Goal: Task Accomplishment & Management: Complete application form

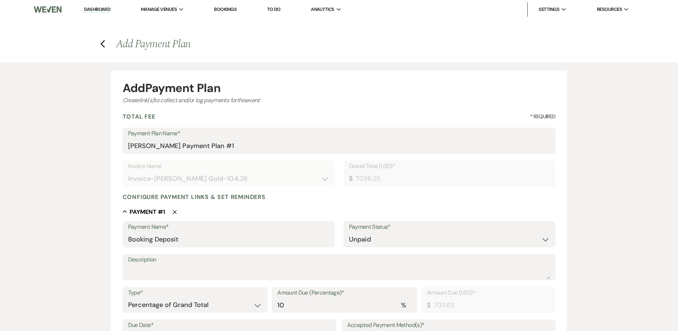
select select "28602"
select select "2"
select select "percentage"
select select "true"
select select "client"
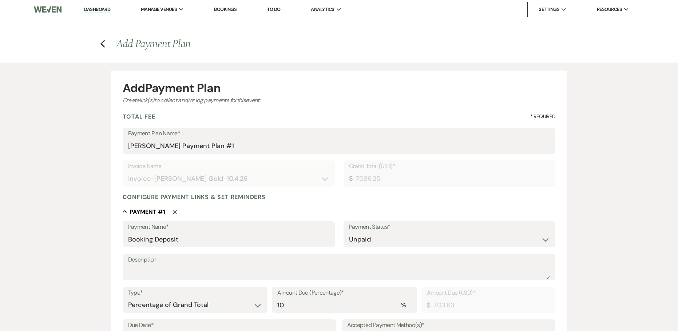
select select "weeks"
select select "both"
select select "onDueDate"
select select "host"
select select "days"
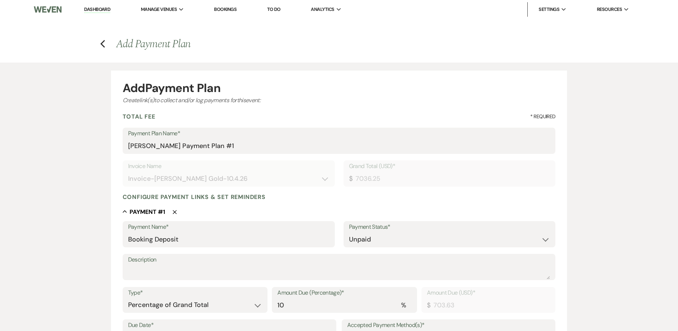
select select "afterDueDate"
select select "2"
select select "percentage"
select select "true"
select select "client"
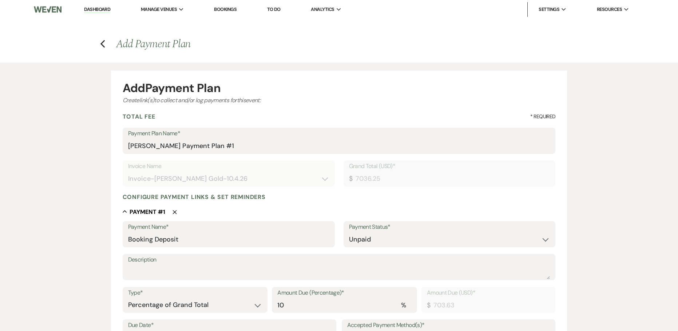
select select "weeks"
select select "both"
select select "onDueDate"
select select "host"
select select "days"
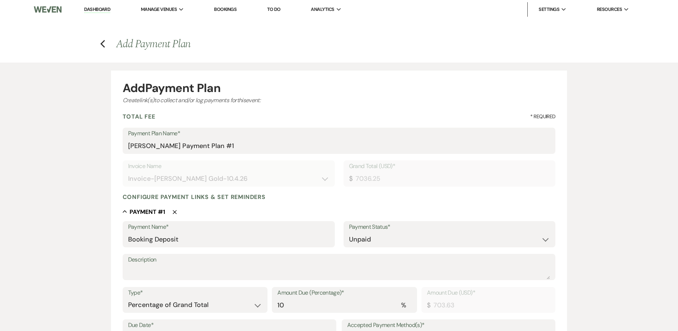
select select "afterDueDate"
select select "2"
select select "percentage"
select select "true"
select select "client"
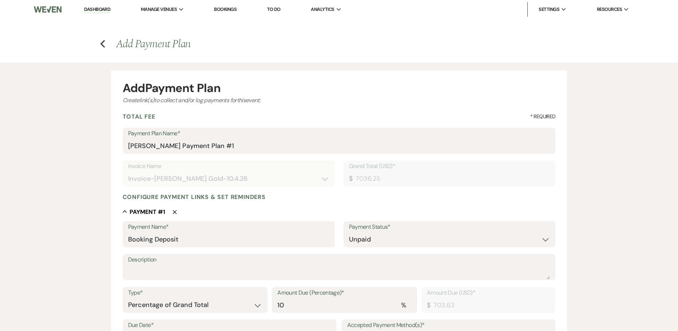
select select "weeks"
select select "both"
select select "onDueDate"
select select "host"
select select "days"
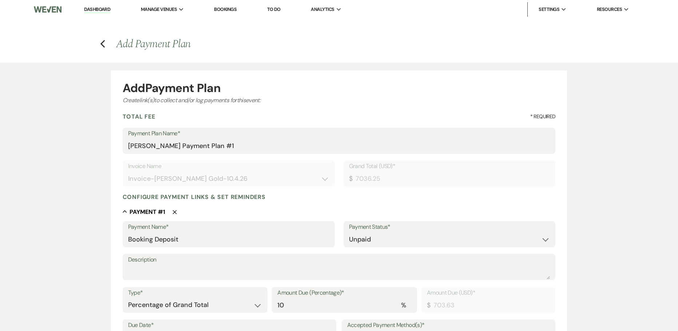
select select "afterDueDate"
select select "2"
select select "percentage"
select select "true"
select select "client"
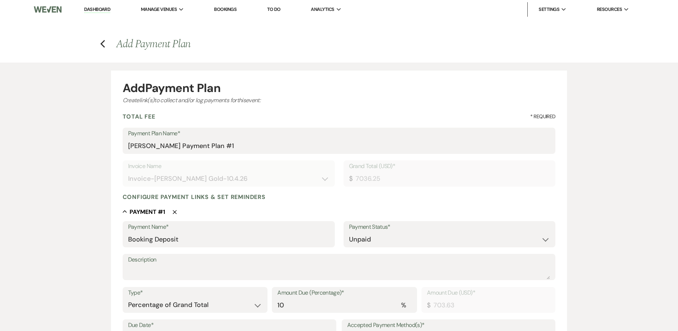
select select "weeks"
select select "both"
select select "onDueDate"
select select "host"
select select "days"
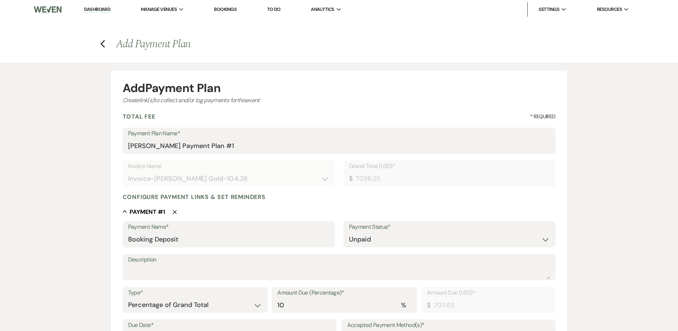
select select "afterDueDate"
select select "2"
select select "percentage"
select select "true"
select select "client"
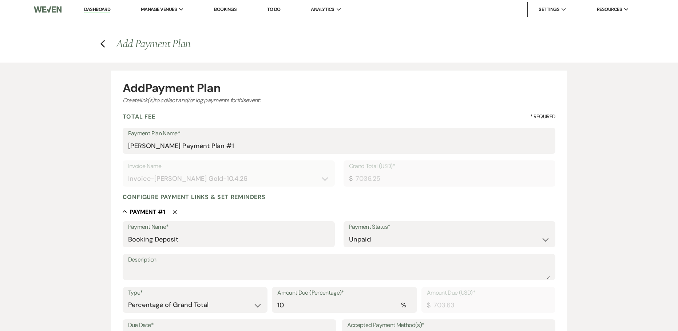
select select "weeks"
select select "both"
select select "onDueDate"
select select "host"
select select "days"
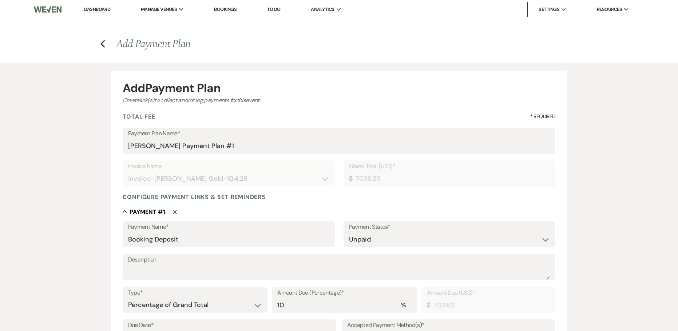
select select "afterDueDate"
select select "2"
select select "percentage"
select select "true"
select select "client"
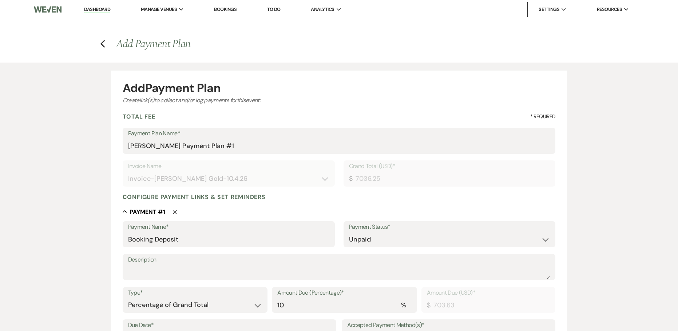
select select "weeks"
select select "both"
select select "onDueDate"
select select "host"
select select "days"
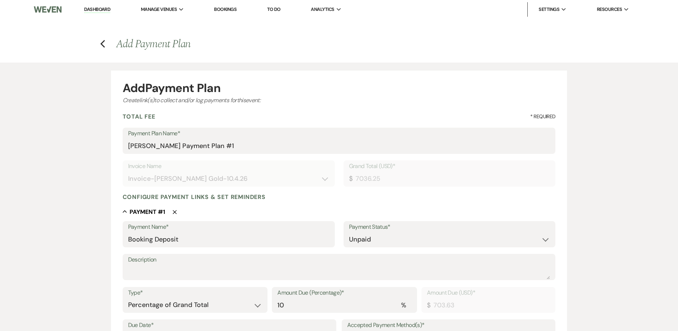
select select "afterDueDate"
select select "2"
select select "percentage"
select select "true"
select select "client"
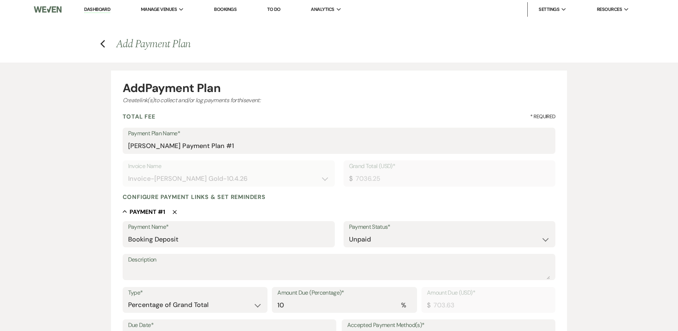
select select "weeks"
select select "both"
select select "onDueDate"
select select "host"
select select "days"
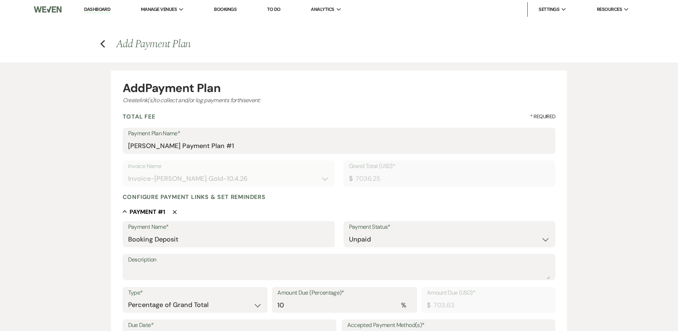
select select "afterDueDate"
select select "2"
select select "percentage"
select select "true"
select select "client"
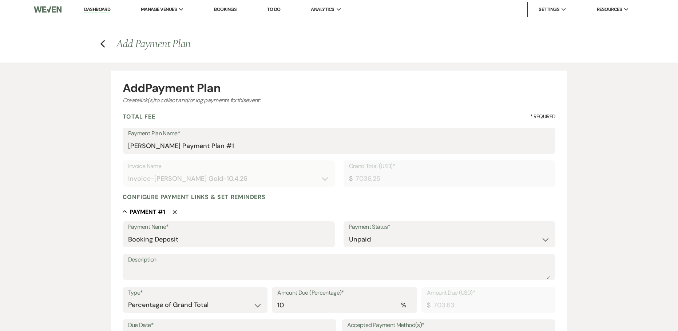
select select "weeks"
select select "both"
select select "onDueDate"
select select "host"
select select "days"
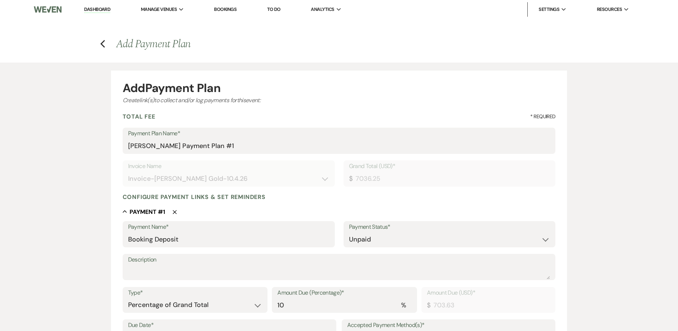
select select "afterDueDate"
select select "2"
select select "percentage"
select select "false"
select select "client"
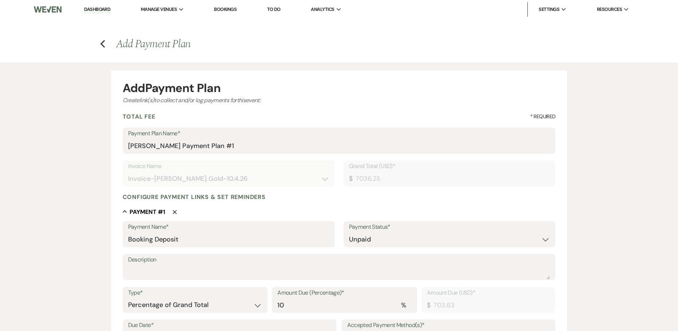
select select "weeks"
select select "both"
select select "onDueDate"
select select "host"
select select "days"
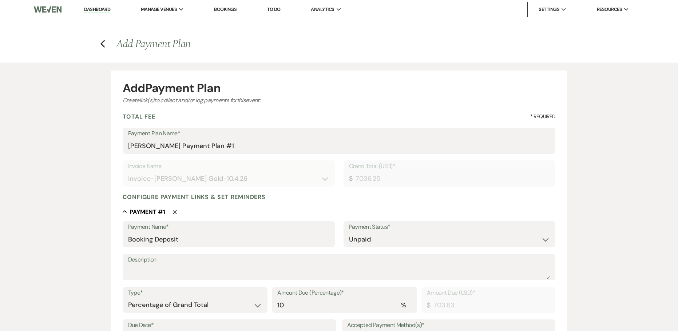
select select "afterDueDate"
select select "2"
select select "percentage"
select select "true"
select select "client"
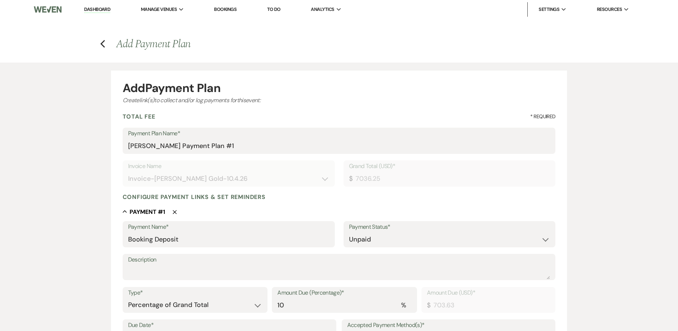
select select "weeks"
select select "both"
select select "onDueDate"
select select "host"
select select "days"
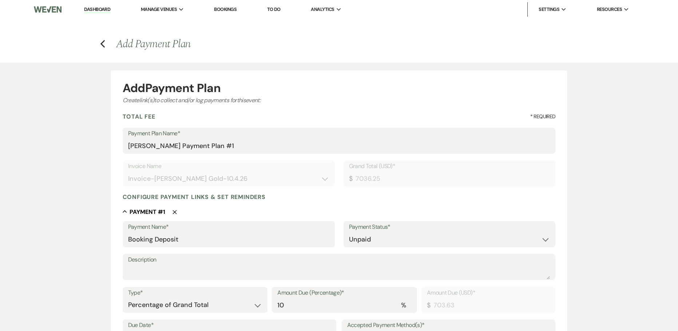
select select "afterDueDate"
select select "2"
select select "percentage"
select select "true"
select select "client"
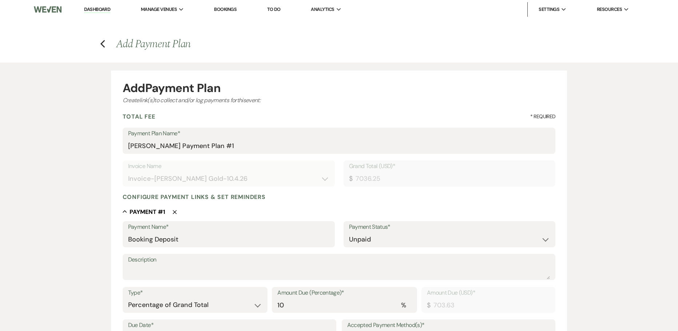
select select "weeks"
select select "both"
select select "onDueDate"
select select "host"
select select "days"
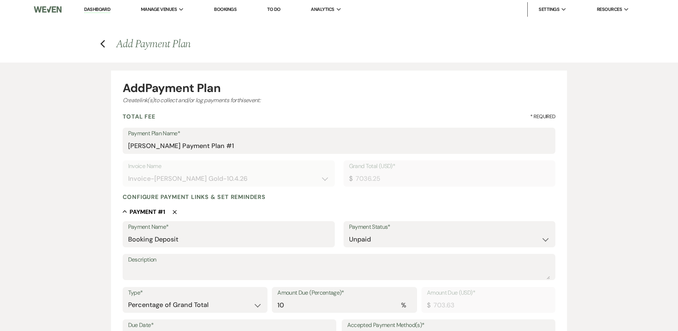
select select "afterDueDate"
select select "2"
select select "flat"
select select "true"
select select "client"
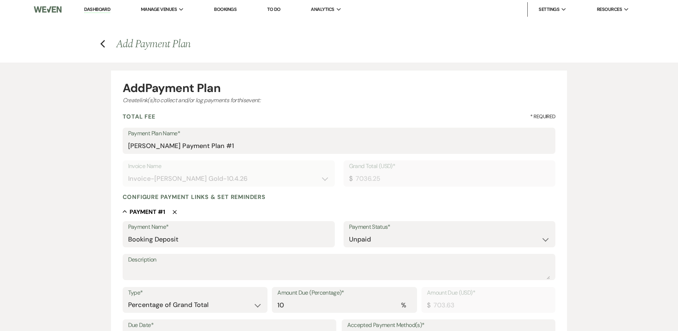
select select "weeks"
select select "both"
select select "onDueDate"
select select "host"
select select "days"
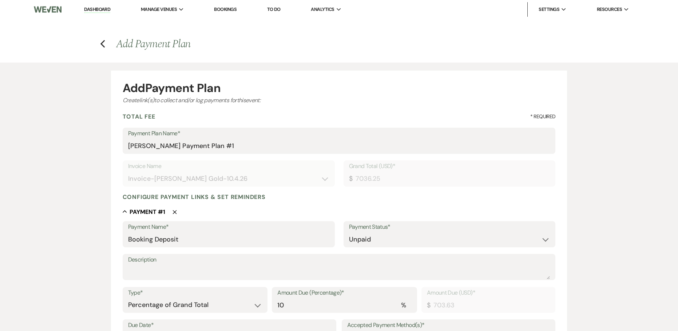
select select "afterDueDate"
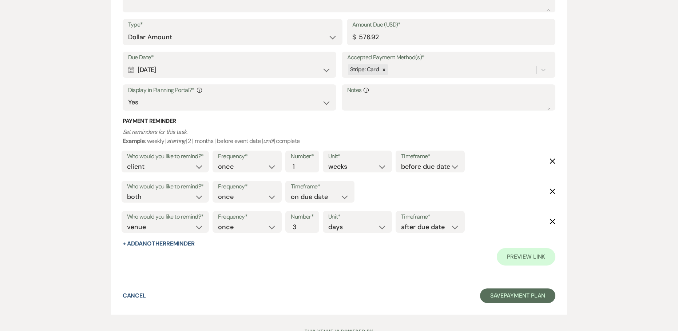
scroll to position [4043, 0]
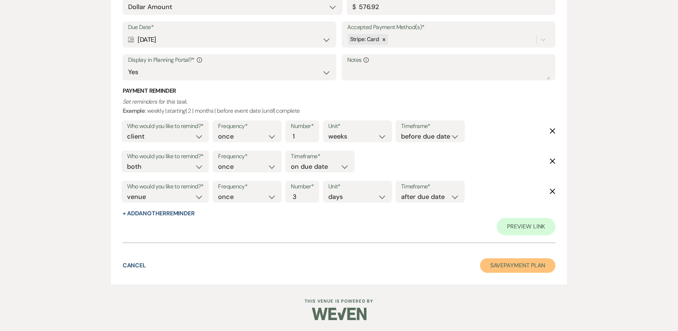
click at [528, 267] on button "Save Payment Plan" at bounding box center [518, 265] width 76 height 15
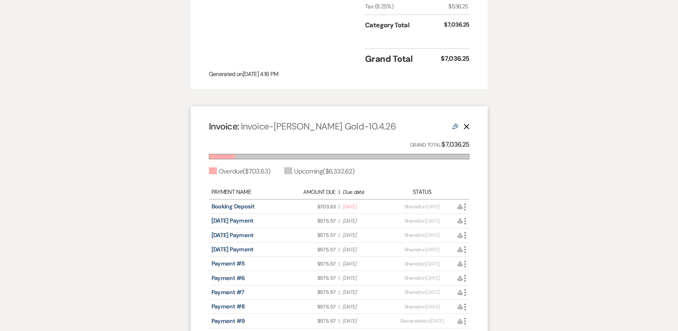
scroll to position [291, 0]
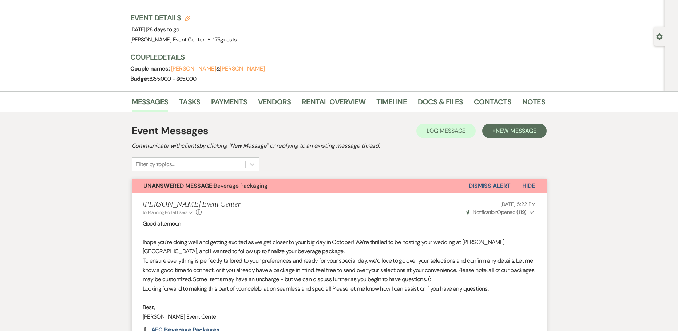
scroll to position [36, 0]
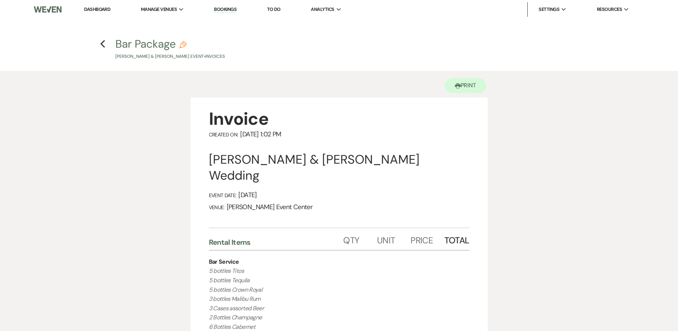
click at [108, 41] on h4 "Previous Bar Package Pencil Ashley Williams & Christopher Polk's Event • Invoic…" at bounding box center [339, 48] width 524 height 24
click at [104, 43] on icon "Previous" at bounding box center [102, 44] width 5 height 9
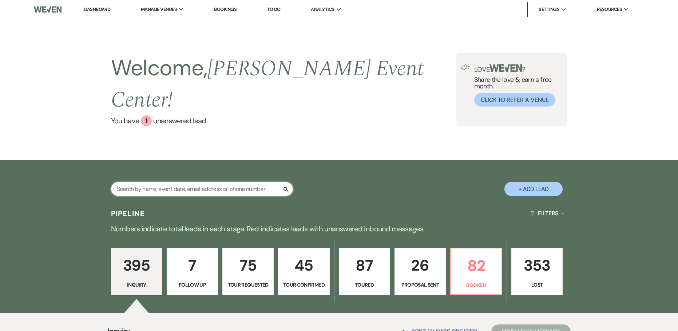
click at [162, 182] on input "text" at bounding box center [202, 189] width 182 height 14
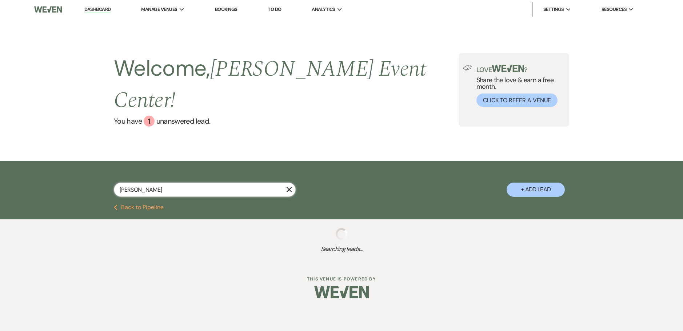
type input "cherl"
select select "8"
select select "4"
select select "8"
select select "6"
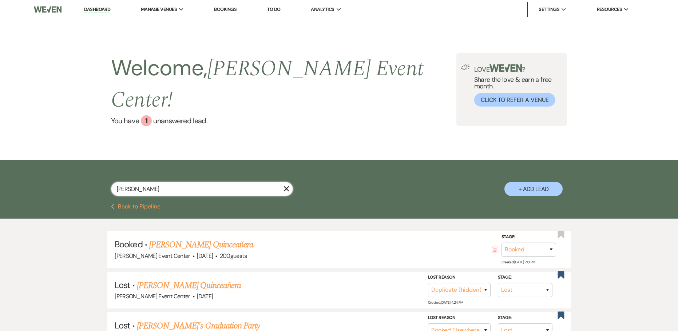
type input "cherly"
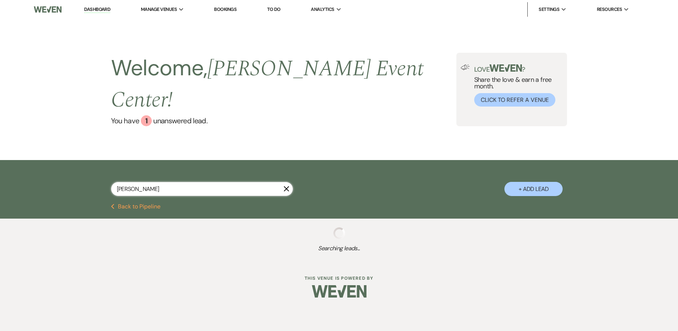
select select "8"
select select "4"
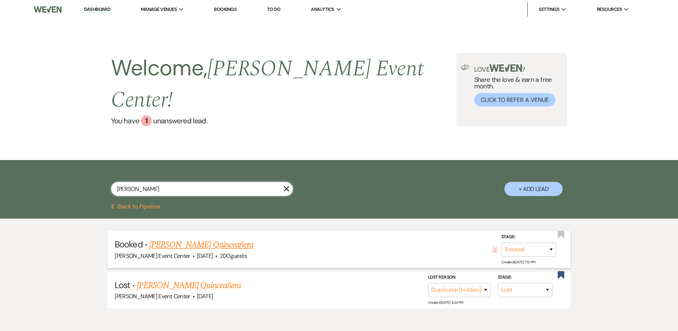
type input "cherly"
click at [186, 238] on link "Cherly Lopez's Quinceañera" at bounding box center [201, 244] width 104 height 13
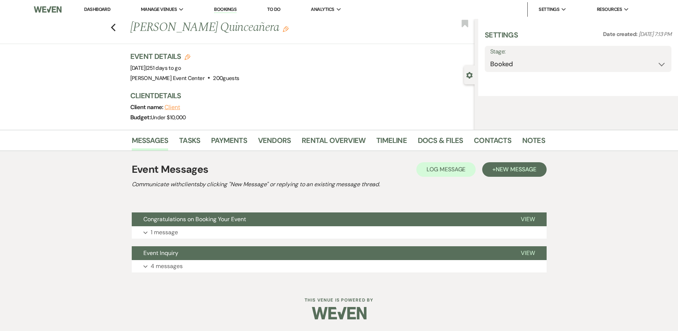
select select "5"
select select "15"
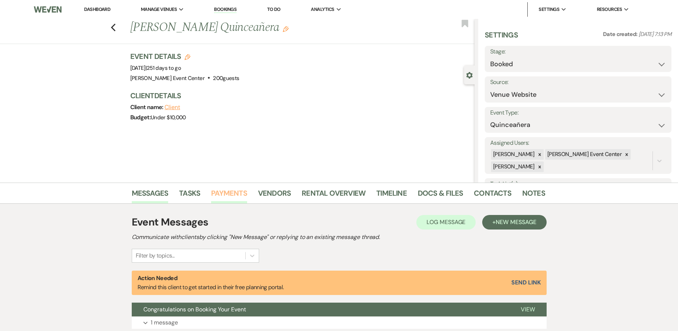
click at [234, 196] on link "Payments" at bounding box center [229, 195] width 36 height 16
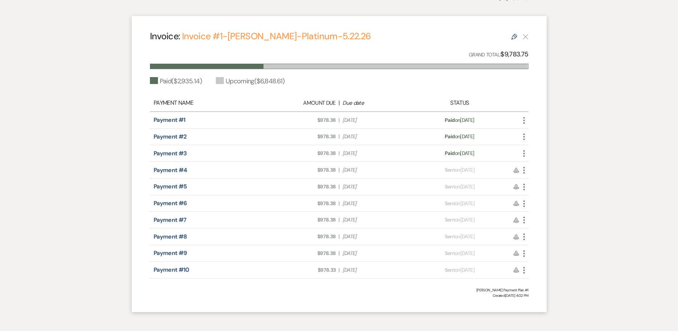
scroll to position [294, 0]
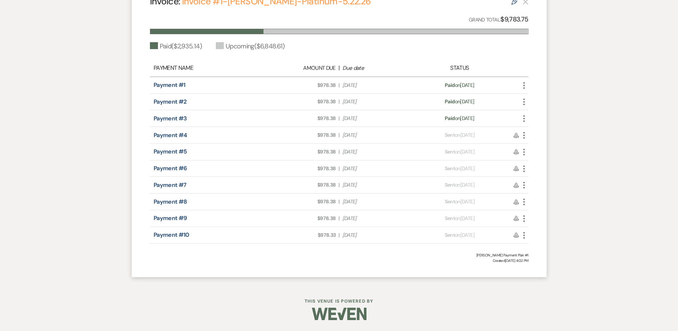
click at [524, 135] on use "button" at bounding box center [523, 135] width 1 height 7
click at [544, 174] on link "Pencil Edit" at bounding box center [557, 174] width 74 height 12
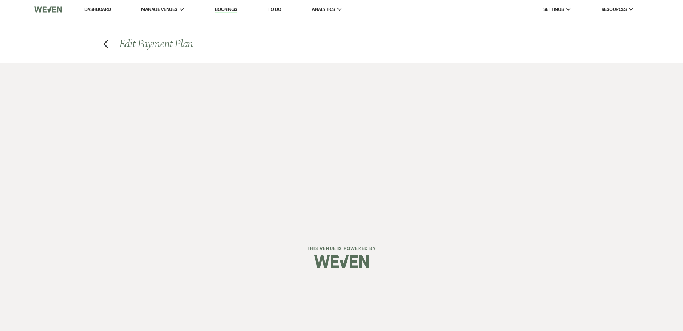
select select "24930"
select select "1"
select select "2"
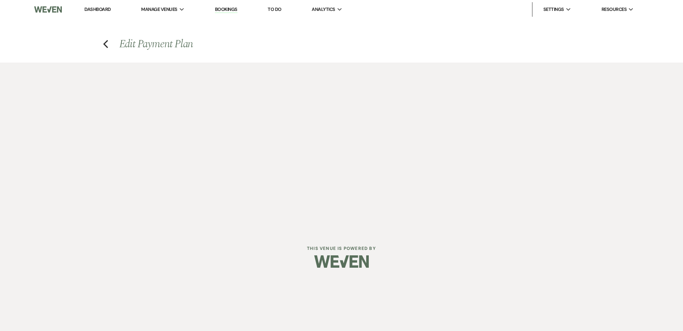
select select "percentage"
select select "both"
select select "onDueDate"
select select "host"
select select "days"
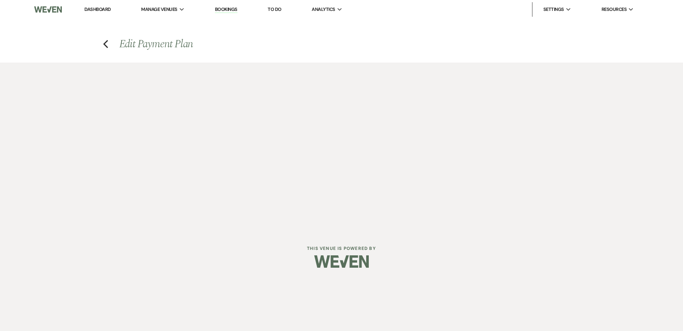
select select "afterDueDate"
select select "2"
select select "percentage"
select select "both"
select select "onDueDate"
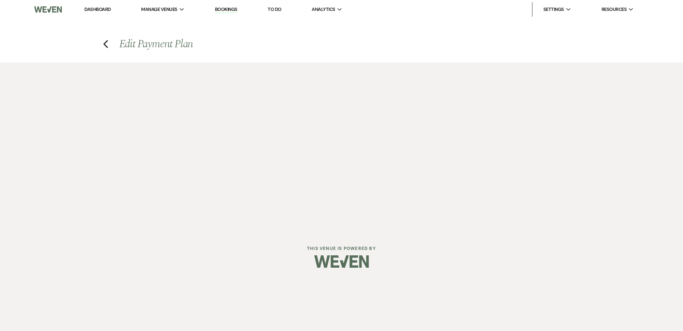
select select "host"
select select "days"
select select "afterDueDate"
select select "client"
select select "weeks"
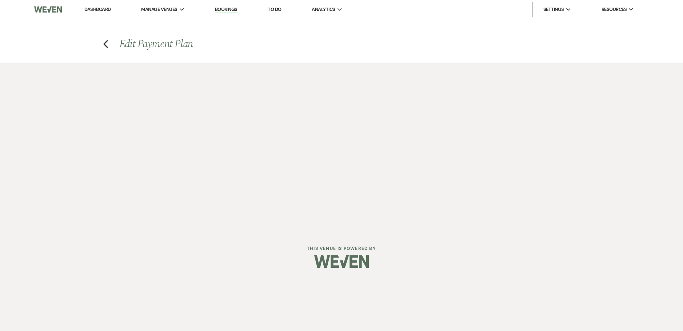
select select "2"
select select "percentage"
select select "client"
select select "weeks"
select select "both"
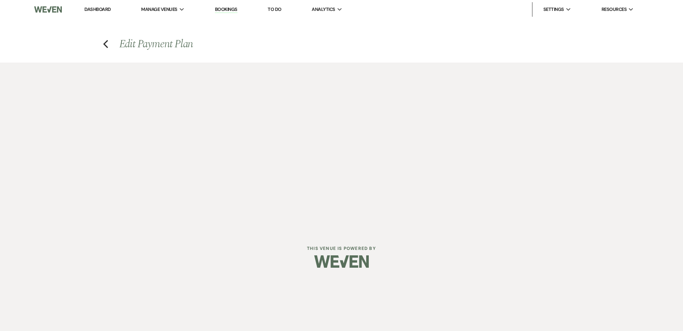
select select "onDueDate"
select select "host"
select select "days"
select select "afterDueDate"
select select "2"
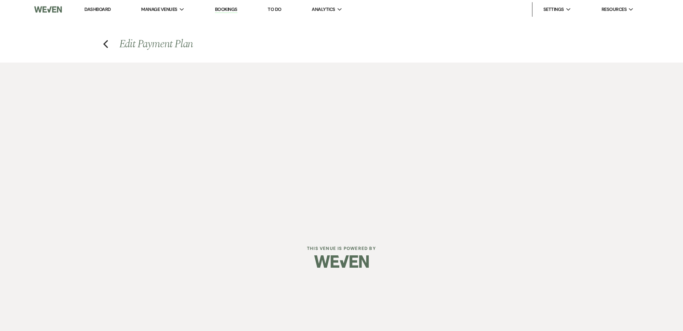
select select "percentage"
select select "client"
select select "weeks"
select select "both"
select select "onDueDate"
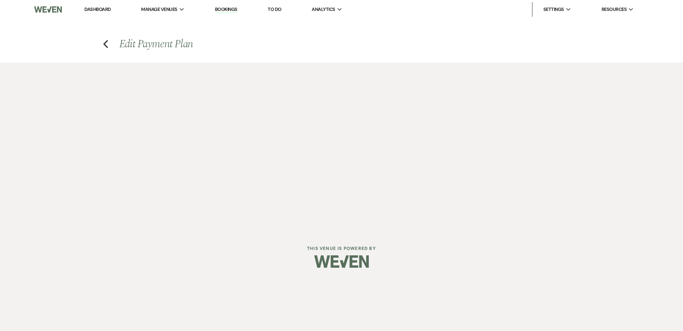
select select "host"
select select "days"
select select "afterDueDate"
select select "2"
select select "percentage"
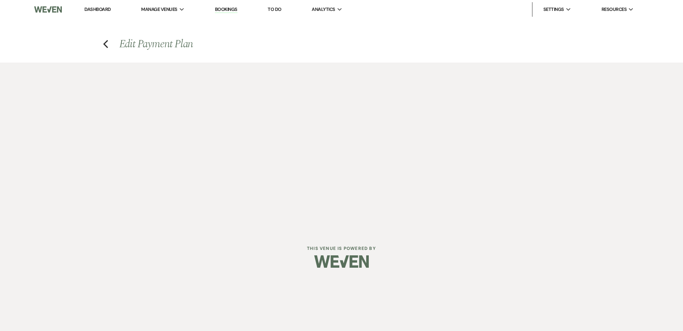
select select "client"
select select "weeks"
select select "both"
select select "onDueDate"
select select "host"
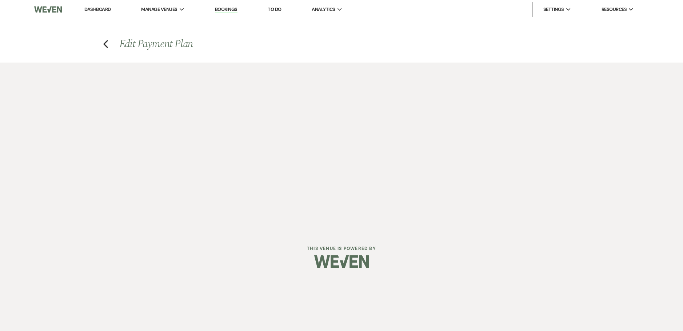
select select "days"
select select "afterDueDate"
select select "2"
select select "percentage"
select select "client"
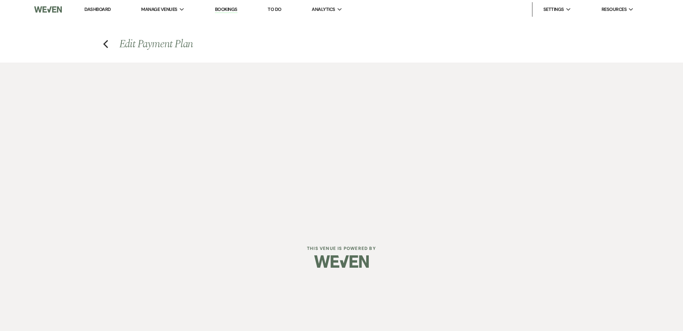
select select "weeks"
select select "both"
select select "onDueDate"
select select "host"
select select "days"
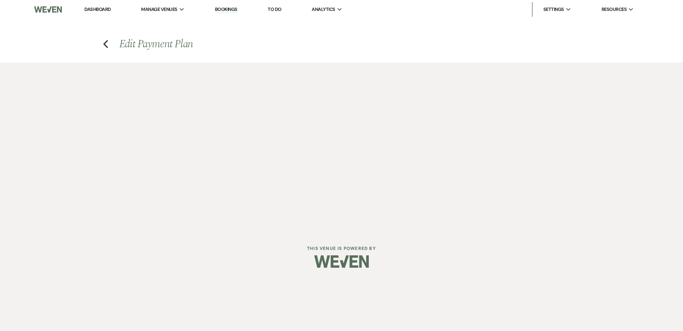
select select "afterDueDate"
select select "2"
select select "flat"
select select "client"
select select "weeks"
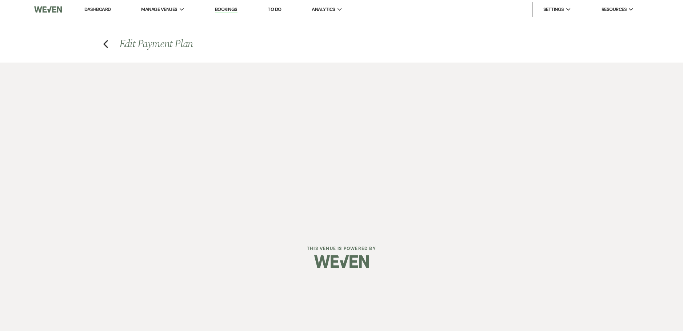
select select "both"
select select "onDueDate"
select select "host"
select select "days"
select select "afterDueDate"
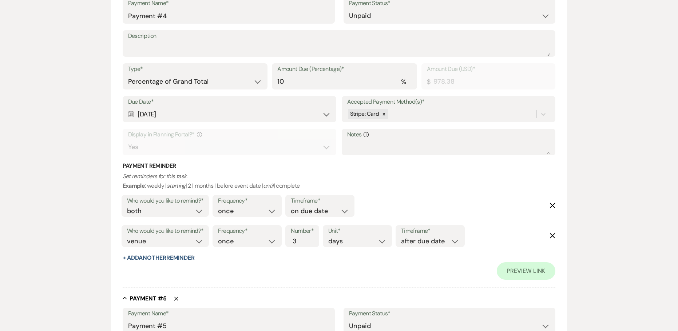
scroll to position [967, 0]
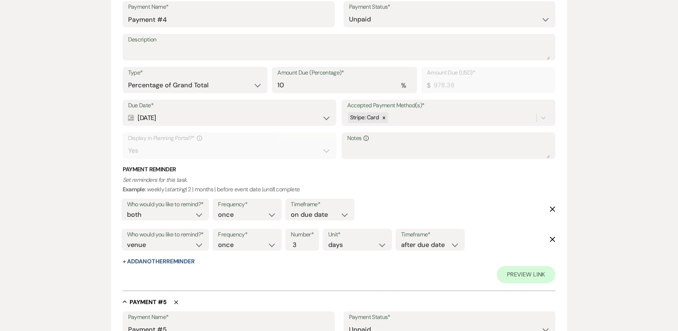
click at [211, 116] on div "Calendar Sep 15, 2025 Expand" at bounding box center [229, 118] width 203 height 14
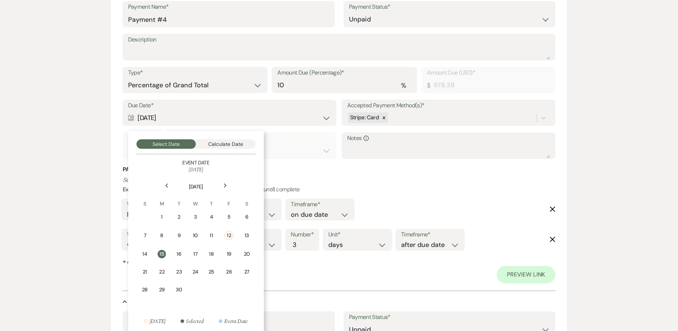
click at [225, 186] on icon "Next" at bounding box center [225, 185] width 4 height 4
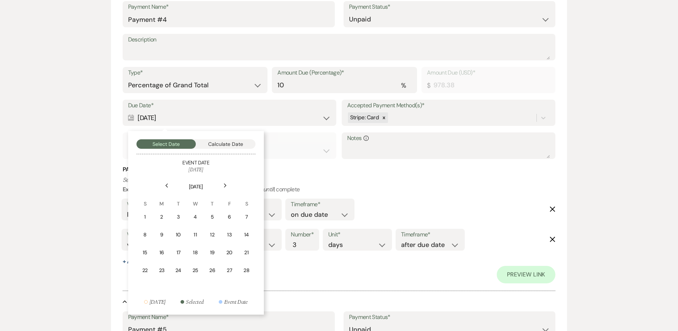
click at [225, 186] on icon "Next" at bounding box center [225, 185] width 4 height 4
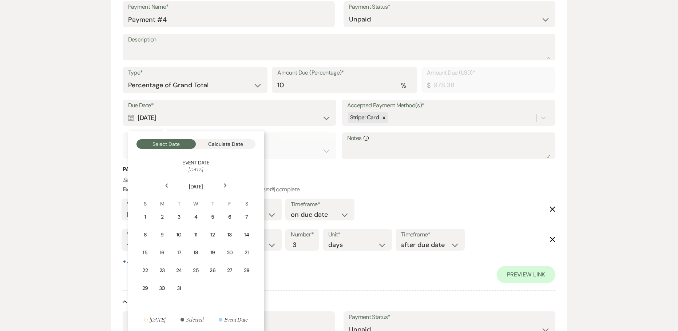
click at [225, 186] on icon "Next" at bounding box center [225, 185] width 4 height 4
click at [197, 254] on div "15" at bounding box center [195, 253] width 7 height 8
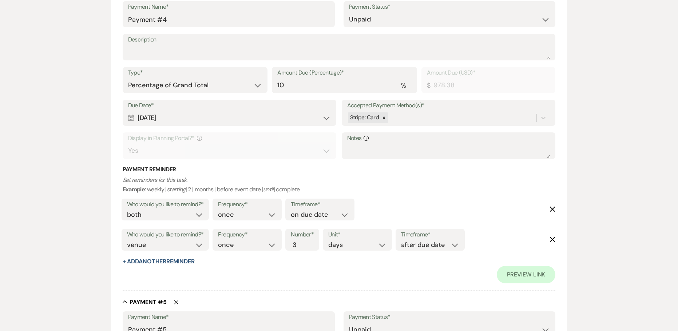
drag, startPoint x: 175, startPoint y: 118, endPoint x: 107, endPoint y: 119, distance: 68.1
copy div "[DATE]"
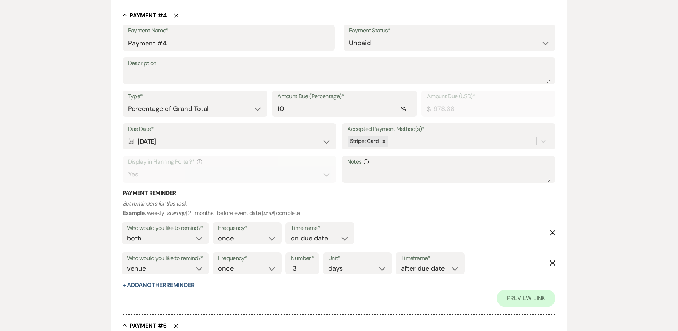
scroll to position [931, 0]
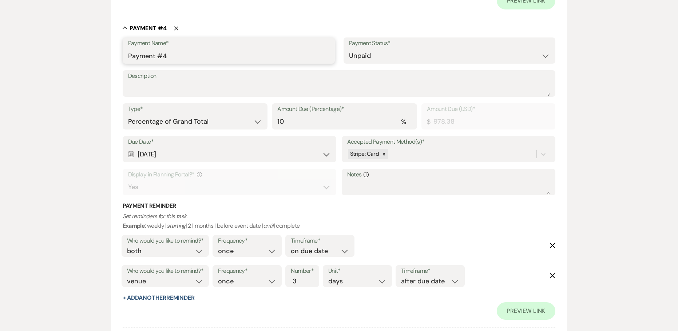
drag, startPoint x: 171, startPoint y: 58, endPoint x: 100, endPoint y: 59, distance: 71.3
paste input "[DATE]"
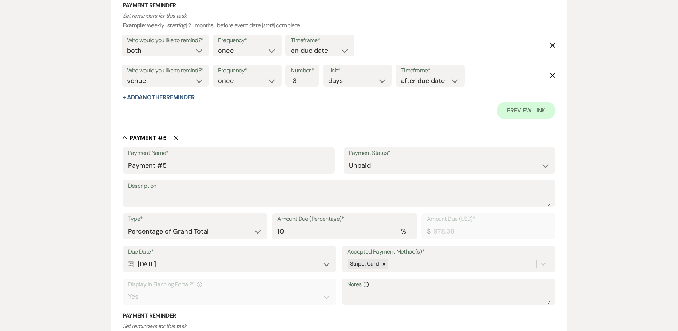
scroll to position [1149, 0]
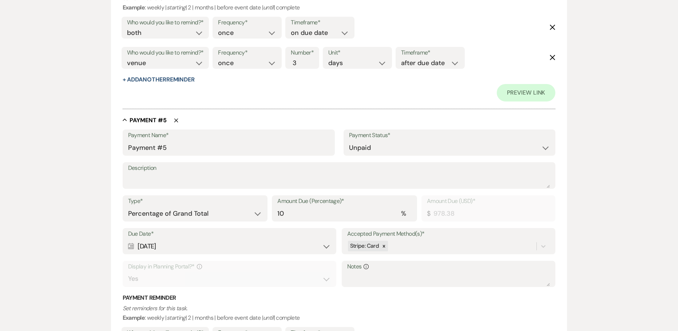
type input "[DATE]"
drag, startPoint x: 177, startPoint y: 245, endPoint x: 136, endPoint y: 247, distance: 41.2
click at [136, 247] on div "Calendar Oct 15, 2025 Expand" at bounding box center [229, 246] width 203 height 14
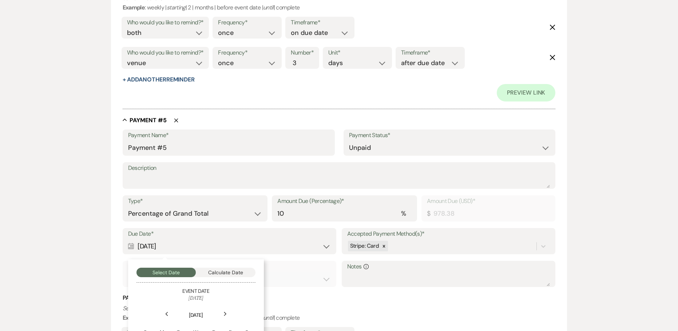
copy div "[DATE]"
drag, startPoint x: 182, startPoint y: 152, endPoint x: 101, endPoint y: 142, distance: 81.3
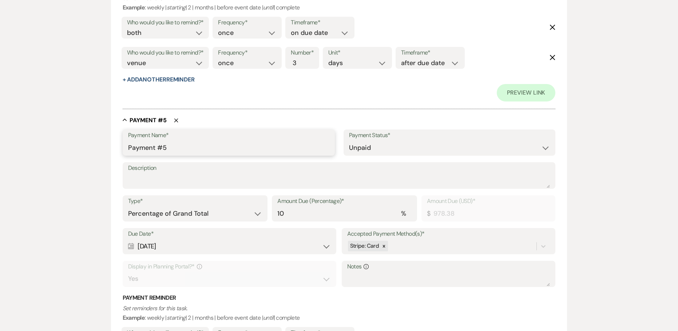
paste input "Oct 15, 202"
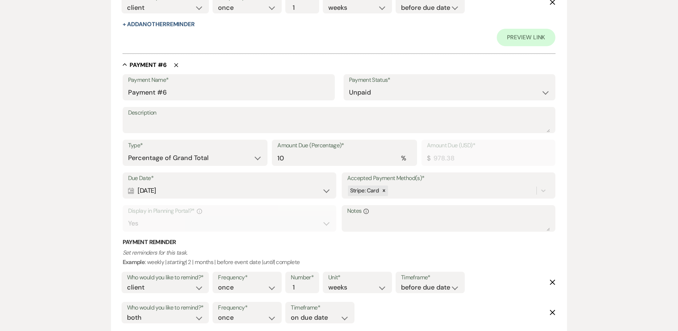
scroll to position [1549, 0]
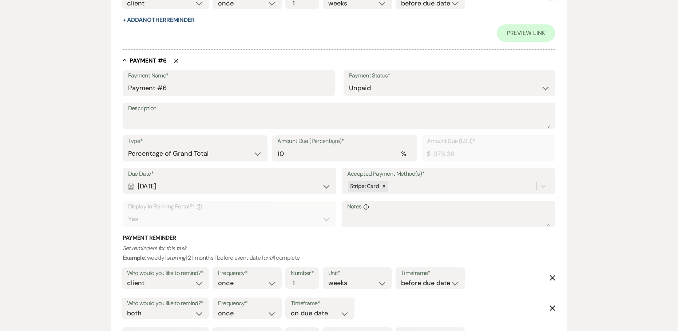
type input "[DATE]"
drag, startPoint x: 169, startPoint y: 188, endPoint x: 120, endPoint y: 190, distance: 49.1
click at [120, 190] on form "Edit Payment Plan Create link(s) to collect and/or log payments for this event:…" at bounding box center [339, 157] width 456 height 3272
copy div "[DATE]"
drag, startPoint x: 159, startPoint y: 89, endPoint x: 85, endPoint y: 89, distance: 73.9
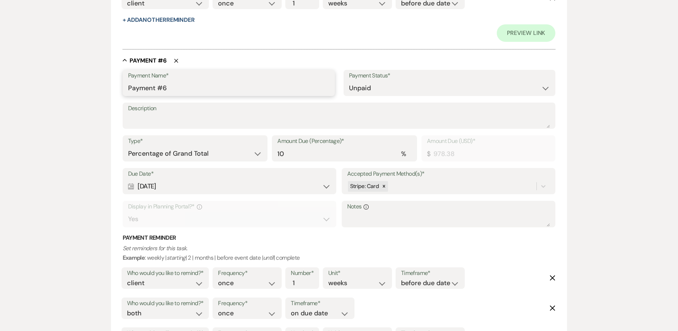
click at [85, 89] on div "Edit Payment Plan Create link(s) to collect and/or log payments for this event:…" at bounding box center [339, 153] width 524 height 3280
paste input "[DATE]"
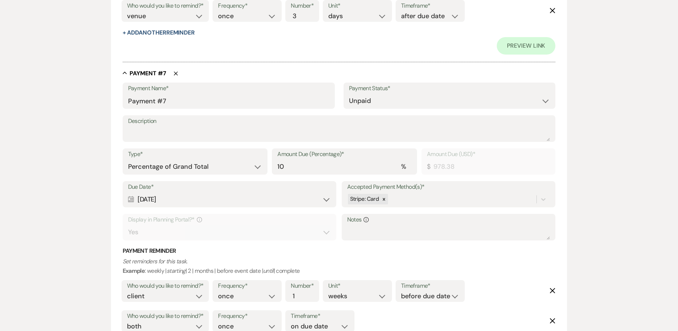
scroll to position [1913, 0]
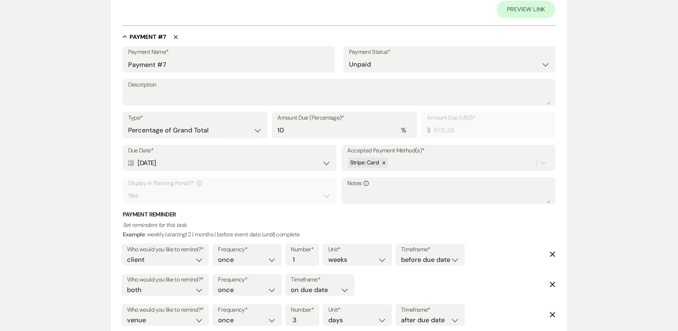
type input "[DATE]"
drag, startPoint x: 178, startPoint y: 164, endPoint x: 122, endPoint y: 158, distance: 56.8
copy div "[DATE]"
drag, startPoint x: 171, startPoint y: 66, endPoint x: 104, endPoint y: 61, distance: 67.1
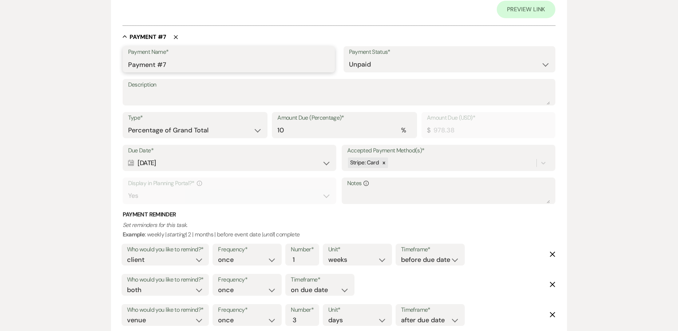
paste input "[DATE]"
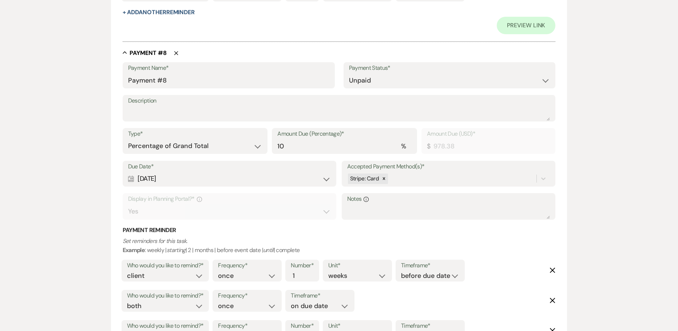
scroll to position [2241, 0]
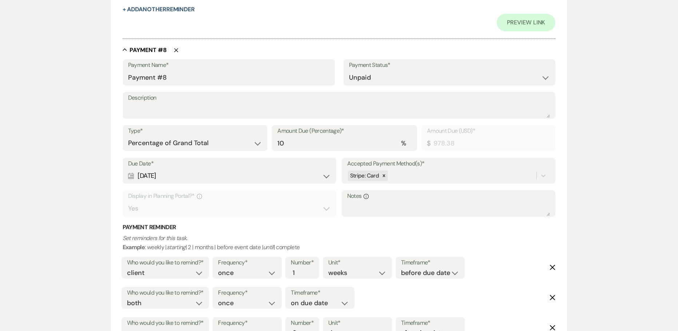
type input "[DATE]"
drag, startPoint x: 165, startPoint y: 173, endPoint x: 122, endPoint y: 166, distance: 43.2
click at [123, 166] on div "Due Date* Calendar Jan 15, 2026 Expand" at bounding box center [230, 171] width 214 height 26
click at [162, 174] on div "Calendar Jan 15, 2026 Expand" at bounding box center [229, 176] width 203 height 14
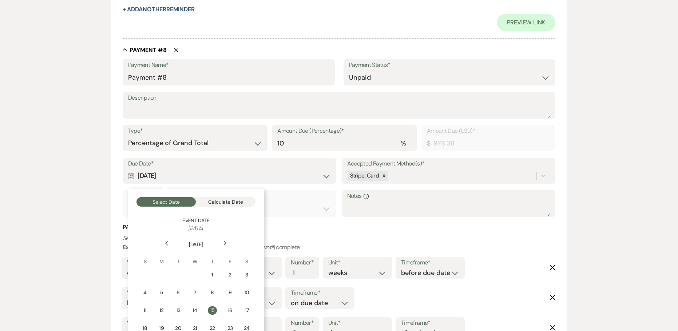
drag, startPoint x: 187, startPoint y: 175, endPoint x: 175, endPoint y: 174, distance: 11.7
click at [176, 174] on div "Calendar Jan 15, 2026 Collapse" at bounding box center [229, 176] width 203 height 14
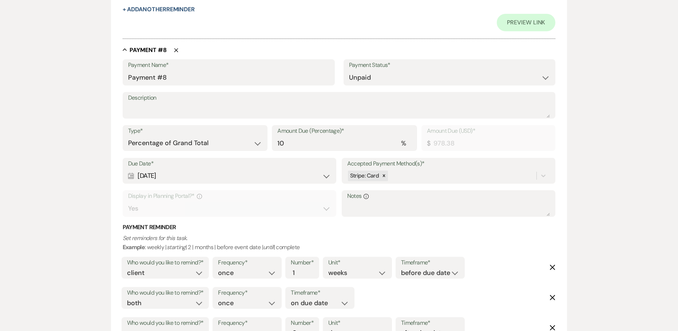
click at [175, 174] on div "Calendar Jan 15, 2026 Expand" at bounding box center [229, 176] width 203 height 14
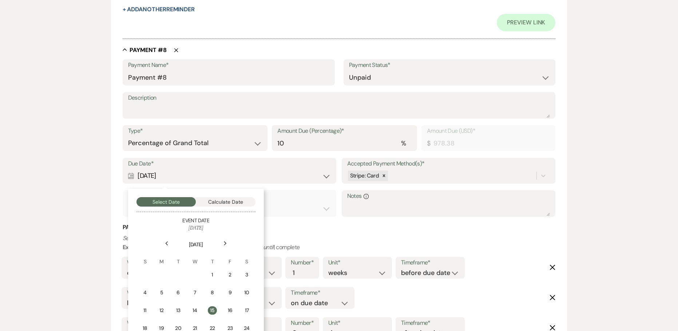
drag, startPoint x: 177, startPoint y: 175, endPoint x: 136, endPoint y: 173, distance: 40.4
click at [136, 173] on div "Calendar Jan 15, 2026 Collapse" at bounding box center [229, 176] width 203 height 14
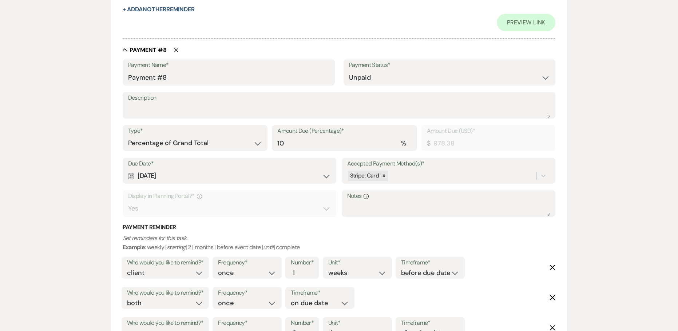
copy div "[DATE]"
click at [165, 75] on input "Payment #8" at bounding box center [228, 78] width 201 height 14
drag, startPoint x: 173, startPoint y: 80, endPoint x: 107, endPoint y: 74, distance: 66.6
paste input "[DATE]"
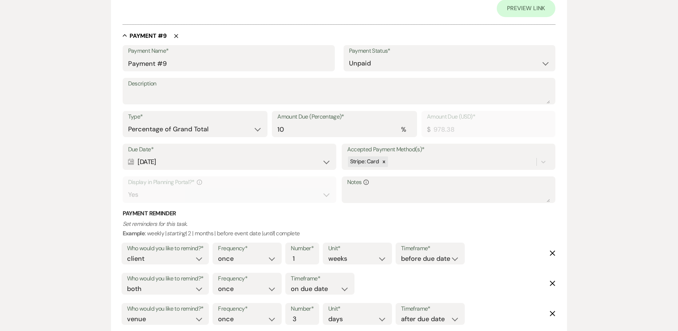
scroll to position [2641, 0]
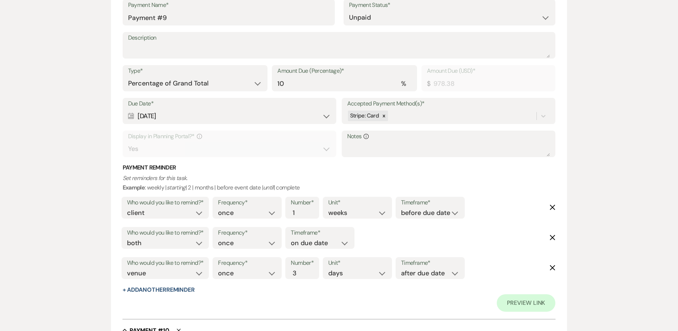
type input "[DATE]"
drag, startPoint x: 177, startPoint y: 116, endPoint x: 126, endPoint y: 104, distance: 51.8
click at [126, 104] on div "Due Date* Calendar Feb 15, 2026 Expand" at bounding box center [230, 111] width 214 height 26
click at [211, 119] on div "Calendar Feb 15, 2026 Expand" at bounding box center [229, 116] width 203 height 14
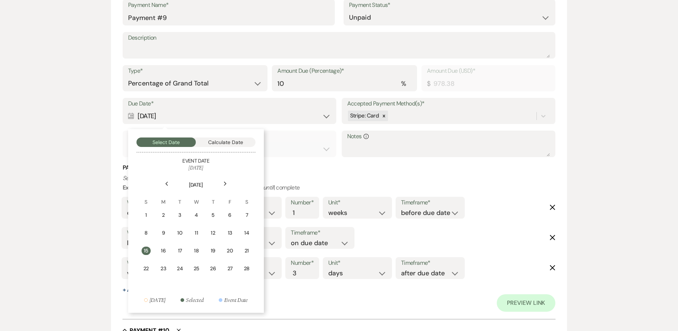
click at [180, 117] on div "Calendar Feb 15, 2026 Collapse" at bounding box center [229, 116] width 203 height 14
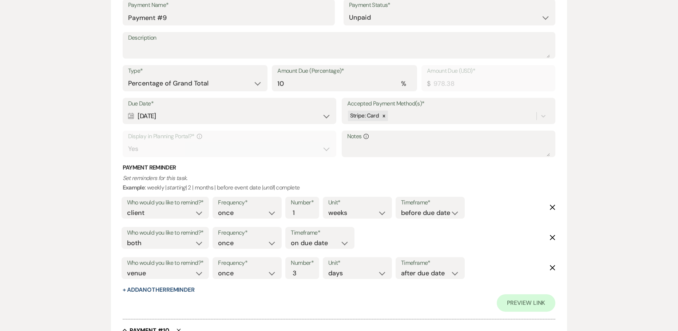
drag, startPoint x: 175, startPoint y: 116, endPoint x: 136, endPoint y: 115, distance: 38.9
click at [136, 115] on div "Calendar Feb 15, 2026 Expand" at bounding box center [229, 116] width 203 height 14
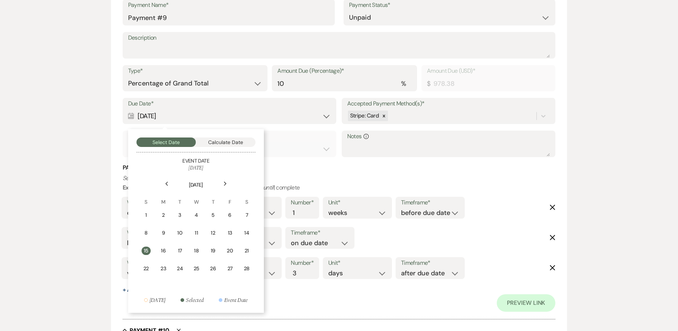
copy div "[DATE]"
click at [149, 44] on textarea "Description" at bounding box center [339, 50] width 422 height 15
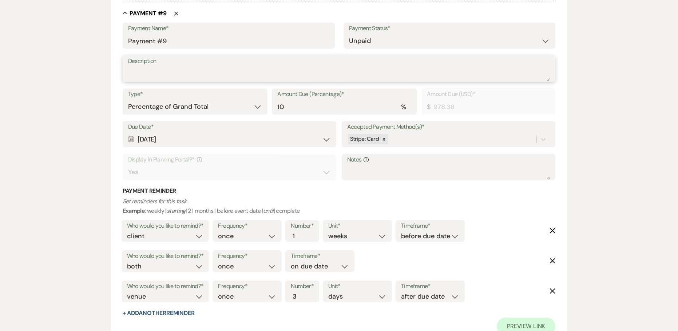
scroll to position [2568, 0]
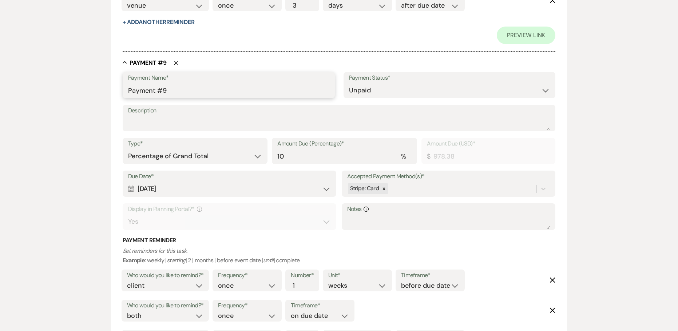
drag, startPoint x: 175, startPoint y: 95, endPoint x: 96, endPoint y: 87, distance: 79.7
paste input "[DATE]"
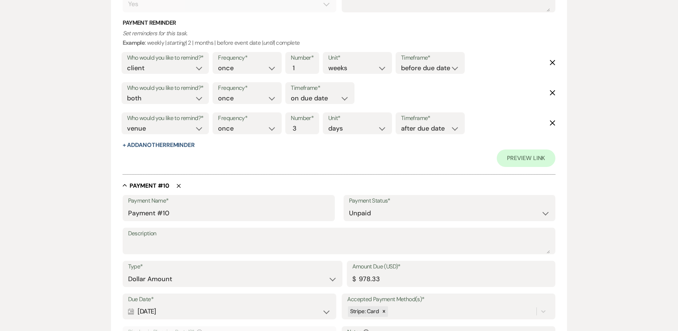
scroll to position [2859, 0]
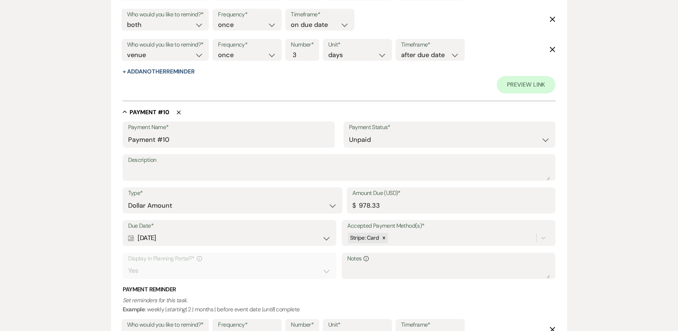
type input "[DATE]"
drag, startPoint x: 175, startPoint y: 237, endPoint x: 138, endPoint y: 237, distance: 36.8
click at [138, 237] on div "Calendar Mar 15, 2026 Expand" at bounding box center [229, 238] width 203 height 14
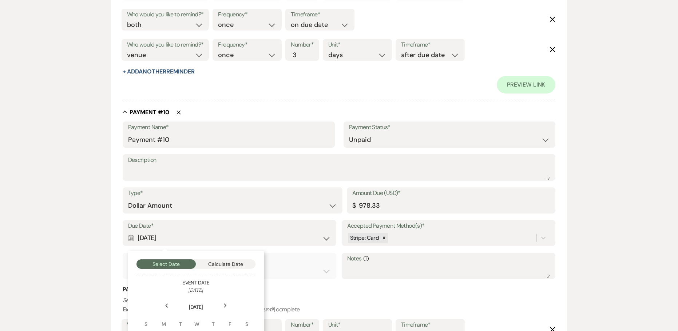
copy div "[DATE]"
drag, startPoint x: 170, startPoint y: 140, endPoint x: 123, endPoint y: 140, distance: 47.7
click at [123, 140] on div "Payment Name* Payment #10" at bounding box center [229, 135] width 212 height 26
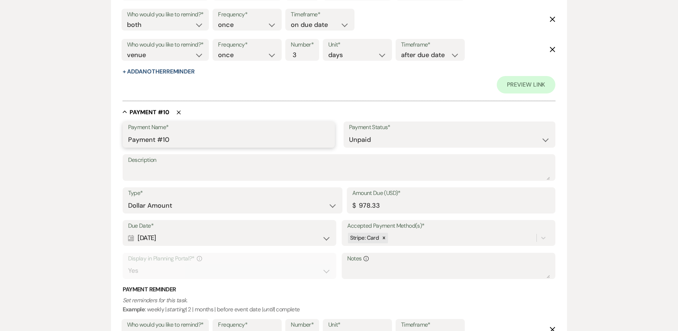
paste input "[DATE]"
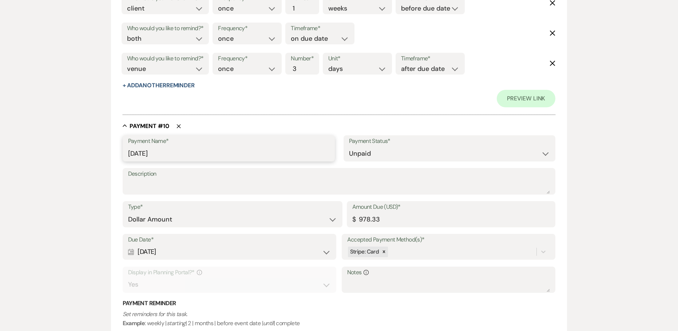
scroll to position [3058, 0]
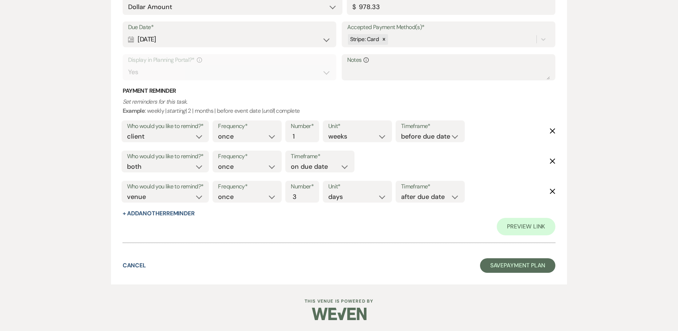
type input "[DATE]"
click at [523, 263] on button "Save Payment Plan" at bounding box center [518, 265] width 76 height 15
select select "5"
select select "15"
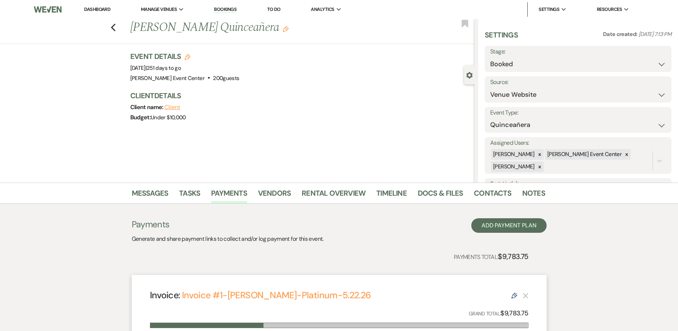
scroll to position [182, 0]
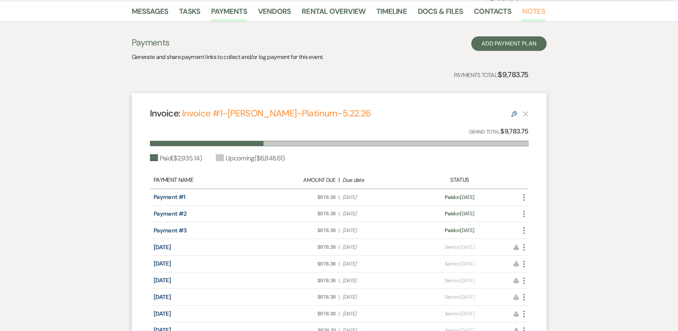
click at [541, 12] on link "Notes" at bounding box center [533, 13] width 23 height 16
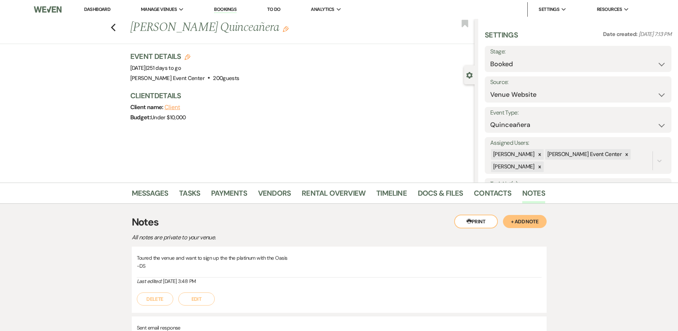
click at [525, 220] on button "+ Add Note" at bounding box center [525, 221] width 44 height 13
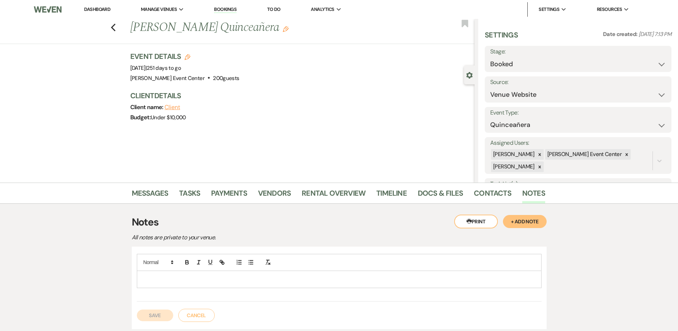
click at [337, 281] on p at bounding box center [339, 279] width 393 height 8
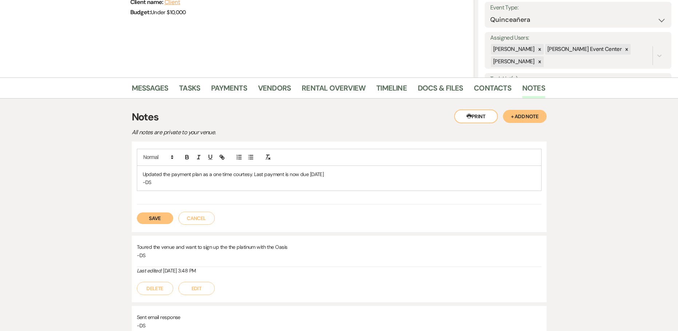
scroll to position [109, 0]
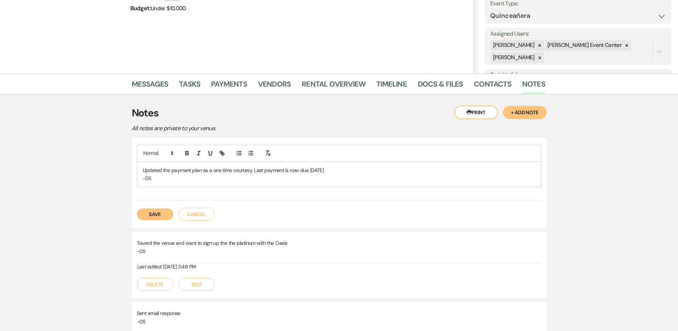
click at [151, 214] on button "Save" at bounding box center [155, 214] width 36 height 12
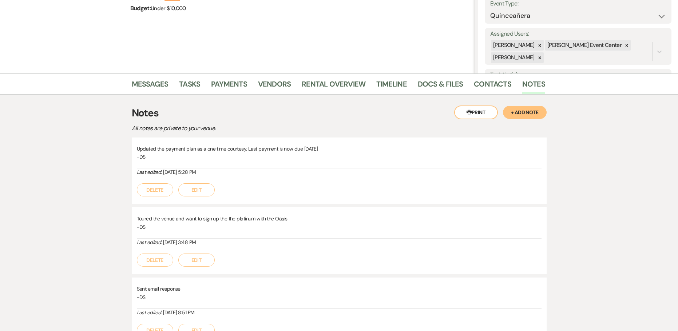
drag, startPoint x: 148, startPoint y: 148, endPoint x: 110, endPoint y: 149, distance: 38.6
click at [110, 149] on div "Messages Tasks Payments Vendors Rental Overview Timeline Docs & Files Contacts …" at bounding box center [339, 215] width 678 height 282
copy p "Updated the payment plan as a one time courtesy. Last payment is now due April …"
click at [154, 87] on link "Messages" at bounding box center [150, 86] width 37 height 16
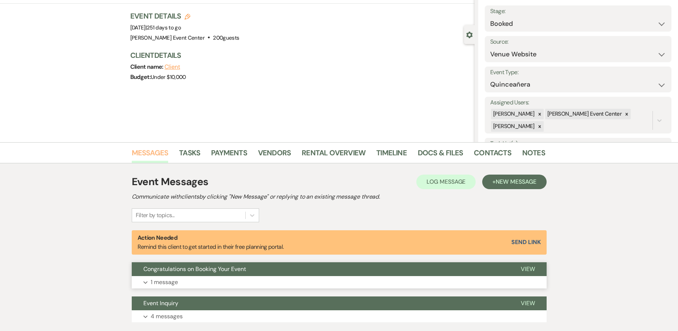
scroll to position [90, 0]
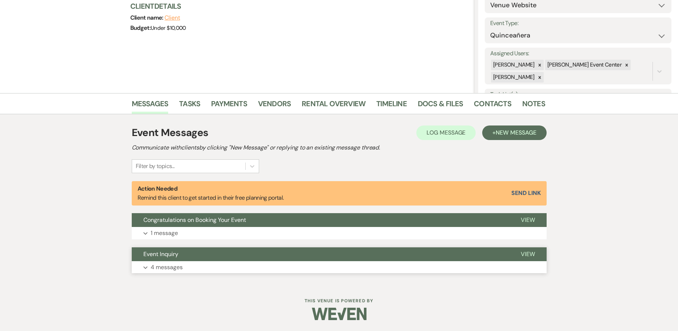
click at [162, 263] on p "4 messages" at bounding box center [167, 267] width 32 height 9
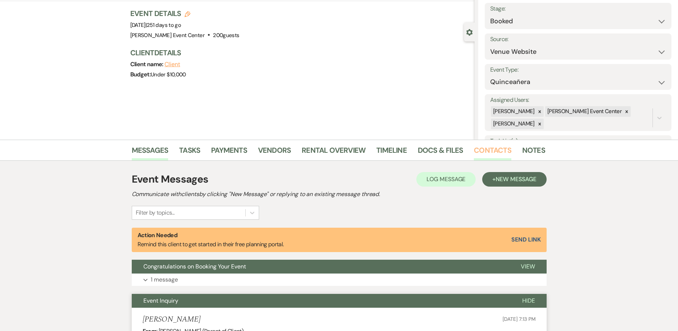
scroll to position [0, 0]
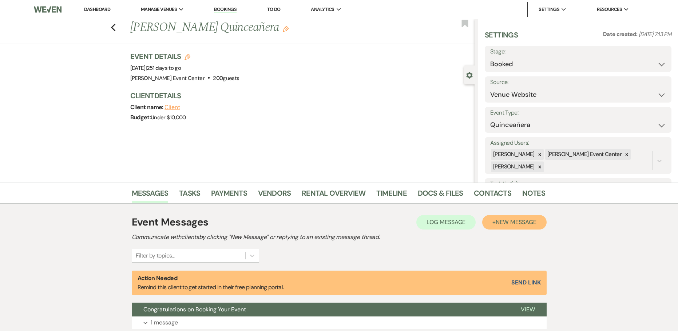
click at [496, 225] on span "New Message" at bounding box center [516, 222] width 40 height 8
click at [528, 225] on span "New Message" at bounding box center [516, 222] width 40 height 8
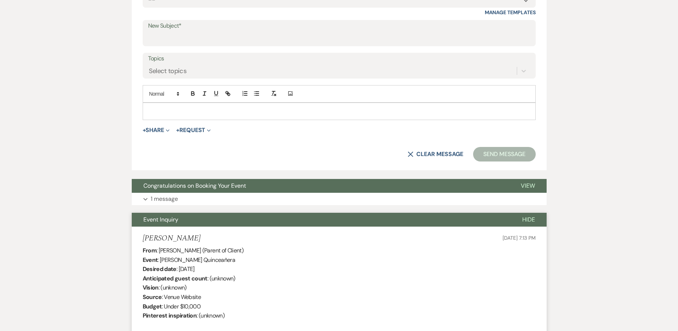
scroll to position [400, 0]
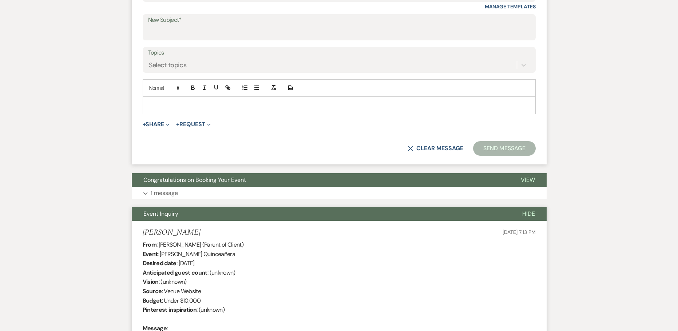
click at [202, 111] on div at bounding box center [339, 105] width 392 height 17
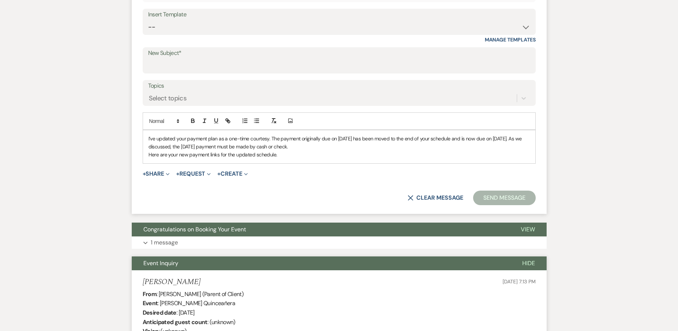
scroll to position [291, 0]
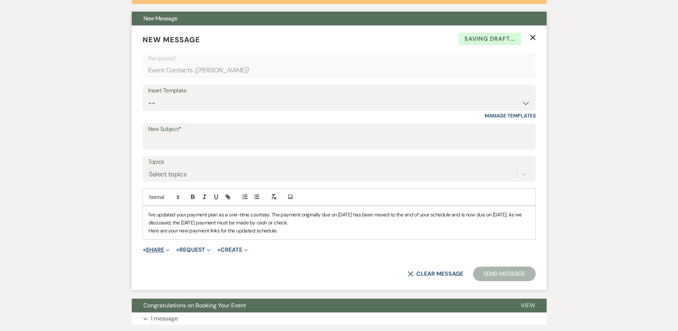
click at [159, 253] on button "+ Share Expand" at bounding box center [156, 250] width 27 height 6
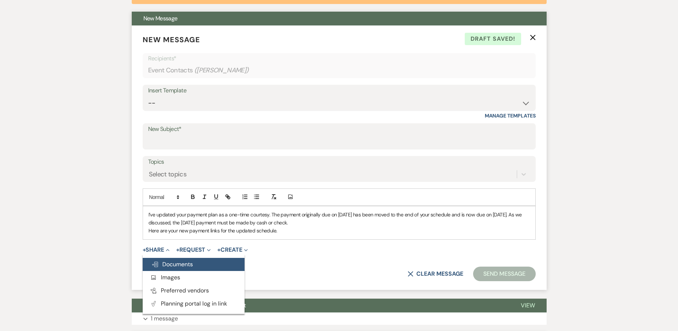
click at [166, 259] on button "Doc Upload Documents" at bounding box center [194, 264] width 102 height 13
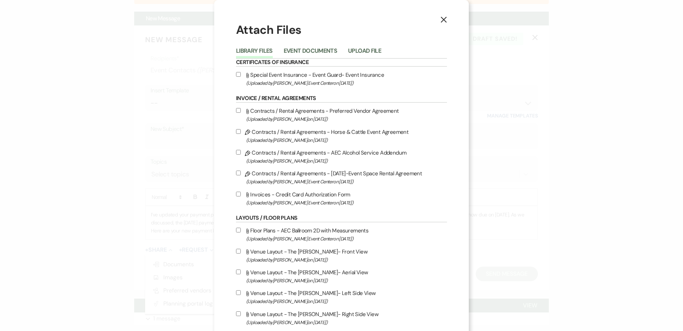
click at [443, 19] on icon "X" at bounding box center [444, 19] width 7 height 7
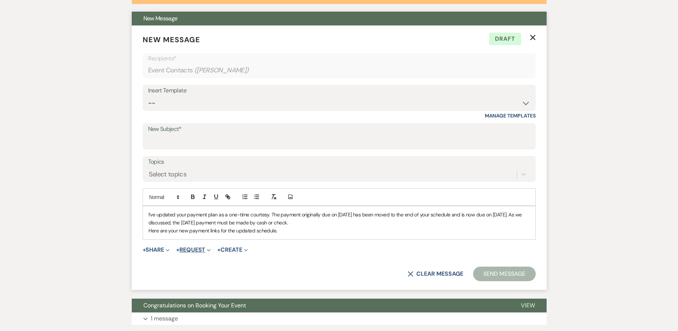
click at [191, 249] on button "+ Request Expand" at bounding box center [193, 250] width 35 height 6
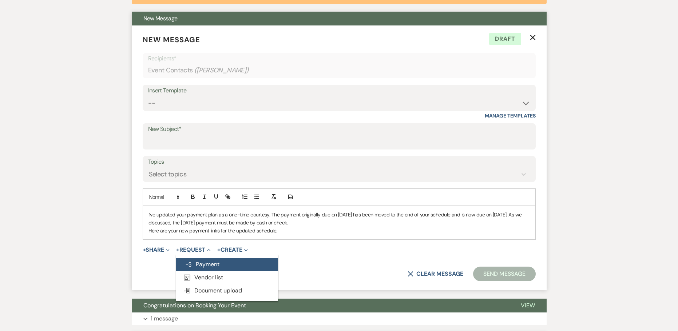
click at [200, 264] on button "Generate Payment Payment" at bounding box center [227, 264] width 102 height 13
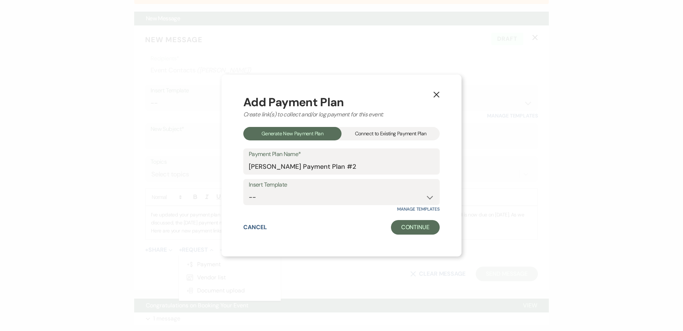
click at [366, 134] on div "Connect to Existing Payment Plan" at bounding box center [391, 133] width 98 height 13
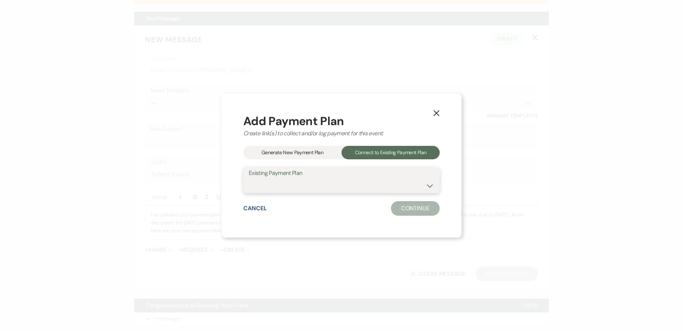
click at [341, 181] on select "Cherly Lopez's Payment Plan #1" at bounding box center [342, 185] width 186 height 14
select select "23316"
click at [249, 178] on select "Cherly Lopez's Payment Plan #1" at bounding box center [342, 185] width 186 height 14
click at [411, 207] on button "Continue" at bounding box center [415, 208] width 49 height 15
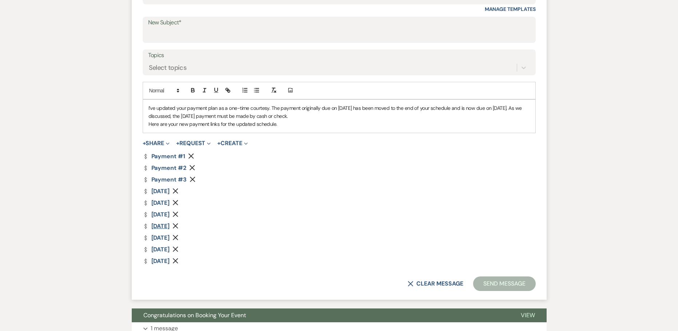
scroll to position [400, 0]
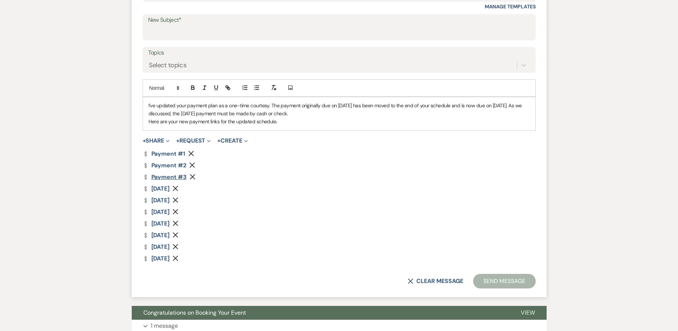
click at [170, 178] on link "Dollar Payment Payment #3" at bounding box center [165, 177] width 44 height 6
click at [192, 154] on icon "Remove" at bounding box center [191, 154] width 6 height 6
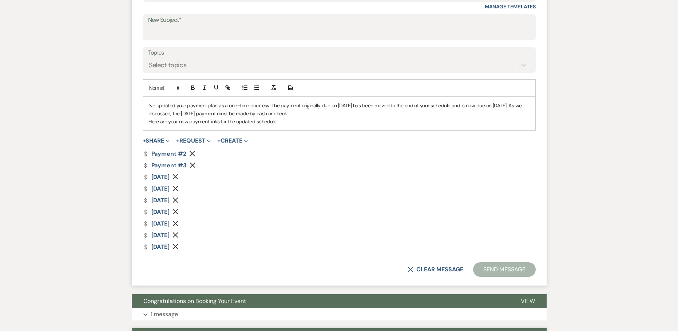
click at [192, 154] on use "button" at bounding box center [192, 153] width 5 height 5
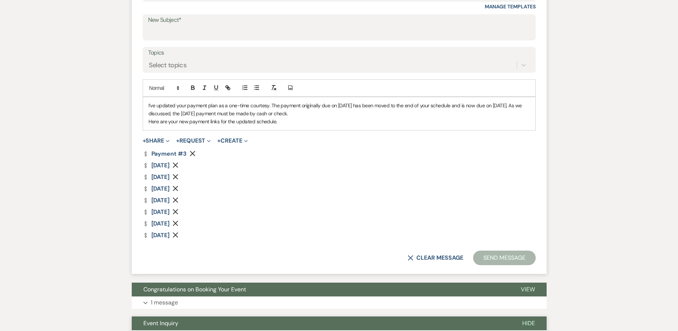
click at [191, 155] on use "button" at bounding box center [192, 153] width 5 height 5
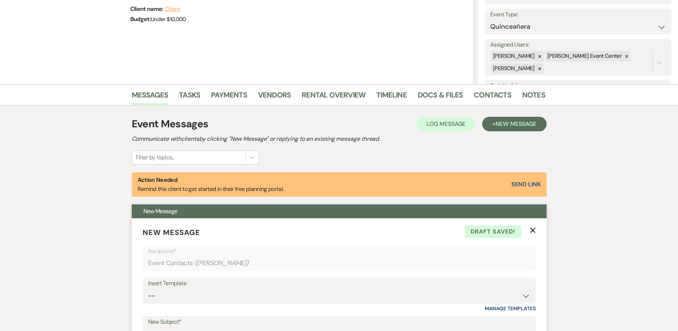
scroll to position [36, 0]
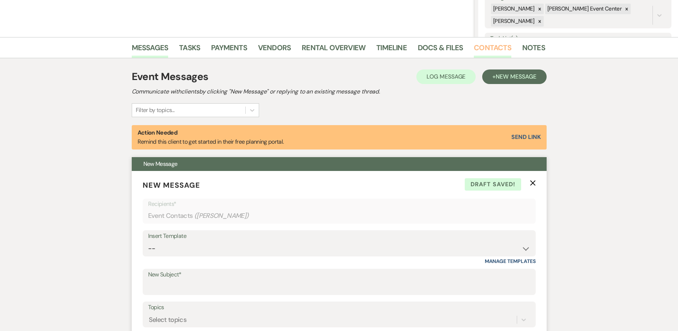
click at [490, 46] on link "Contacts" at bounding box center [492, 50] width 37 height 16
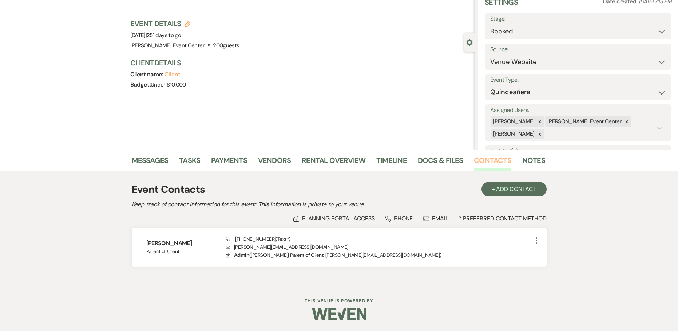
scroll to position [33, 0]
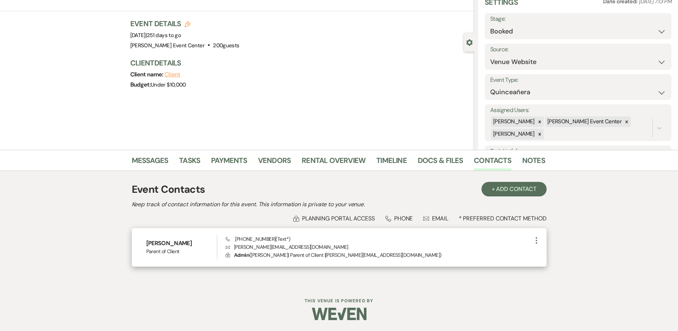
click at [535, 238] on icon "More" at bounding box center [536, 240] width 9 height 9
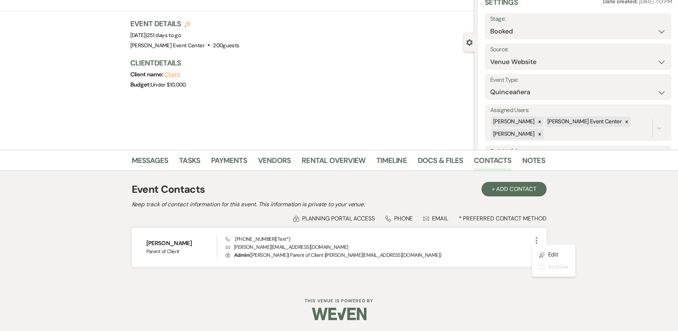
click at [573, 235] on div "Messages Tasks Payments Vendors Rental Overview Timeline Docs & Files Contacts …" at bounding box center [339, 217] width 678 height 134
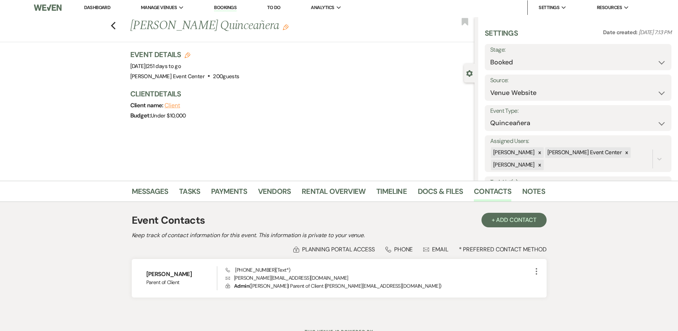
scroll to position [0, 0]
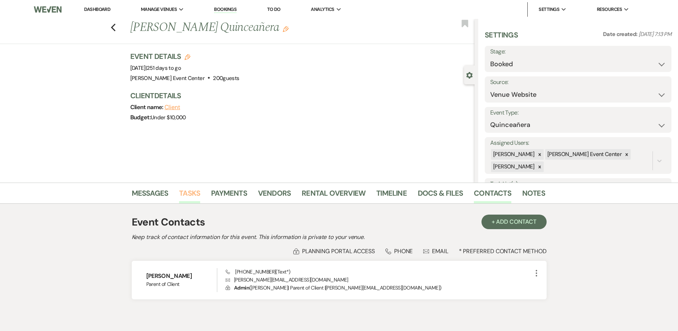
click at [195, 196] on link "Tasks" at bounding box center [189, 195] width 21 height 16
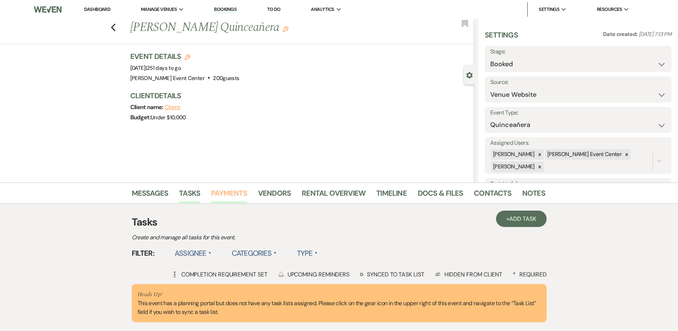
click at [225, 198] on link "Payments" at bounding box center [229, 195] width 36 height 16
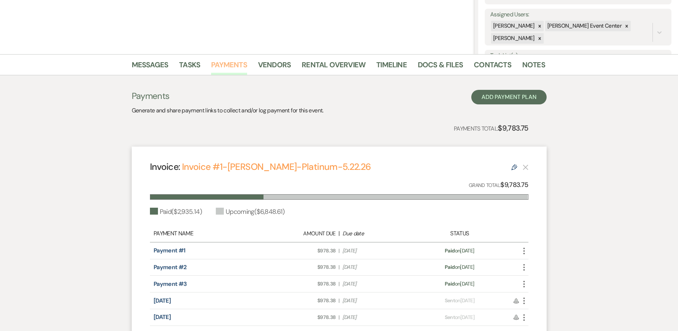
scroll to position [146, 0]
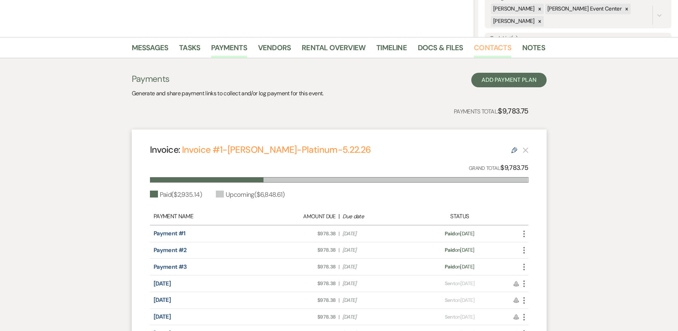
click at [487, 51] on link "Contacts" at bounding box center [492, 50] width 37 height 16
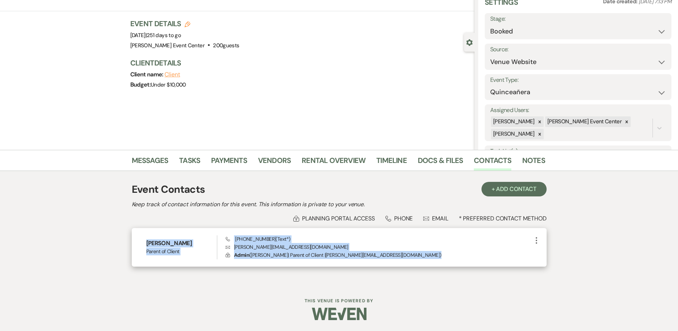
drag, startPoint x: 391, startPoint y: 255, endPoint x: 141, endPoint y: 239, distance: 250.9
click at [141, 239] on div "Cherly Lopez Parent of Client Phone (214) 803-4394 (Text*) Envelope cherly.lop8…" at bounding box center [339, 247] width 415 height 39
click at [191, 242] on h6 "Cherly Lopez" at bounding box center [181, 243] width 71 height 8
drag, startPoint x: 397, startPoint y: 258, endPoint x: 154, endPoint y: 238, distance: 243.5
click at [154, 238] on div "Cherly Lopez Parent of Client Phone (214) 803-4394 (Text*) Envelope cherly.lop8…" at bounding box center [339, 247] width 415 height 39
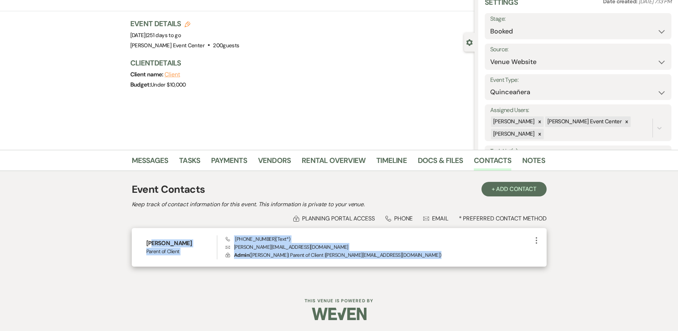
click at [193, 242] on h6 "Cherly Lopez" at bounding box center [181, 243] width 71 height 8
drag, startPoint x: 379, startPoint y: 255, endPoint x: 136, endPoint y: 246, distance: 243.2
click at [136, 246] on div "Cherly Lopez Parent of Client Phone (214) 803-4394 (Text*) Envelope cherly.lop8…" at bounding box center [339, 247] width 415 height 39
click at [385, 258] on p "Lock Admin ( Cherly Lopez | Parent of Client | cherly.lop89@gmail.com )" at bounding box center [379, 255] width 306 height 8
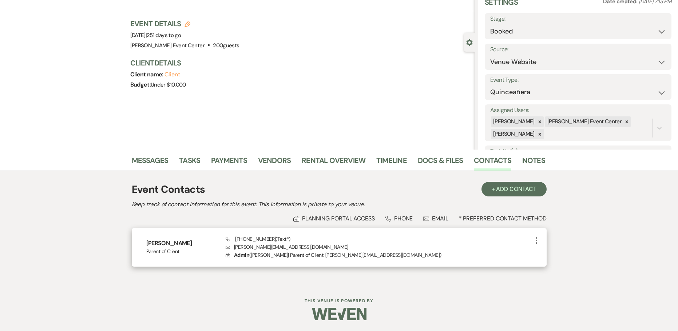
drag, startPoint x: 382, startPoint y: 257, endPoint x: 375, endPoint y: 257, distance: 6.5
click at [375, 257] on p "Lock Admin ( Cherly Lopez | Parent of Client | cherly.lop89@gmail.com )" at bounding box center [379, 255] width 306 height 8
click at [190, 158] on link "Tasks" at bounding box center [189, 163] width 21 height 16
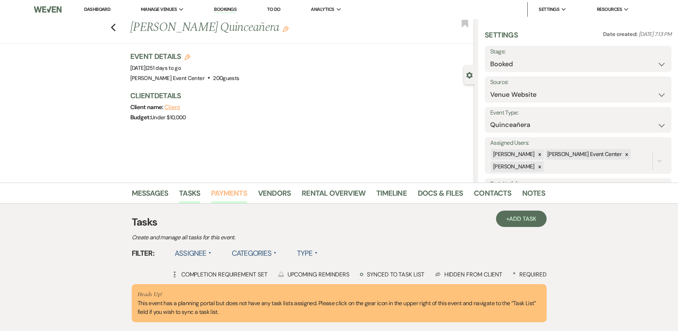
click at [232, 192] on link "Payments" at bounding box center [229, 195] width 36 height 16
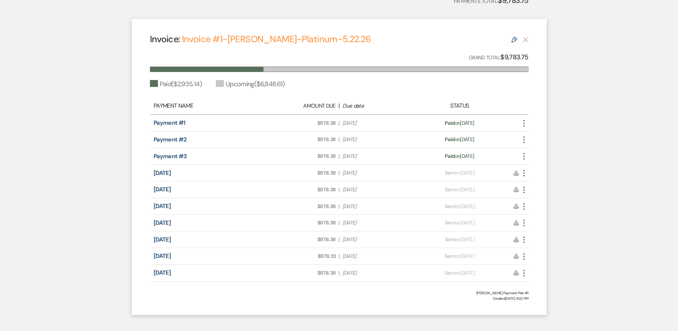
scroll to position [294, 0]
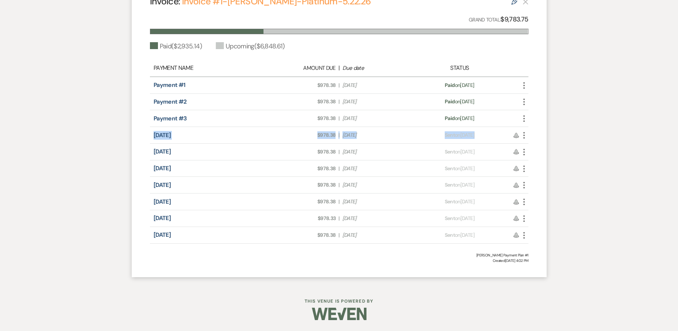
drag, startPoint x: 151, startPoint y: 136, endPoint x: 535, endPoint y: 128, distance: 383.6
click at [535, 128] on div "Invoice: Invoice #1-Cherly Lopez-Platinum-5.22.26 Edit Grand Total: $9,783.75 P…" at bounding box center [339, 129] width 415 height 296
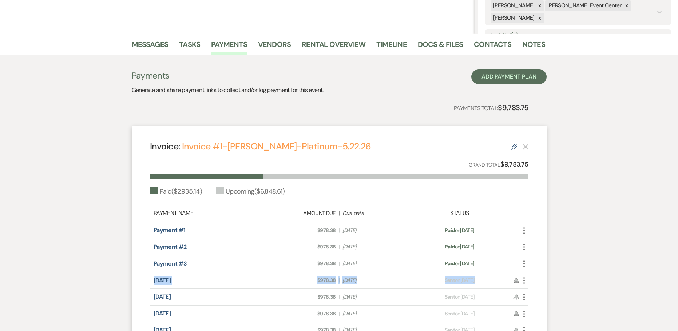
scroll to position [148, 0]
click at [197, 96] on div "Payments Generate and share payment links to collect and/or log payment for thi…" at bounding box center [339, 246] width 415 height 353
click at [149, 48] on link "Messages" at bounding box center [150, 47] width 37 height 16
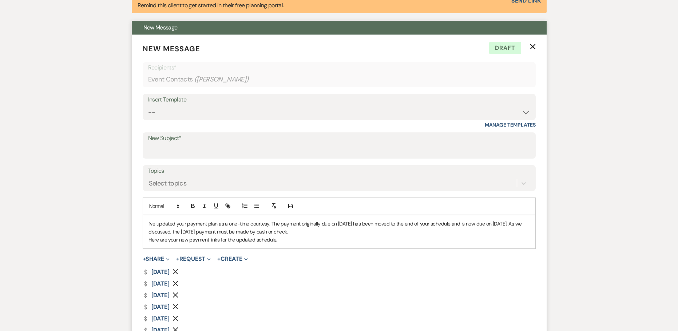
scroll to position [403, 0]
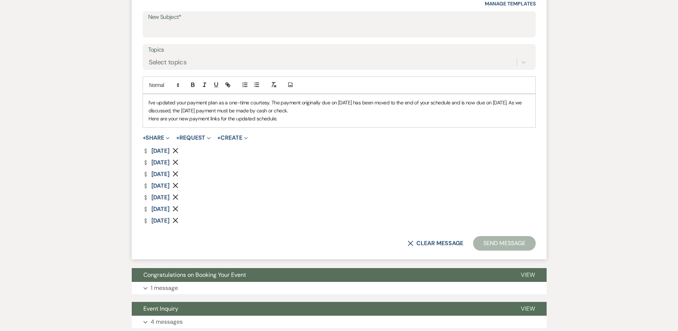
click at [282, 119] on p "Here are your new payment links for the updated schedule." at bounding box center [338, 119] width 381 height 8
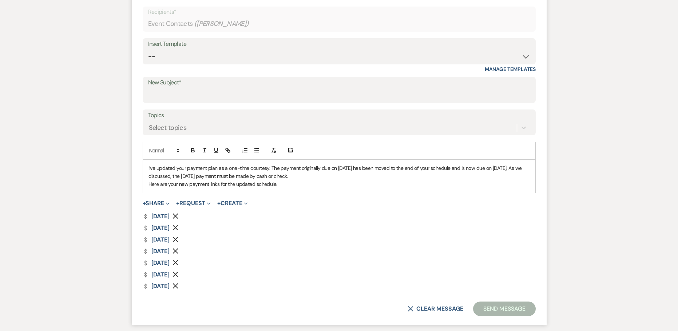
scroll to position [330, 0]
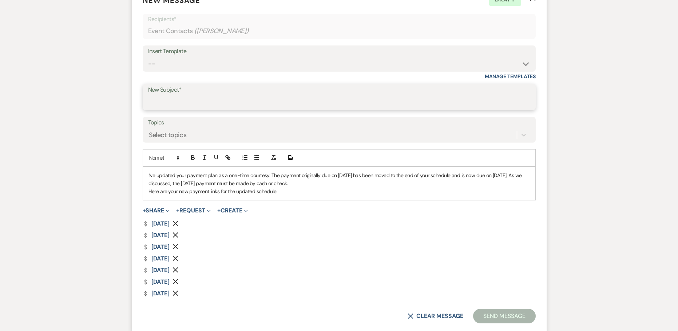
click at [213, 101] on input "New Subject*" at bounding box center [339, 102] width 382 height 14
click at [180, 60] on select "-- Weven Planning Portal Introduction (Booked Events) Initial Inquiry Response …" at bounding box center [339, 64] width 382 height 14
click at [561, 96] on div "Messages Tasks Payments Vendors Rental Overview Timeline Docs & Files Contacts …" at bounding box center [339, 132] width 678 height 560
click at [184, 59] on select "-- Weven Planning Portal Introduction (Booked Events) Initial Inquiry Response …" at bounding box center [339, 64] width 382 height 14
click at [607, 128] on div "Messages Tasks Payments Vendors Rental Overview Timeline Docs & Files Contacts …" at bounding box center [339, 132] width 678 height 560
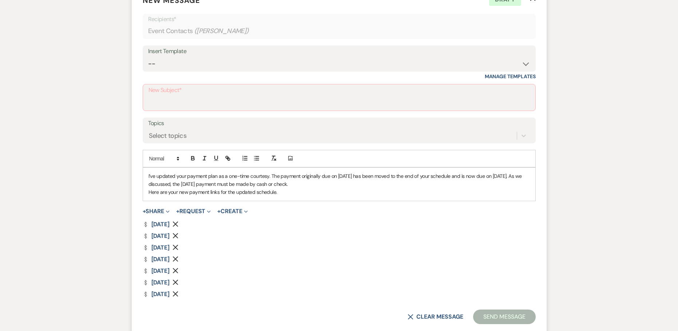
click at [285, 91] on label "New Subject*" at bounding box center [338, 90] width 381 height 11
click at [285, 96] on input "New Subject*" at bounding box center [338, 103] width 381 height 14
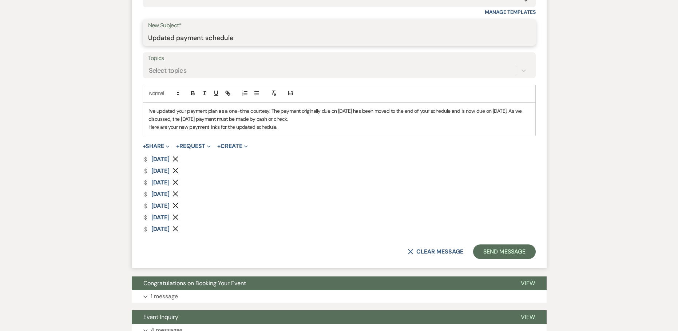
scroll to position [403, 0]
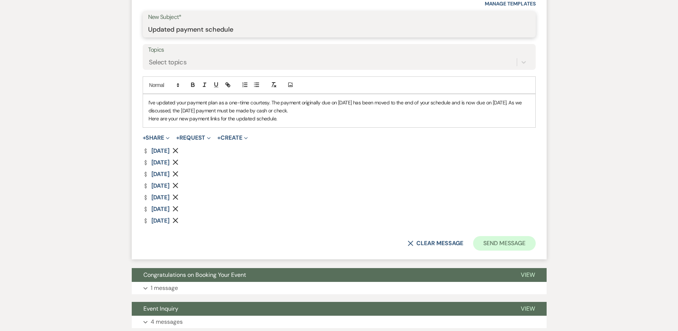
type input "Updated payment schedule"
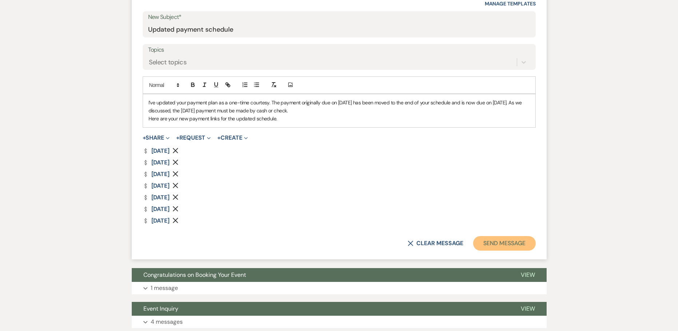
click at [495, 243] on button "Send Message" at bounding box center [504, 243] width 62 height 15
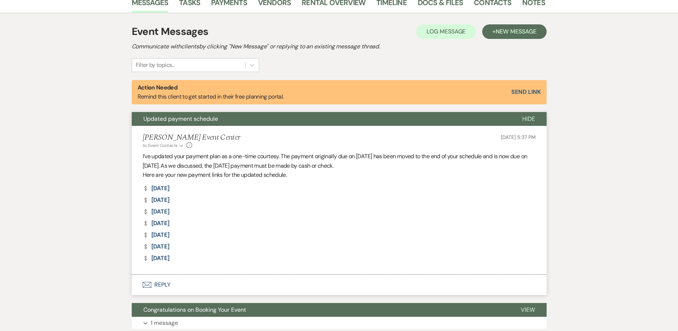
scroll to position [0, 0]
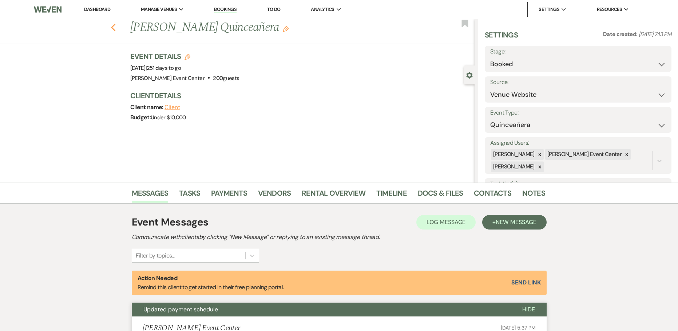
drag, startPoint x: 118, startPoint y: 29, endPoint x: 118, endPoint y: 25, distance: 3.7
click at [116, 25] on icon "Previous" at bounding box center [113, 27] width 5 height 9
select select "8"
select select "4"
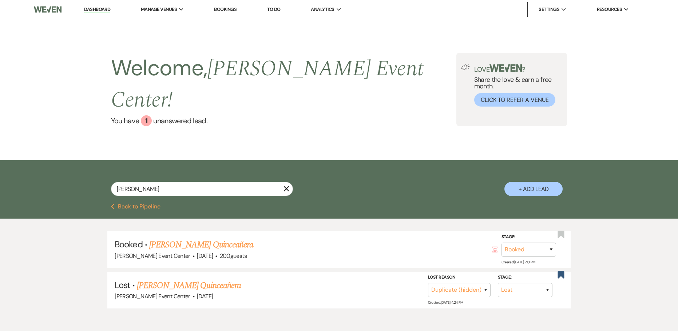
click at [108, 5] on li "Dashboard" at bounding box center [96, 9] width 33 height 15
click at [106, 6] on link "Dashboard" at bounding box center [97, 9] width 26 height 7
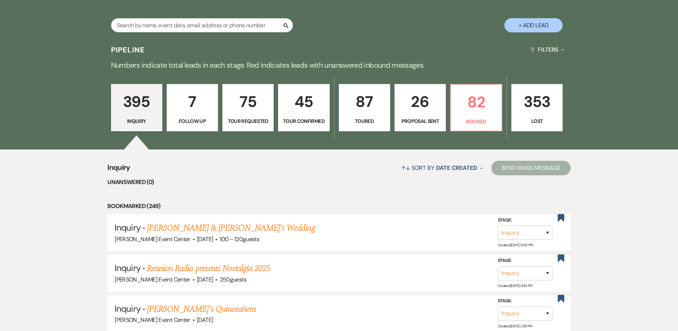
scroll to position [73, 0]
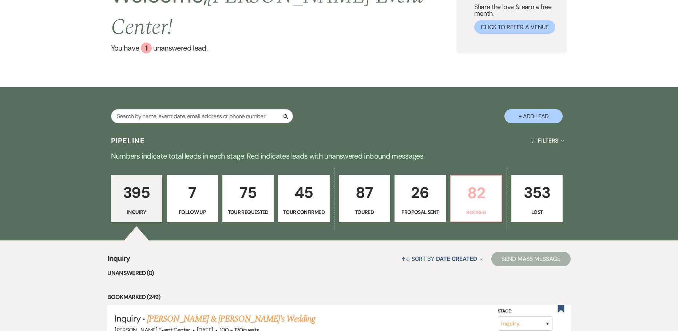
click at [477, 208] on p "Booked" at bounding box center [476, 212] width 42 height 8
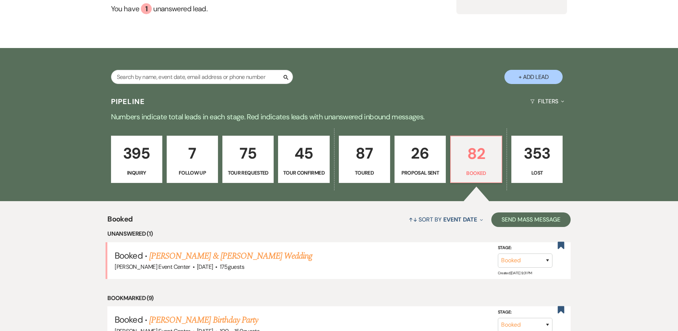
scroll to position [255, 0]
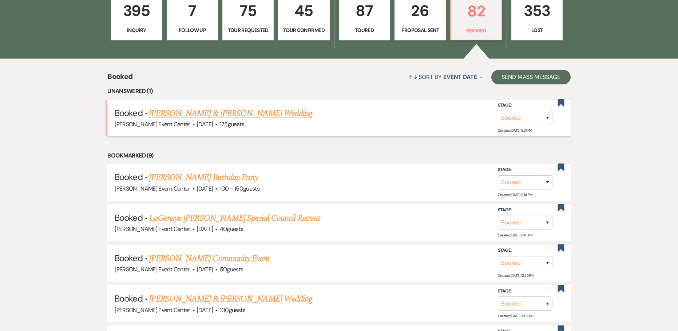
click at [243, 107] on link "Ashley Williams & Christopher Polk's Wedding" at bounding box center [230, 113] width 163 height 13
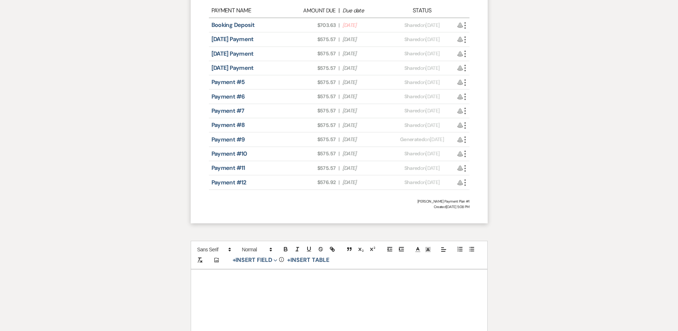
scroll to position [470, 0]
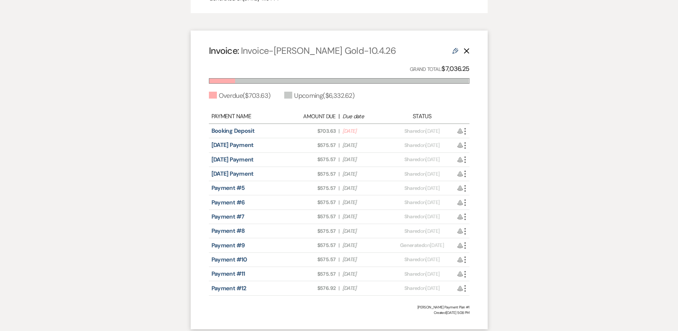
click at [466, 175] on icon "More" at bounding box center [465, 174] width 9 height 9
click at [476, 224] on link "Pencil Edit" at bounding box center [498, 225] width 74 height 12
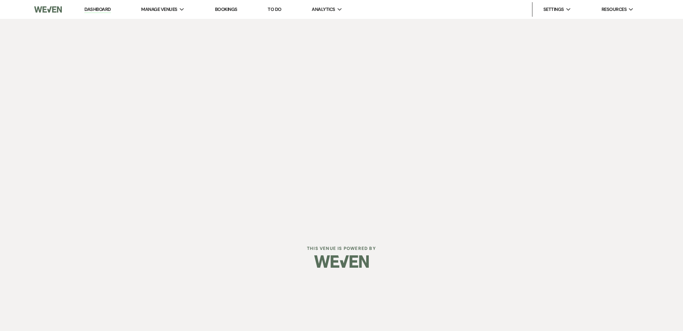
select select "28602"
select select "2"
select select "percentage"
select select "true"
select select "client"
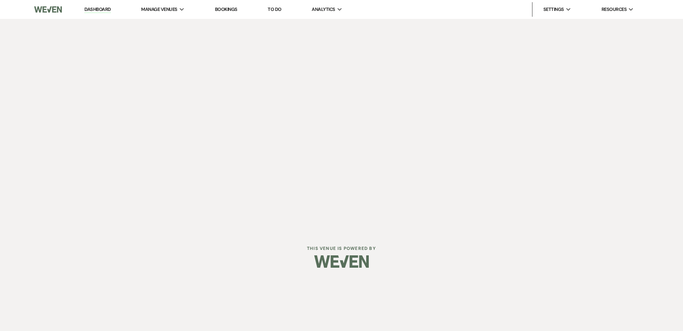
select select "weeks"
select select "both"
select select "onDueDate"
select select "host"
select select "days"
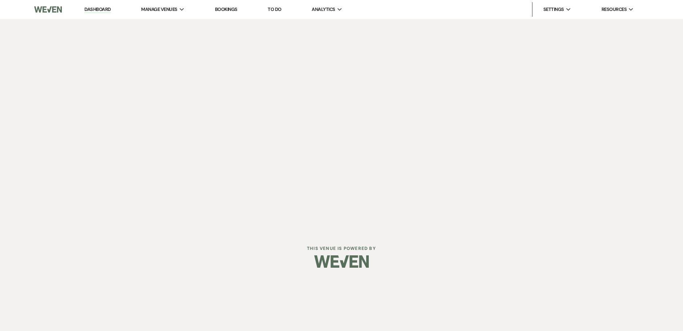
select select "afterDueDate"
select select "2"
select select "percentage"
select select "true"
select select "client"
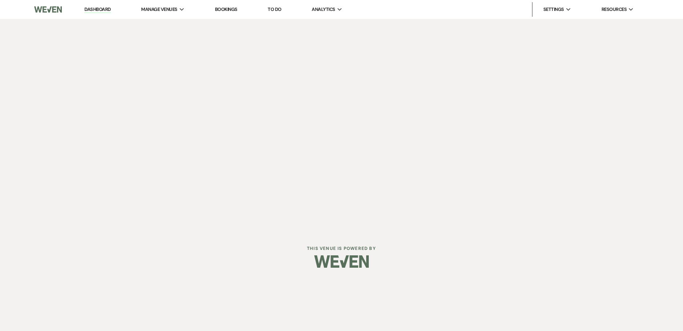
select select "weeks"
select select "both"
select select "onDueDate"
select select "host"
select select "days"
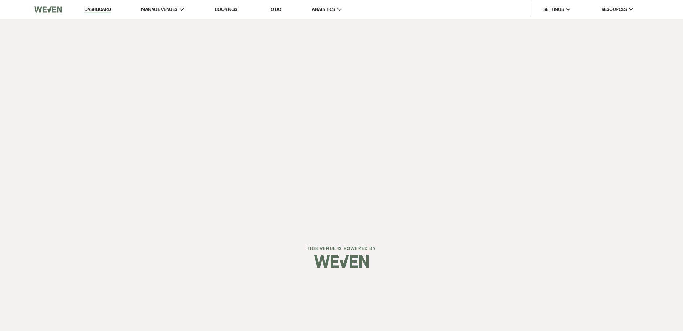
select select "afterDueDate"
select select "2"
select select "percentage"
select select "true"
select select "client"
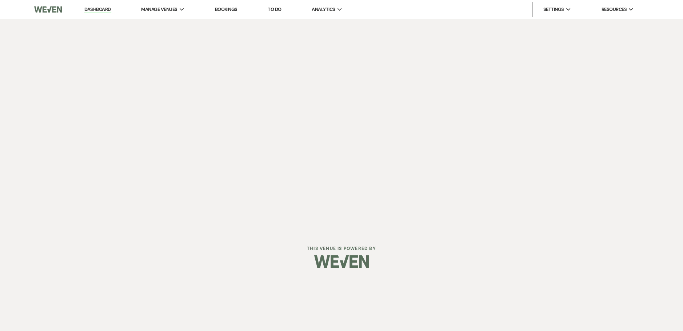
select select "weeks"
select select "both"
select select "onDueDate"
select select "host"
select select "days"
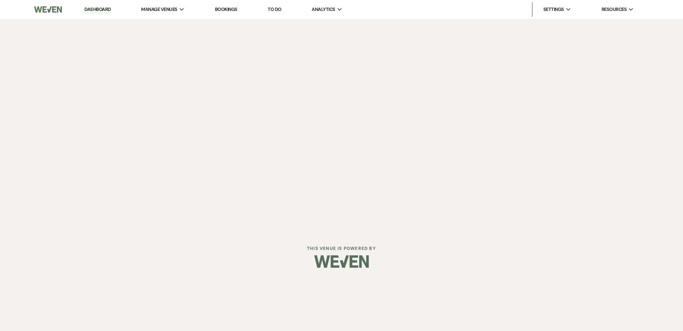
select select "afterDueDate"
select select "2"
select select "percentage"
select select "true"
select select "client"
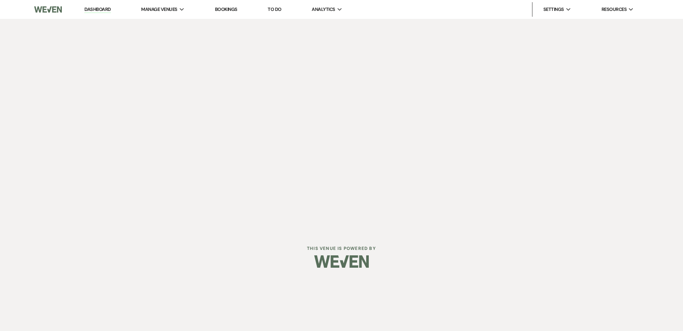
select select "weeks"
select select "both"
select select "onDueDate"
select select "host"
select select "days"
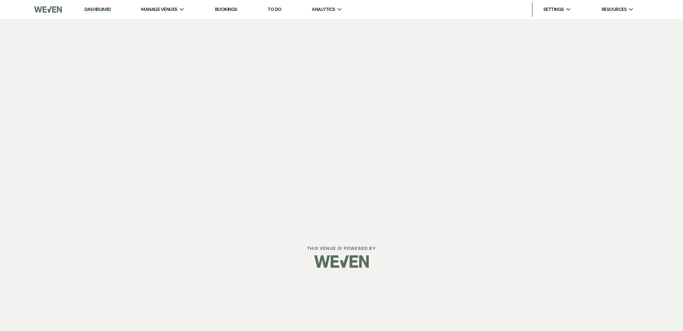
select select "afterDueDate"
select select "2"
select select "percentage"
select select "true"
select select "client"
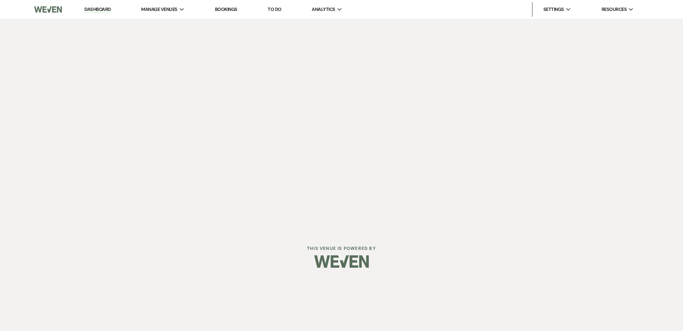
select select "weeks"
select select "both"
select select "onDueDate"
select select "host"
select select "days"
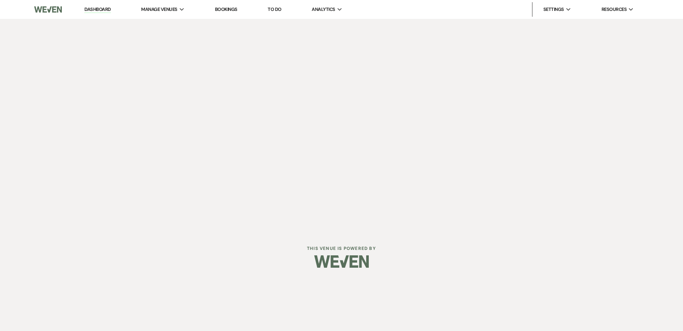
select select "afterDueDate"
select select "2"
select select "percentage"
select select "true"
select select "client"
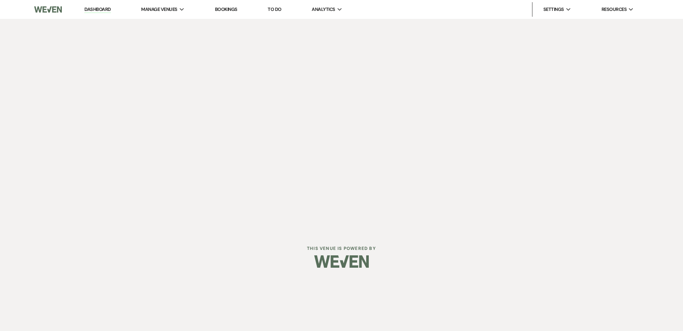
select select "weeks"
select select "both"
select select "onDueDate"
select select "host"
select select "days"
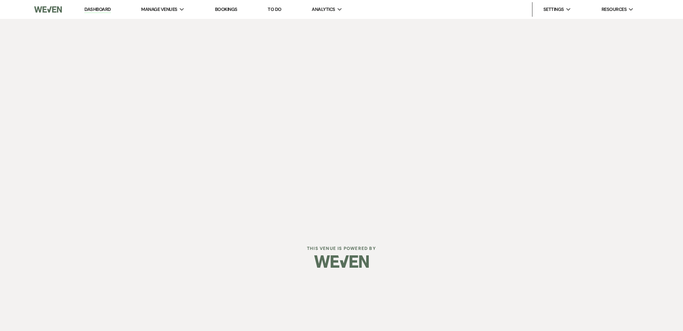
select select "afterDueDate"
select select "2"
select select "percentage"
select select "true"
select select "client"
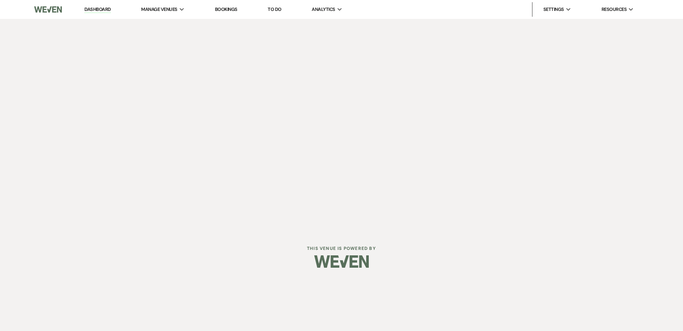
select select "weeks"
select select "both"
select select "onDueDate"
select select "host"
select select "days"
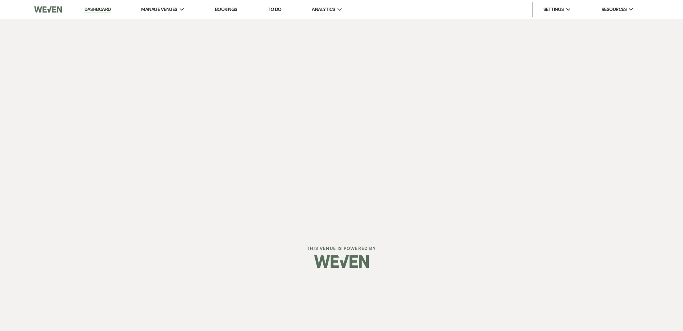
select select "afterDueDate"
select select "2"
select select "percentage"
select select "true"
select select "both"
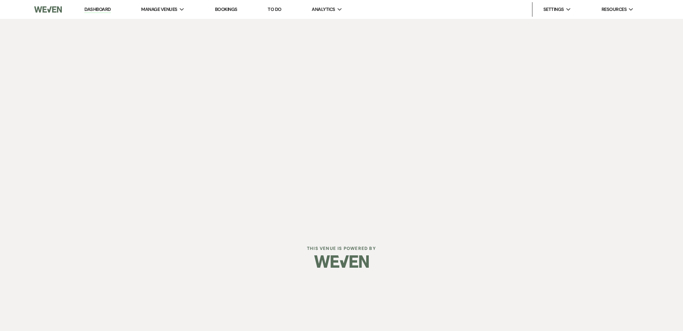
select select "onDueDate"
select select "host"
select select "days"
select select "afterDueDate"
select select "client"
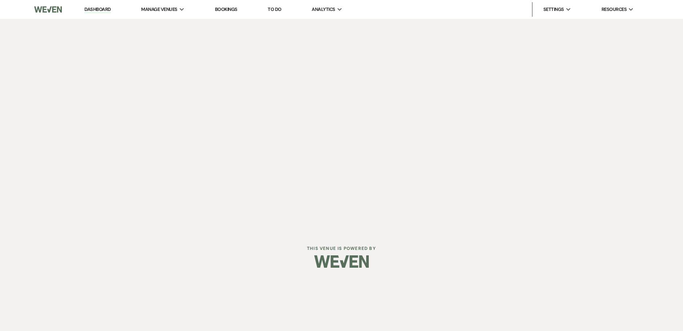
select select "weeks"
select select "2"
select select "percentage"
select select "false"
select select "client"
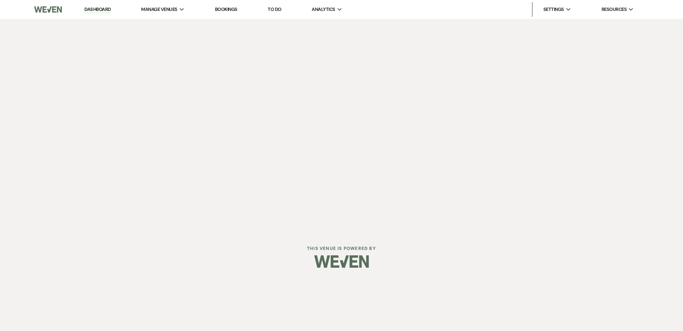
select select "weeks"
select select "both"
select select "onDueDate"
select select "host"
select select "days"
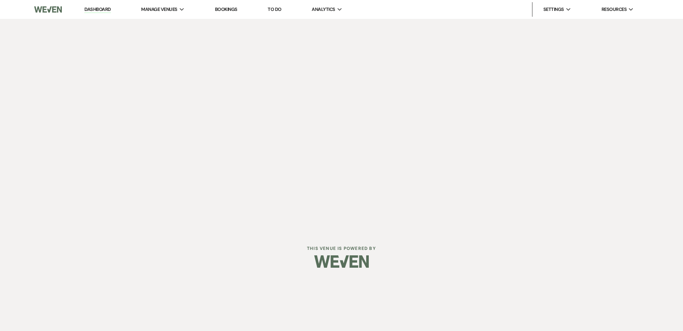
select select "afterDueDate"
select select "2"
select select "percentage"
select select "true"
select select "client"
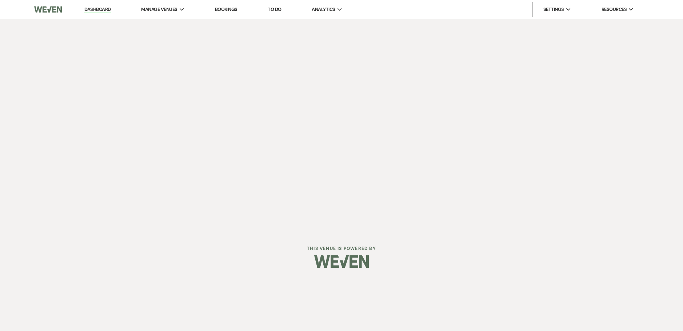
select select "weeks"
select select "both"
select select "onDueDate"
select select "host"
select select "days"
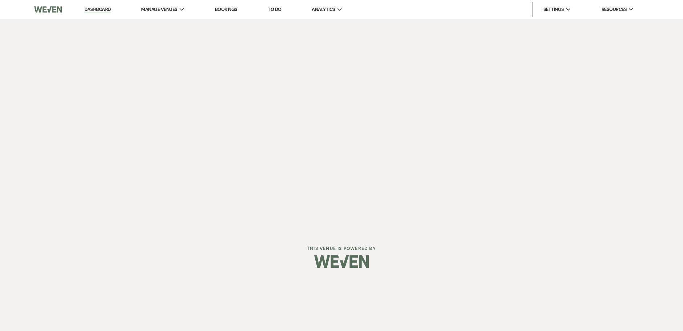
select select "afterDueDate"
select select "2"
select select "percentage"
select select "true"
select select "client"
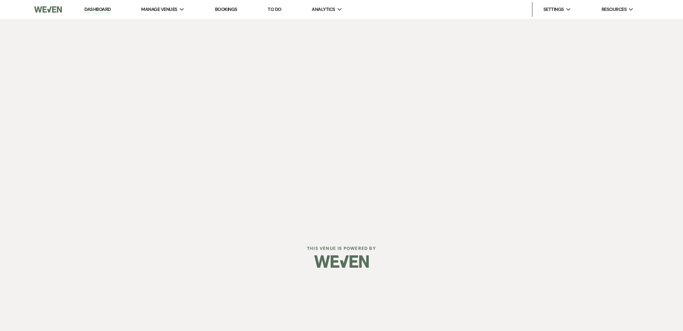
select select "weeks"
select select "both"
select select "onDueDate"
select select "host"
select select "days"
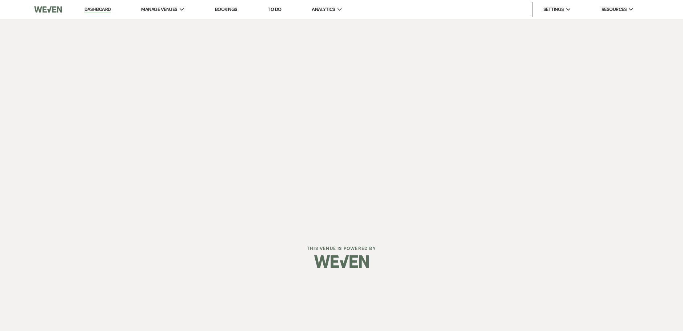
select select "afterDueDate"
select select "2"
select select "flat"
select select "true"
select select "client"
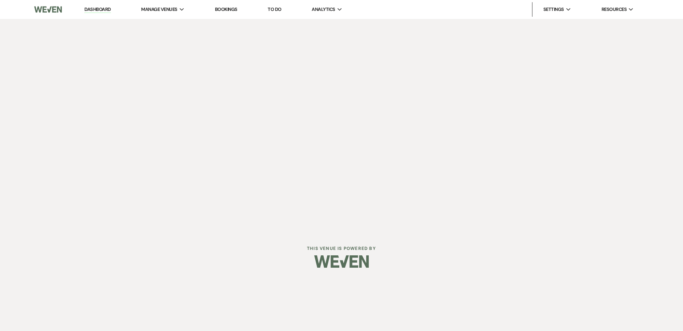
select select "weeks"
select select "both"
select select "onDueDate"
select select "host"
select select "days"
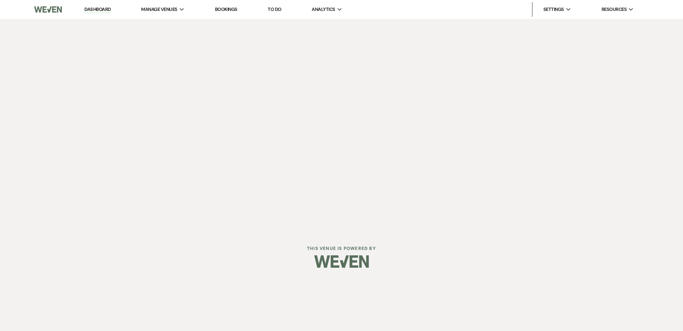
select select "afterDueDate"
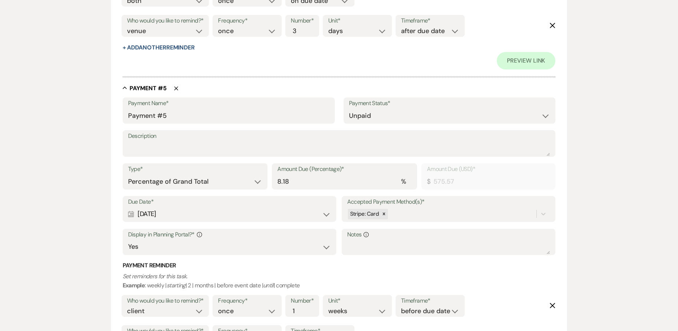
scroll to position [1492, 0]
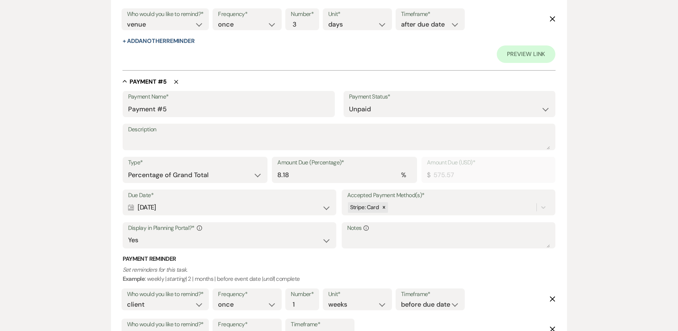
drag, startPoint x: 183, startPoint y: 211, endPoint x: 115, endPoint y: 204, distance: 68.3
copy div "[DATE]"
click at [131, 114] on input "Payment #5" at bounding box center [228, 109] width 201 height 14
paste input "[DATE]"
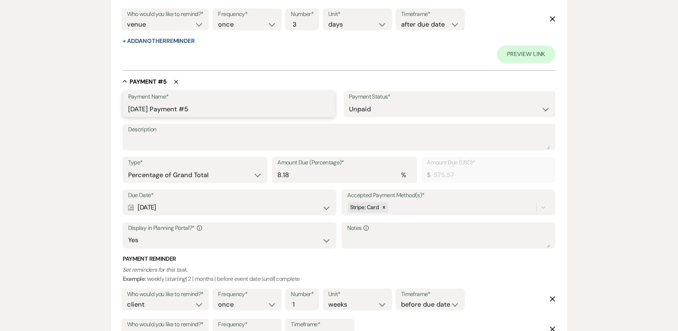
click at [217, 109] on input "Jan 15, 2026 Payment #5" at bounding box center [228, 109] width 201 height 14
drag, startPoint x: 198, startPoint y: 112, endPoint x: 88, endPoint y: 102, distance: 110.0
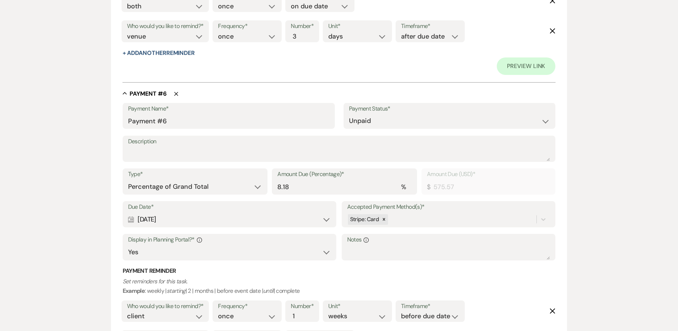
scroll to position [1856, 0]
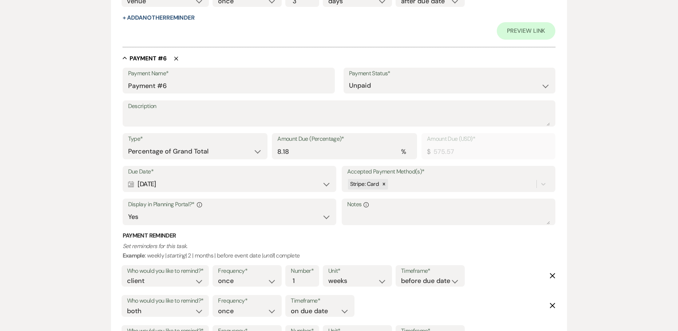
type input "[DATE] Payment"
drag, startPoint x: 173, startPoint y: 86, endPoint x: 115, endPoint y: 86, distance: 57.5
paste input "[DATE] Payment"
click at [135, 86] on input "[DATE] Payment" at bounding box center [228, 86] width 201 height 14
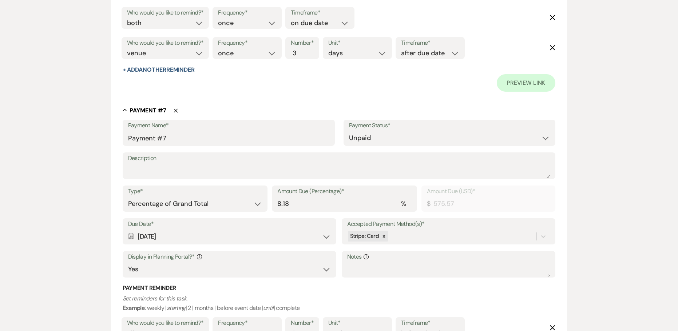
scroll to position [2147, 0]
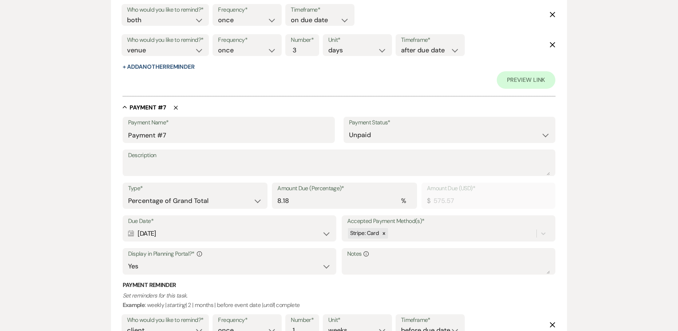
type input "[DATE] Payment"
drag, startPoint x: 173, startPoint y: 133, endPoint x: 91, endPoint y: 134, distance: 82.2
click at [91, 134] on div "Edit Payment Plan Create link(s) to collect and/or log payments for this event:…" at bounding box center [339, 48] width 524 height 4265
paste input "[DATE] Payment"
click at [138, 135] on input "[DATE] Payment" at bounding box center [228, 135] width 201 height 14
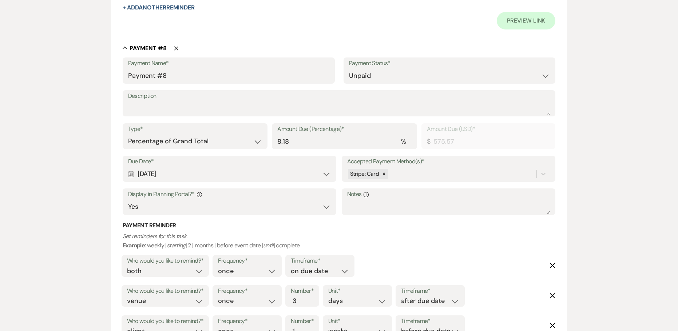
scroll to position [2547, 0]
type input "[DATE] Payment"
drag, startPoint x: 170, startPoint y: 79, endPoint x: 110, endPoint y: 70, distance: 60.6
paste input "[DATE] Payment"
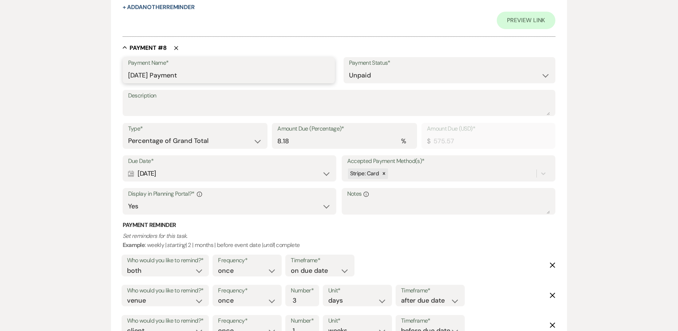
drag, startPoint x: 139, startPoint y: 74, endPoint x: 65, endPoint y: 71, distance: 73.6
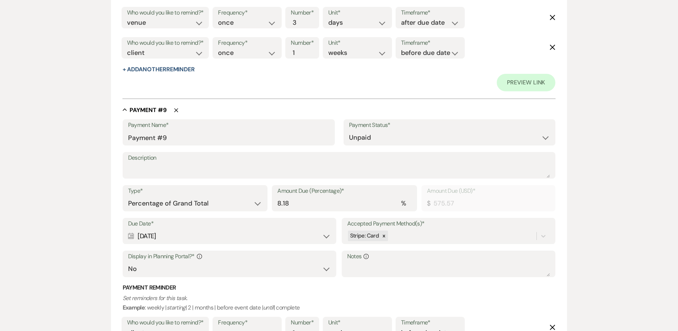
scroll to position [2875, 0]
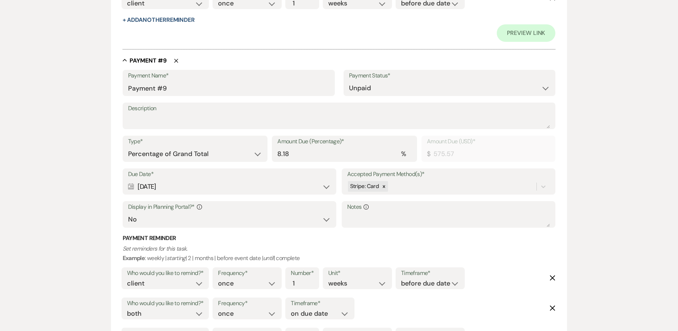
type input "[DATE] Payment"
drag, startPoint x: 140, startPoint y: 80, endPoint x: 107, endPoint y: 80, distance: 32.4
paste input "[DATE] Payment"
drag, startPoint x: 136, startPoint y: 91, endPoint x: 84, endPoint y: 85, distance: 52.0
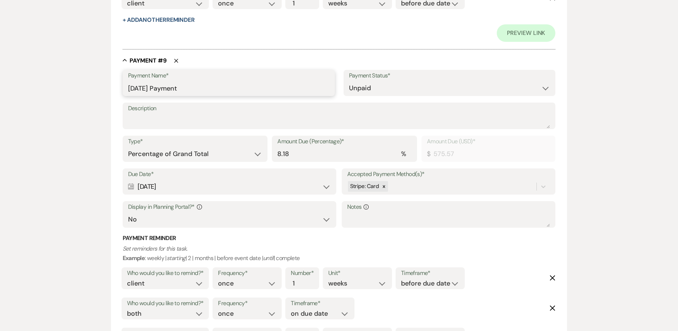
type input "[DATE] Payment"
click at [141, 217] on select "Yes No" at bounding box center [229, 220] width 203 height 14
select select "true"
click at [128, 213] on select "Yes No" at bounding box center [229, 220] width 203 height 14
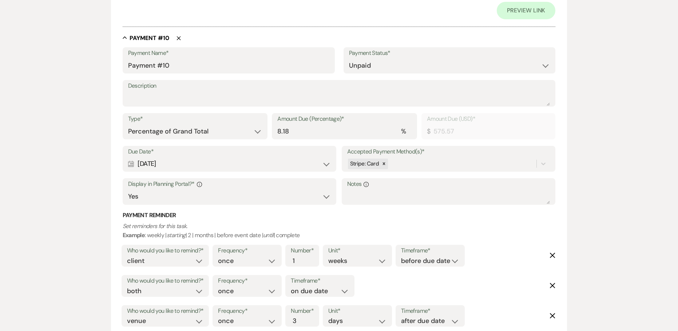
scroll to position [3238, 0]
drag, startPoint x: 77, startPoint y: 76, endPoint x: 70, endPoint y: 76, distance: 6.9
paste input "[DATE] Payment"
click at [135, 66] on input "[DATE] Payment" at bounding box center [228, 65] width 201 height 14
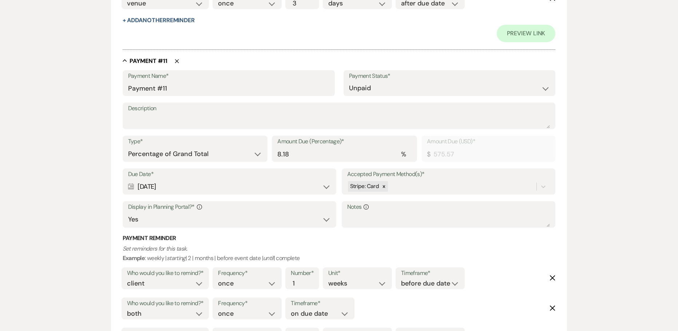
scroll to position [3566, 0]
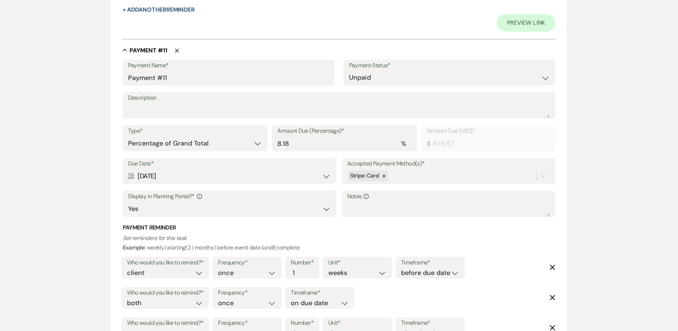
type input "[DATE] Payment"
drag, startPoint x: 168, startPoint y: 79, endPoint x: 111, endPoint y: 71, distance: 56.9
paste input "[DATE] Payment"
click at [137, 78] on input "[DATE] Payment" at bounding box center [228, 78] width 201 height 14
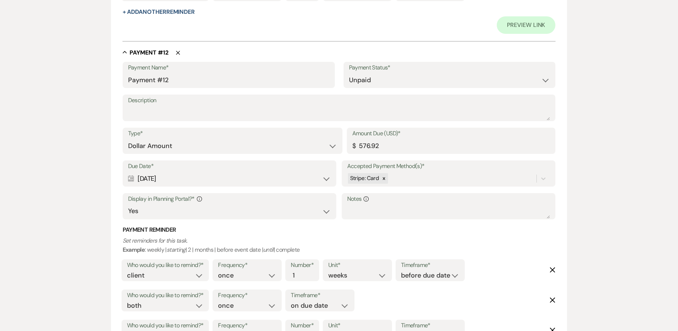
scroll to position [3893, 0]
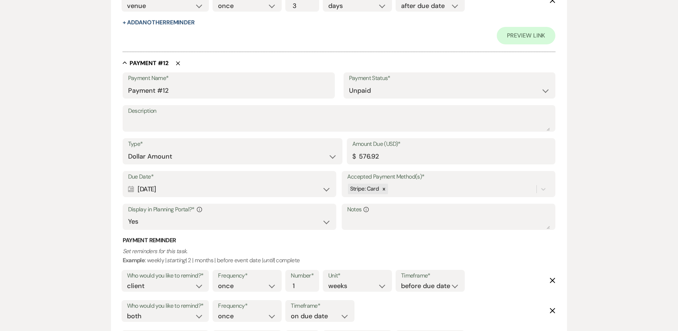
type input "[DATE] Payment"
drag, startPoint x: 180, startPoint y: 91, endPoint x: 74, endPoint y: 74, distance: 107.9
paste input "[DATE] Payment"
drag, startPoint x: 138, startPoint y: 90, endPoint x: 98, endPoint y: 89, distance: 40.0
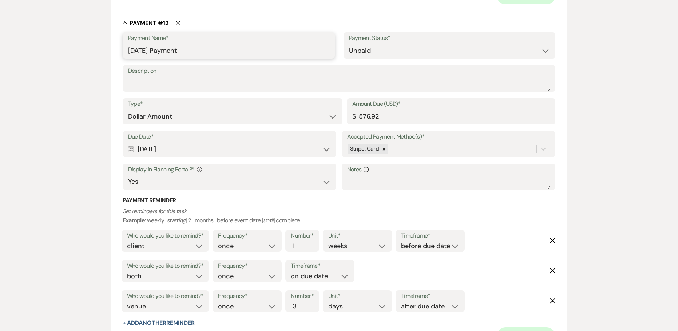
scroll to position [4039, 0]
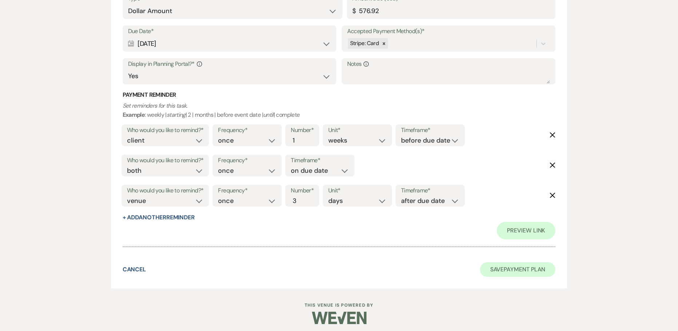
type input "[DATE] Payment"
click at [513, 271] on button "Save Payment Plan" at bounding box center [518, 269] width 76 height 15
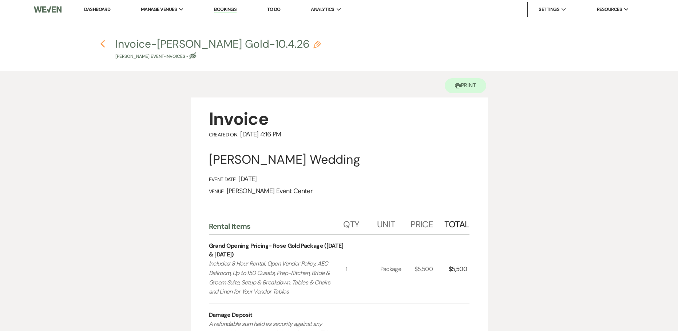
click at [103, 47] on icon "Previous" at bounding box center [102, 44] width 5 height 9
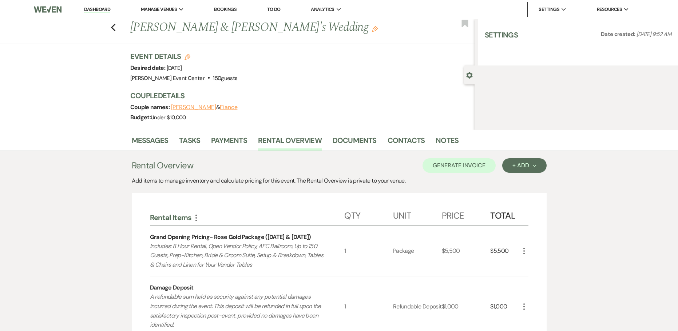
select select "5"
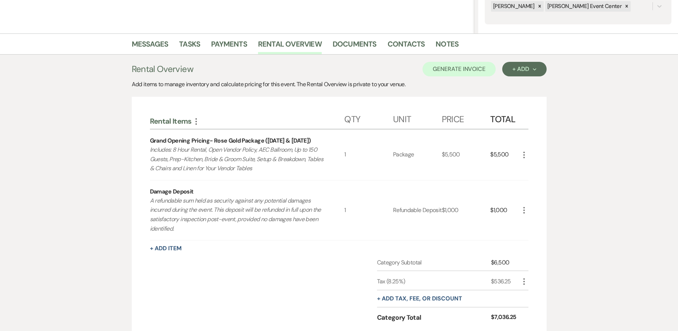
scroll to position [182, 0]
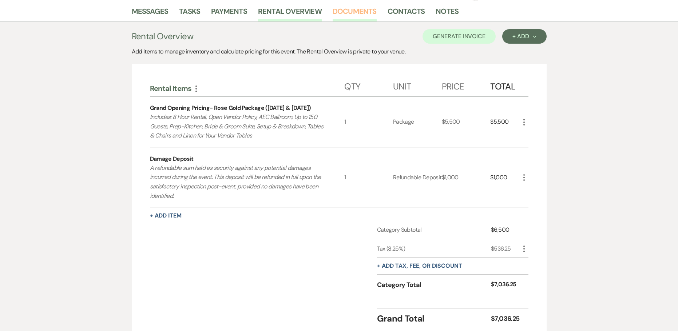
click at [357, 9] on link "Documents" at bounding box center [355, 13] width 44 height 16
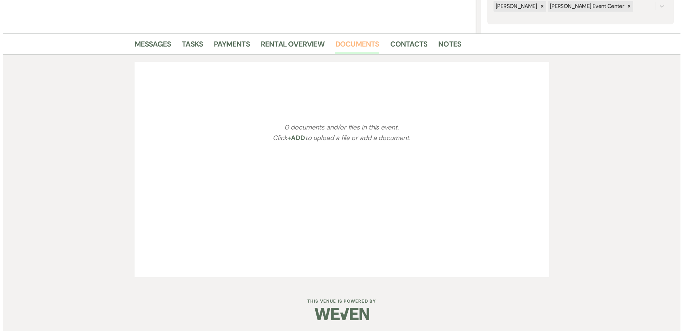
scroll to position [182, 0]
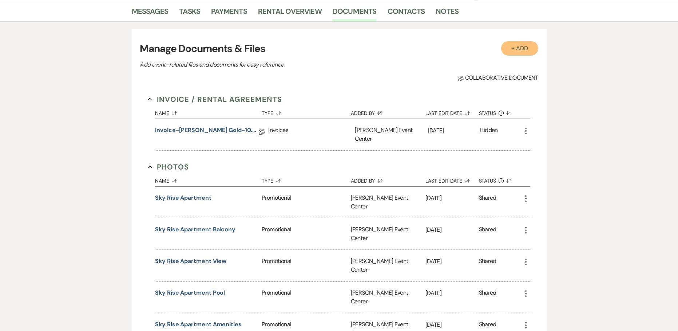
click at [517, 47] on button "+ Add" at bounding box center [519, 48] width 37 height 15
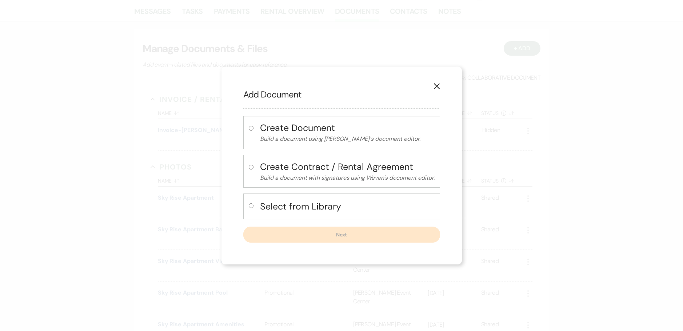
click at [282, 208] on h4 "Select from Library" at bounding box center [347, 206] width 175 height 13
radio input "true"
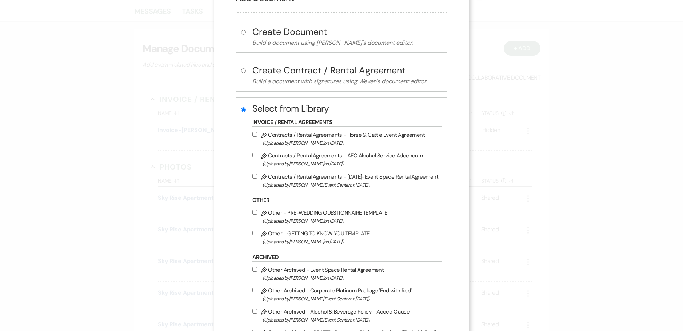
scroll to position [0, 0]
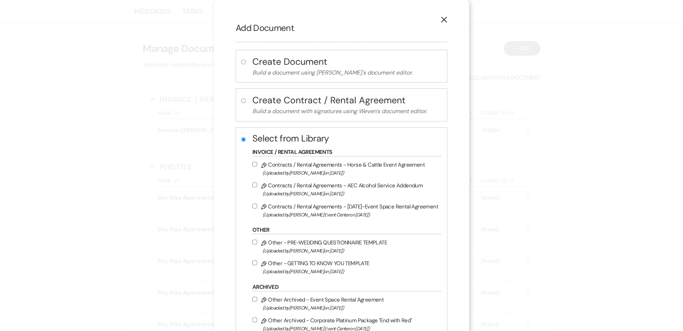
click at [250, 206] on div "Select from Library Select From Library Files Invoice / Rental Agreements Penci…" at bounding box center [342, 257] width 212 height 261
click at [256, 206] on input "Pencil Contracts / Rental Agreements - 9.10.25-Event Space Rental Agreement (Up…" at bounding box center [255, 206] width 5 height 5
checkbox input "true"
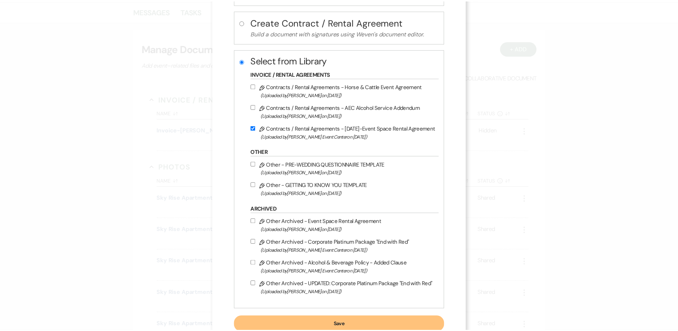
scroll to position [102, 0]
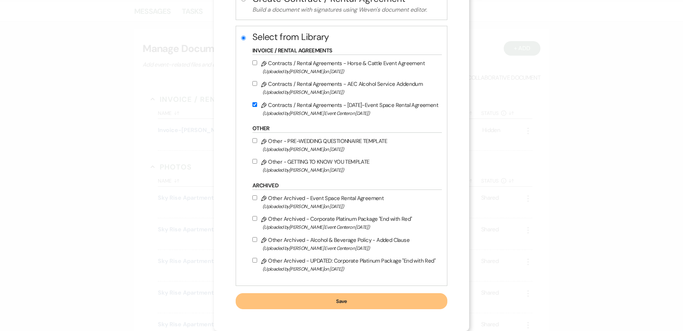
click at [341, 301] on button "Save" at bounding box center [342, 301] width 212 height 16
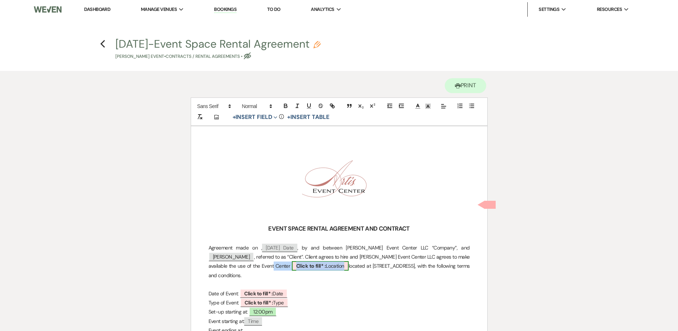
click at [292, 267] on span "Click to fill* : Location" at bounding box center [320, 265] width 57 height 9
select select "owner"
select select "Location"
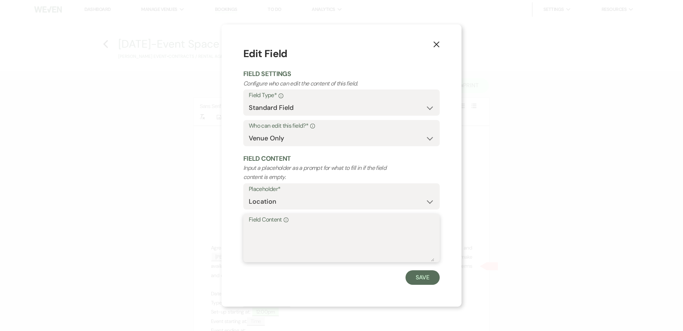
drag, startPoint x: 299, startPoint y: 243, endPoint x: 294, endPoint y: 242, distance: 5.2
click at [294, 242] on textarea "Field Content Info" at bounding box center [342, 243] width 186 height 36
type textarea "AEC Ballroom"
click at [414, 276] on button "Save" at bounding box center [423, 277] width 34 height 15
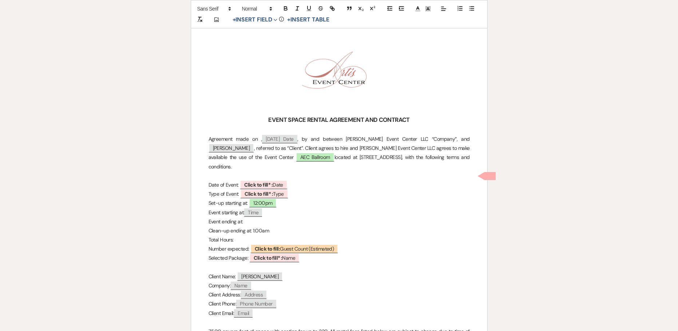
scroll to position [109, 0]
click at [269, 181] on b "Click to fill* :" at bounding box center [258, 184] width 28 height 7
select select "owner"
select select "Date"
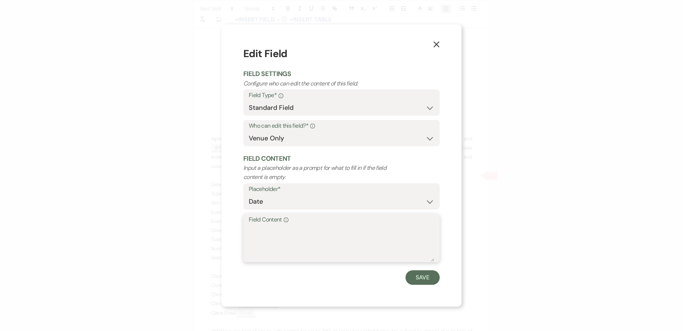
click at [296, 238] on textarea "Field Content Info" at bounding box center [342, 243] width 186 height 36
type textarea "Sunday, October 4, 2026"
click at [421, 275] on button "Save" at bounding box center [423, 277] width 34 height 15
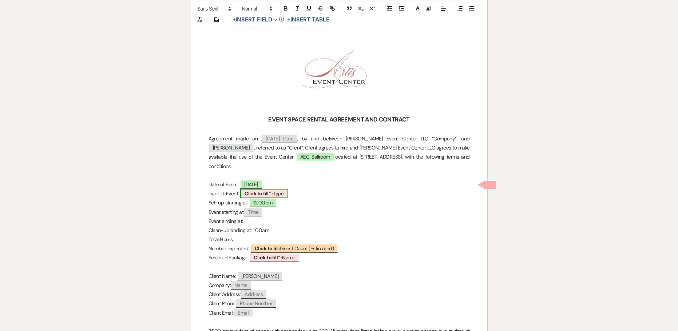
click at [269, 190] on b "Click to fill* :" at bounding box center [259, 193] width 28 height 7
select select "owner"
select select "Type"
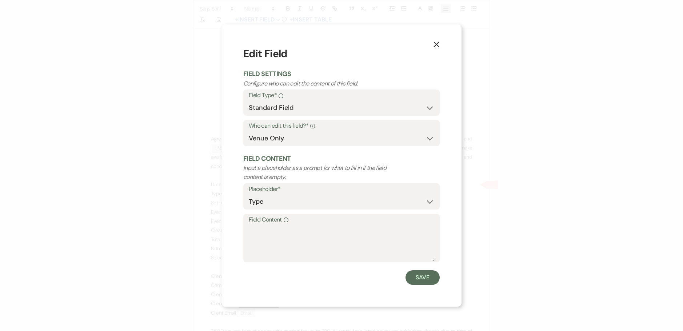
click at [274, 225] on label "Field Content Info" at bounding box center [342, 220] width 186 height 11
click at [274, 225] on textarea "Field Content Info" at bounding box center [342, 243] width 186 height 36
type textarea "Wedding"
click at [422, 278] on button "Save" at bounding box center [423, 277] width 34 height 15
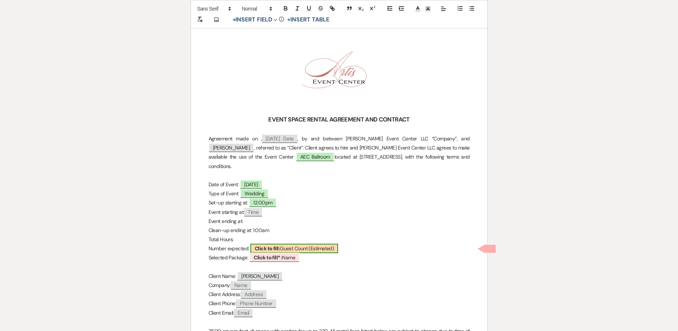
click at [280, 245] on b "Click to fill:" at bounding box center [267, 248] width 25 height 7
select select "custom_placeholder"
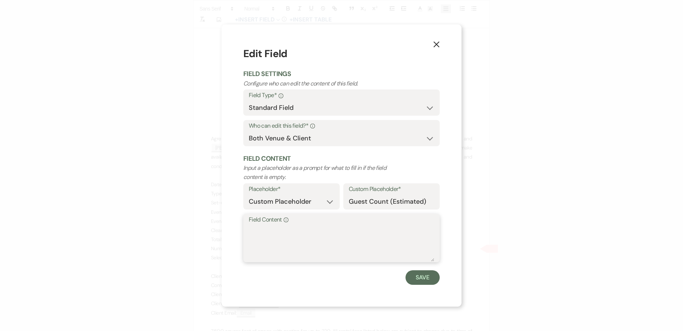
drag, startPoint x: 306, startPoint y: 230, endPoint x: 346, endPoint y: 223, distance: 41.0
click at [310, 230] on textarea "Field Content Info" at bounding box center [342, 243] width 186 height 36
type textarea "150"
click at [436, 275] on button "Save" at bounding box center [423, 277] width 34 height 15
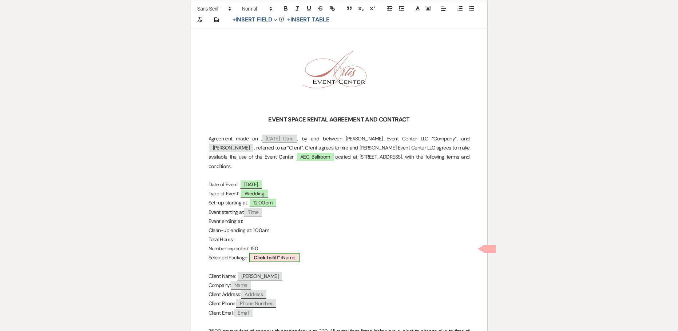
click at [270, 254] on b "Click to fill* :" at bounding box center [268, 257] width 28 height 7
select select "owner"
select select "Name"
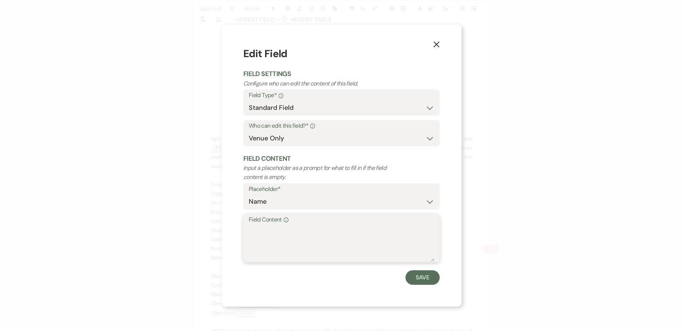
click at [270, 248] on textarea "Field Content Info" at bounding box center [342, 243] width 186 height 36
type textarea "Grand Opening Rose Gold"
drag, startPoint x: 249, startPoint y: 222, endPoint x: 223, endPoint y: 223, distance: 25.1
click at [224, 222] on div "X Edit Field Field Settings Configure who can edit the content of this field. F…" at bounding box center [342, 165] width 240 height 282
click at [313, 229] on textarea "Grand Opening Rose Gold" at bounding box center [342, 243] width 186 height 36
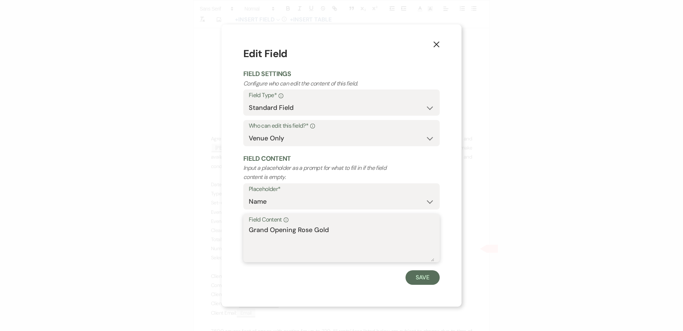
drag, startPoint x: 333, startPoint y: 231, endPoint x: 233, endPoint y: 229, distance: 100.1
click at [233, 229] on div "X Edit Field Field Settings Configure who can edit the content of this field. F…" at bounding box center [342, 165] width 240 height 282
click at [414, 273] on button "Save" at bounding box center [423, 277] width 34 height 15
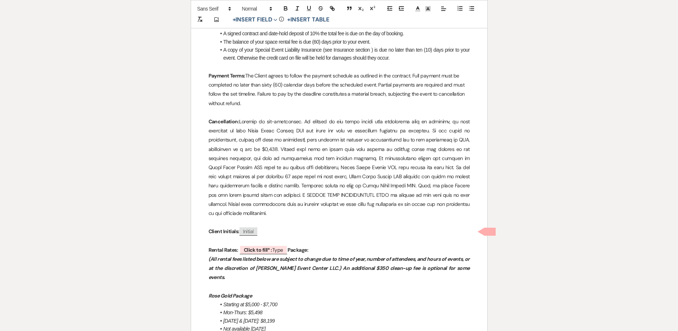
scroll to position [437, 0]
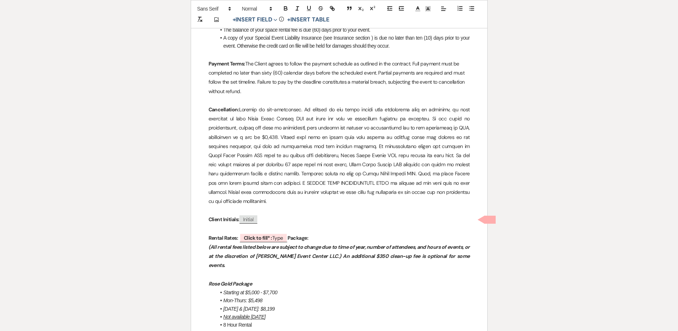
click at [314, 234] on p "Rental Rates: ﻿ Click to fill* : Type ﻿ Package:" at bounding box center [338, 238] width 261 height 9
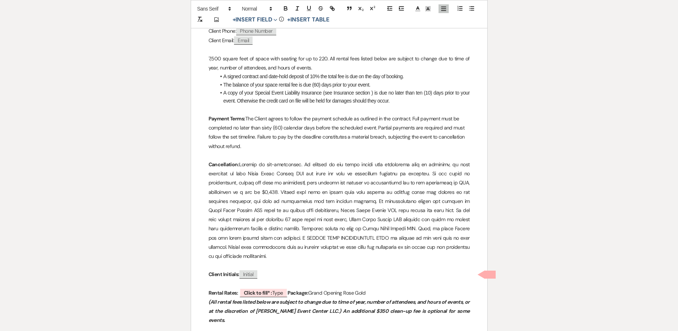
scroll to position [473, 0]
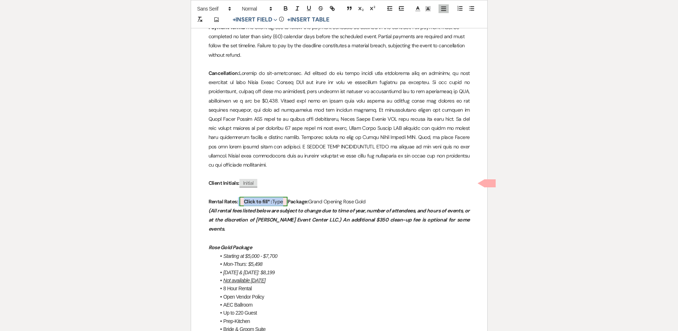
click at [270, 198] on b "Click to fill* :" at bounding box center [258, 201] width 28 height 7
select select "owner"
select select "Type"
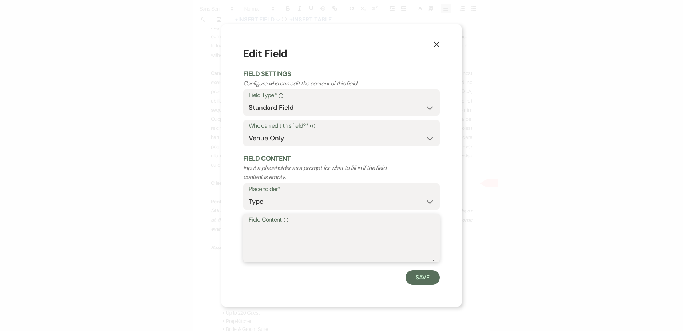
click at [286, 243] on textarea "Field Content Info" at bounding box center [342, 243] width 186 height 36
type textarea "$5,500"
click at [419, 278] on button "Save" at bounding box center [423, 277] width 34 height 15
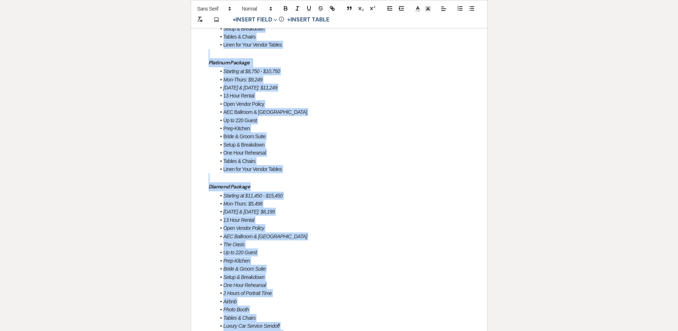
scroll to position [724, 0]
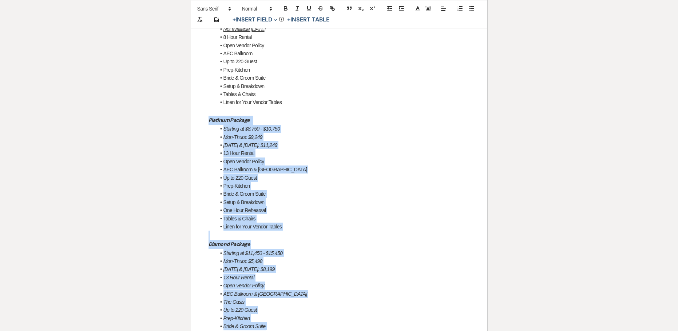
drag, startPoint x: 263, startPoint y: 258, endPoint x: 202, endPoint y: 92, distance: 177.3
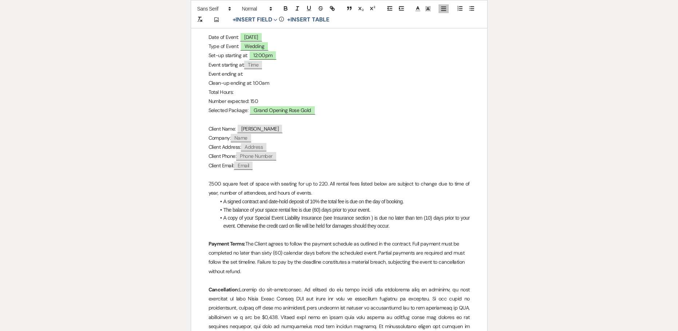
scroll to position [251, 0]
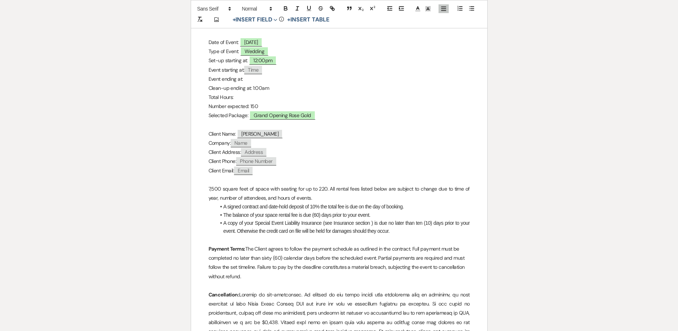
click at [239, 93] on p "Total Hours:" at bounding box center [338, 97] width 261 height 9
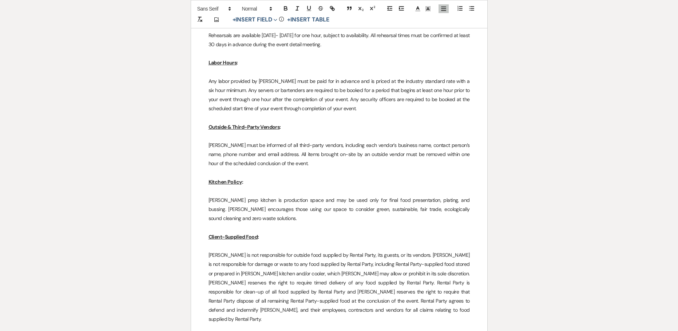
scroll to position [2362, 0]
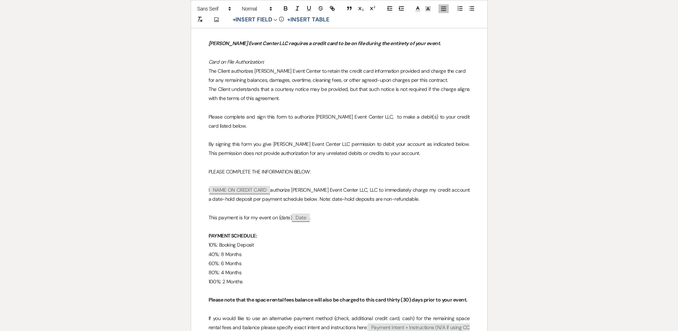
scroll to position [5964, 0]
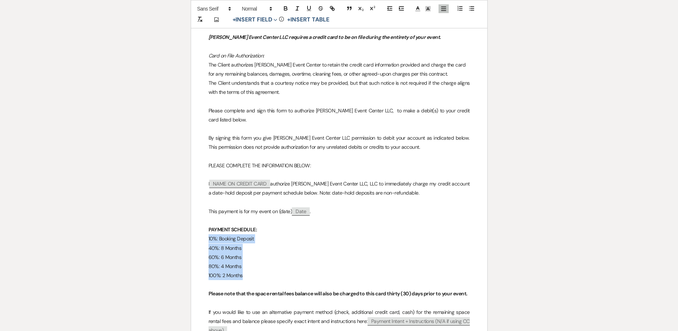
drag, startPoint x: 248, startPoint y: 104, endPoint x: 202, endPoint y: 68, distance: 58.9
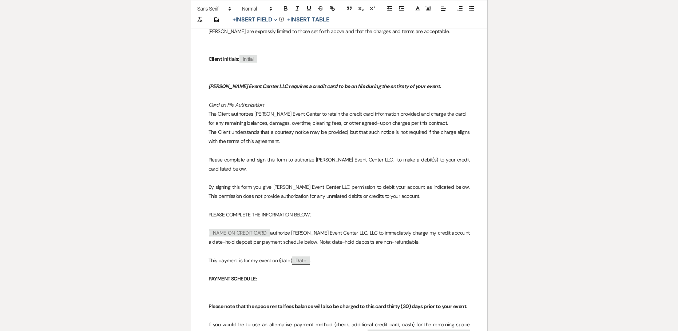
scroll to position [5928, 0]
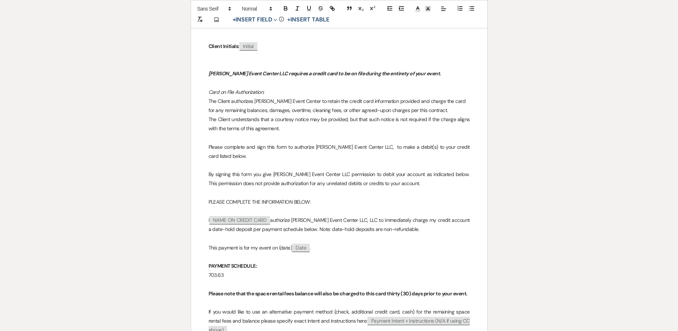
click at [209, 271] on p "703.63" at bounding box center [338, 275] width 261 height 9
click at [287, 271] on p "September 12, 2025: $703.63" at bounding box center [338, 275] width 261 height 9
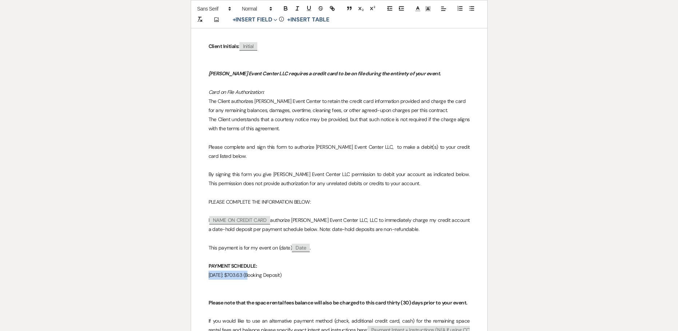
drag, startPoint x: 252, startPoint y: 100, endPoint x: 205, endPoint y: 102, distance: 46.6
copy p "September 12, 2025"
click at [222, 280] on p at bounding box center [338, 284] width 261 height 9
click at [218, 280] on p "September 12, 2025" at bounding box center [338, 284] width 261 height 9
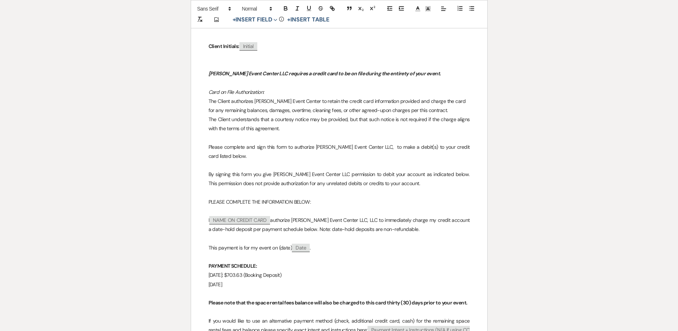
click at [250, 280] on p "October 12, 2025" at bounding box center [338, 284] width 261 height 9
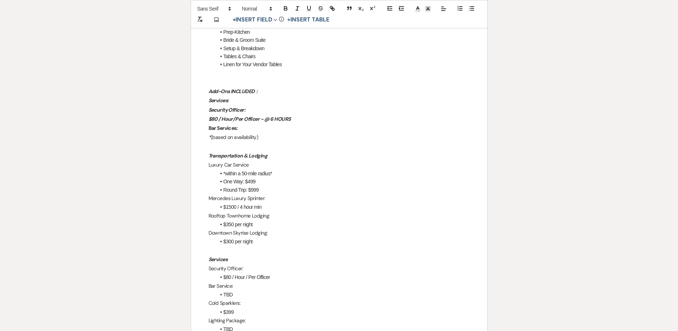
scroll to position [981, 0]
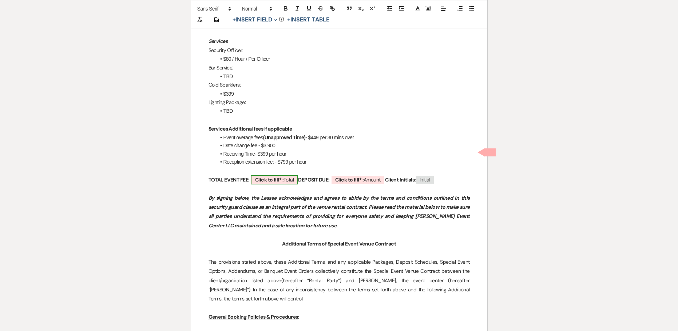
click at [282, 176] on b "Click to fill* :" at bounding box center [269, 179] width 28 height 7
select select "owner"
select select "Total"
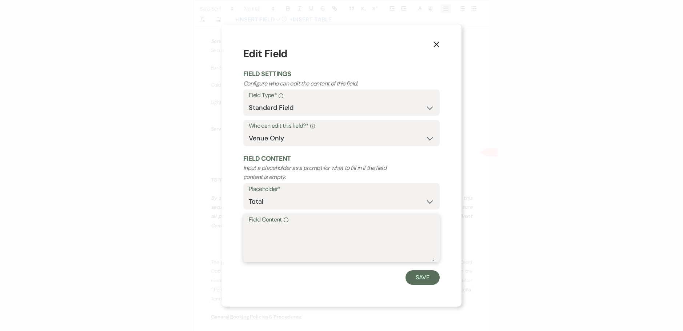
click at [286, 235] on textarea "Field Content Info" at bounding box center [342, 243] width 186 height 36
paste textarea "$6,536.25"
type textarea "$6,536.25"
click at [416, 274] on button "Save" at bounding box center [423, 277] width 34 height 15
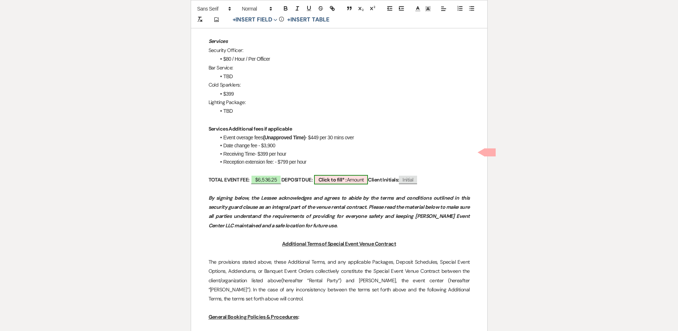
click at [362, 175] on span "Click to fill* : Amount" at bounding box center [341, 179] width 54 height 9
select select "owner"
select select "Amount"
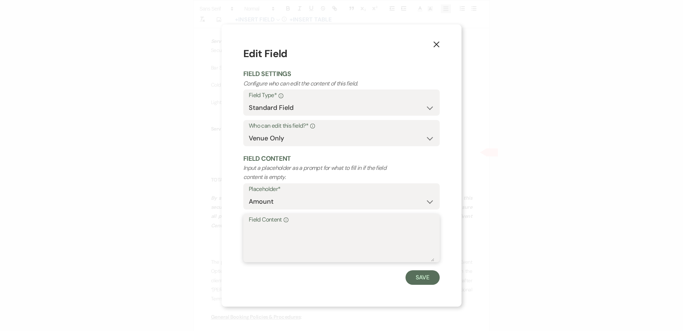
click at [305, 232] on textarea "Field Content Info" at bounding box center [342, 243] width 186 height 36
paste textarea "$6,536.25"
click at [258, 240] on textarea "$6,536.25" at bounding box center [342, 243] width 186 height 36
type textarea "$653.63"
click at [420, 278] on button "Save" at bounding box center [423, 277] width 34 height 15
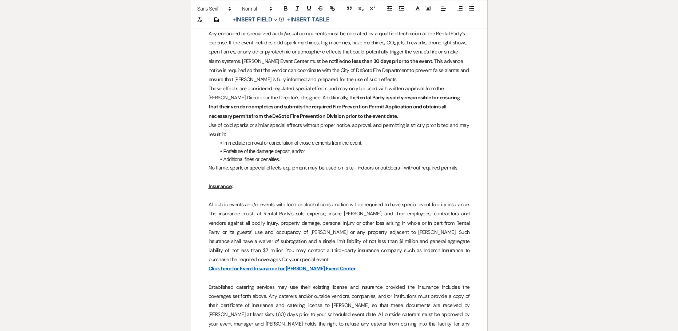
scroll to position [2036, 0]
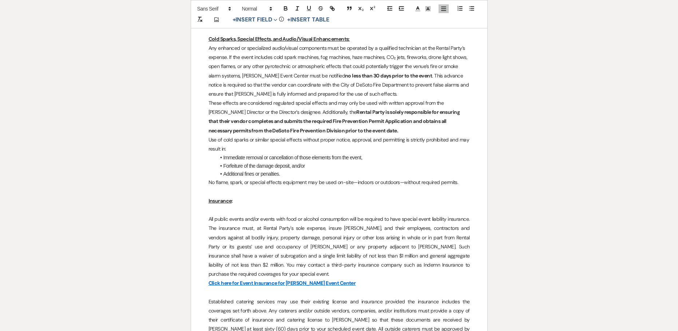
drag, startPoint x: 290, startPoint y: 228, endPoint x: 552, endPoint y: 192, distance: 264.7
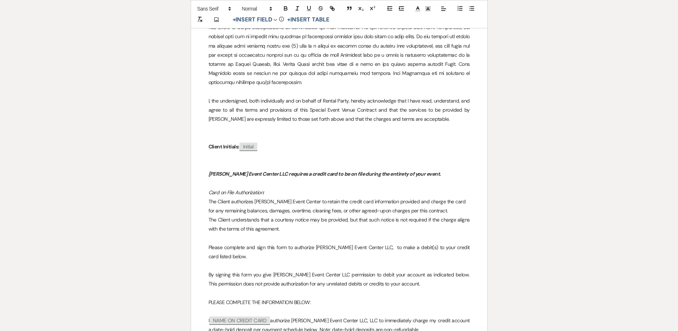
scroll to position [5893, 0]
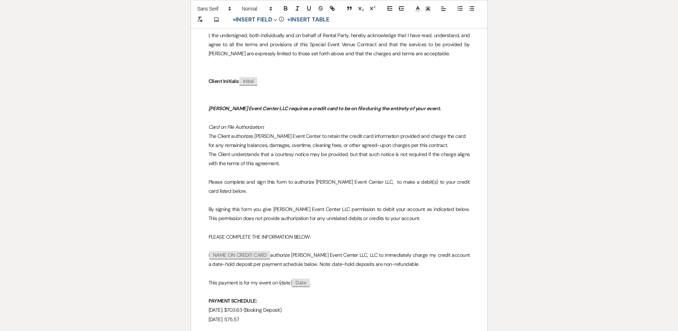
click at [262, 306] on p "September 12, 2025: $703.63 (Booking Deposit)" at bounding box center [338, 310] width 261 height 9
click at [254, 315] on p "October 12, 2025: 575.57" at bounding box center [338, 319] width 261 height 9
drag, startPoint x: 264, startPoint y: 144, endPoint x: 210, endPoint y: 147, distance: 54.7
click at [210, 315] on p "October 12, 2025: 534.67" at bounding box center [338, 319] width 261 height 9
copy p "October 12, 2025: 534.67"
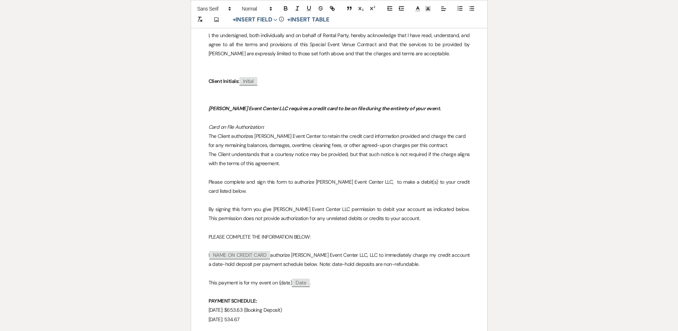
click at [268, 315] on p "October 12, 2025: 534.67" at bounding box center [338, 319] width 261 height 9
click at [232, 315] on p "October 12, 2025: 534.67" at bounding box center [338, 319] width 261 height 9
drag, startPoint x: 230, startPoint y: 172, endPoint x: 208, endPoint y: 173, distance: 21.8
drag, startPoint x: 252, startPoint y: 172, endPoint x: 243, endPoint y: 171, distance: 8.8
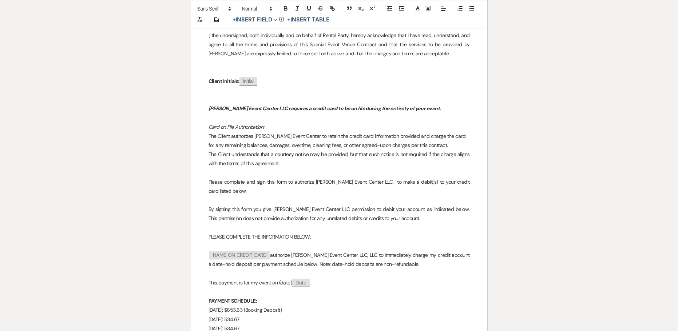
drag, startPoint x: 261, startPoint y: 172, endPoint x: 216, endPoint y: 173, distance: 45.1
copy p "January 15, 2026: 534.67"
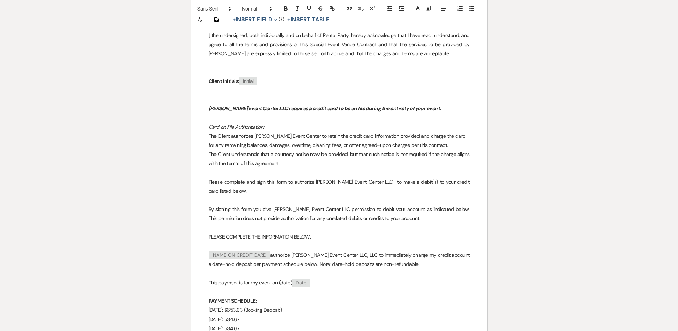
drag, startPoint x: 262, startPoint y: 238, endPoint x: 204, endPoint y: 186, distance: 78.4
click at [225, 324] on p "October 12, 2025: 534.67" at bounding box center [338, 328] width 261 height 9
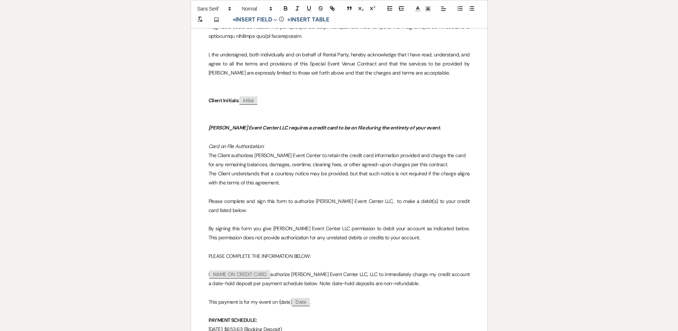
scroll to position [5857, 0]
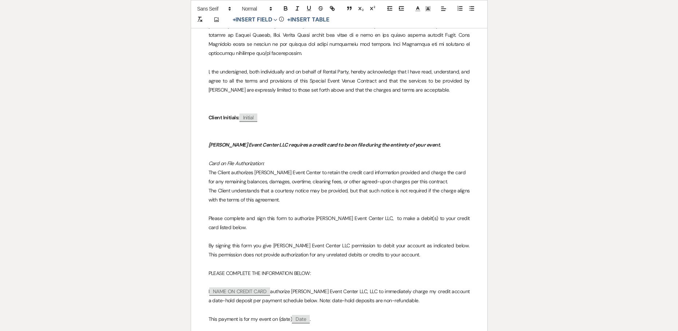
drag, startPoint x: 267, startPoint y: 274, endPoint x: 188, endPoint y: 176, distance: 125.5
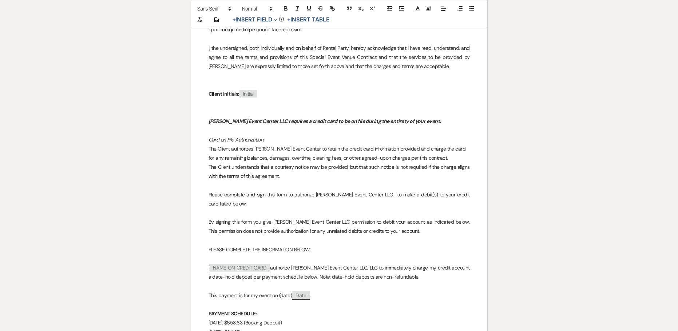
scroll to position [5929, 0]
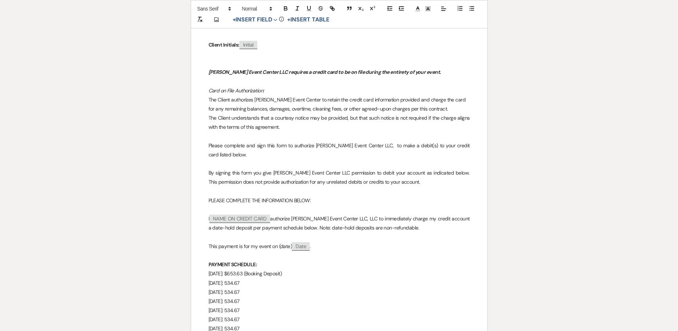
drag, startPoint x: 263, startPoint y: 202, endPoint x: 188, endPoint y: 112, distance: 117.5
click at [290, 297] on p "December 15, 2025: 534.67" at bounding box center [338, 301] width 261 height 9
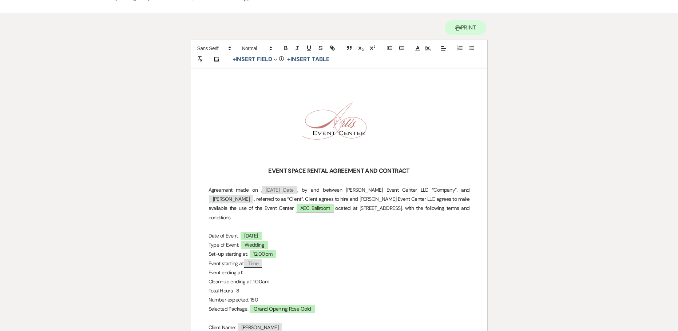
scroll to position [43, 0]
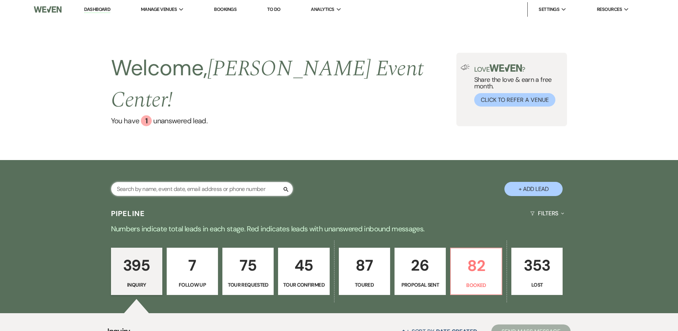
click at [183, 182] on input "text" at bounding box center [202, 189] width 182 height 14
type input "handy"
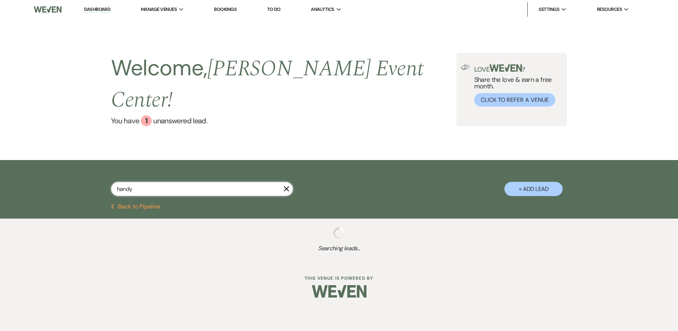
select select "2"
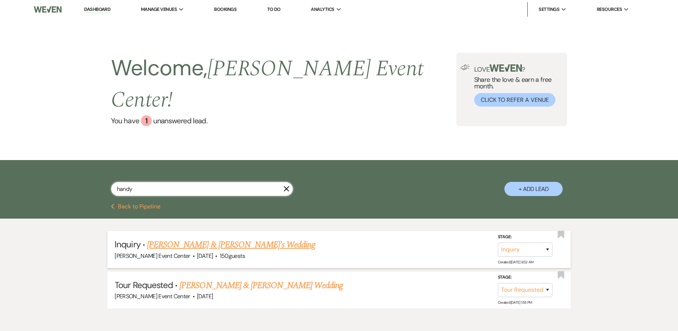
type input "handy"
click at [226, 238] on link "[PERSON_NAME] & [PERSON_NAME]'s Wedding" at bounding box center [231, 244] width 168 height 13
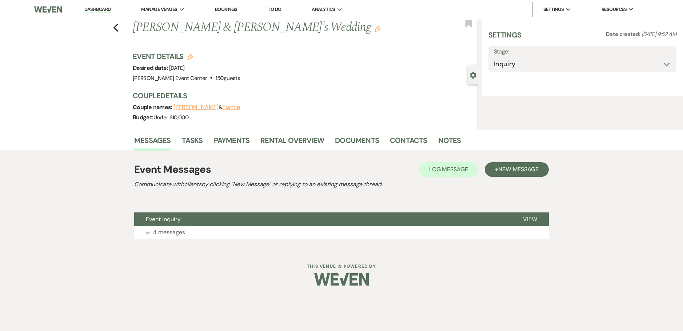
select select "5"
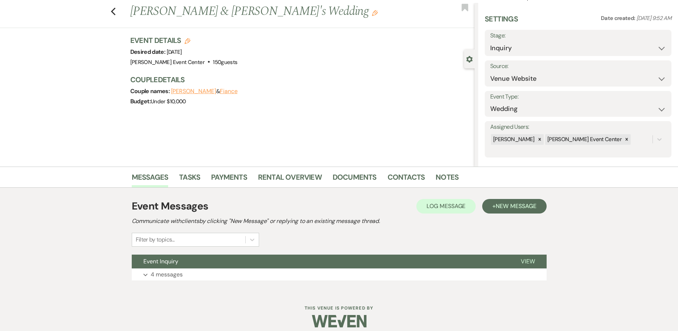
scroll to position [23, 0]
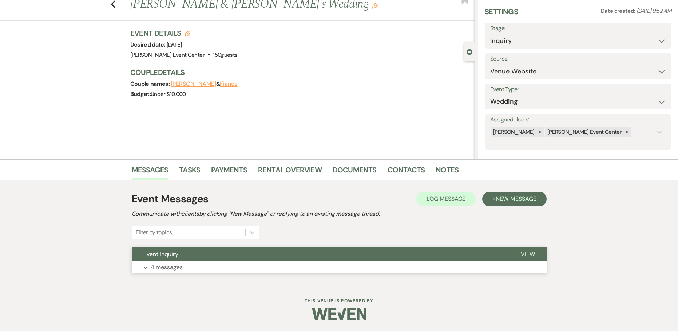
click at [152, 265] on p "4 messages" at bounding box center [167, 267] width 32 height 9
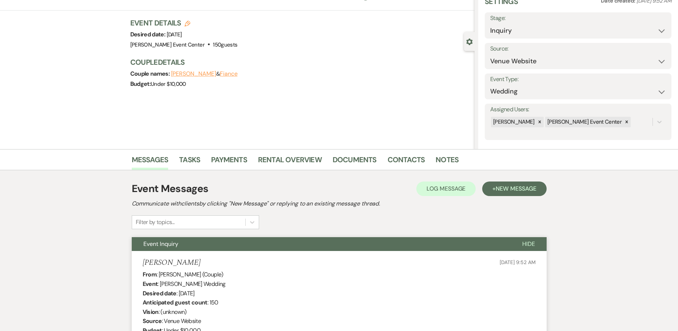
scroll to position [73, 0]
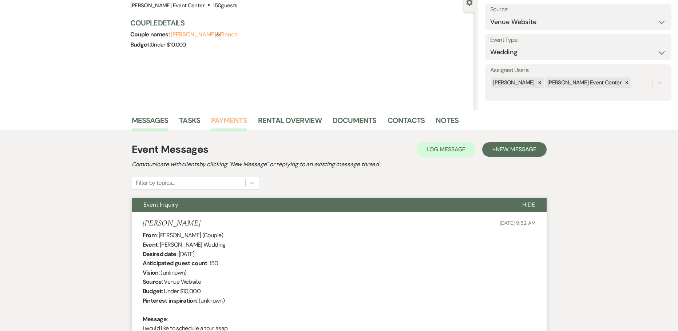
click at [245, 120] on link "Payments" at bounding box center [229, 123] width 36 height 16
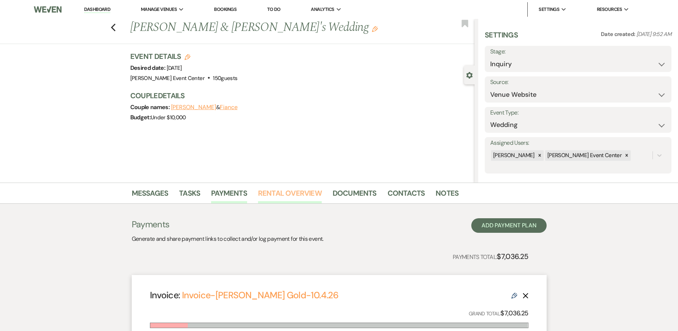
click at [306, 194] on link "Rental Overview" at bounding box center [290, 195] width 64 height 16
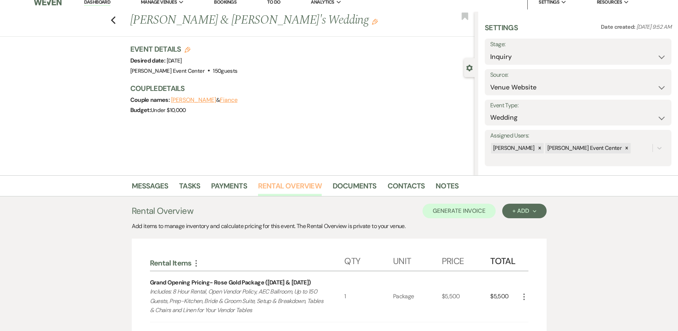
scroll to position [218, 0]
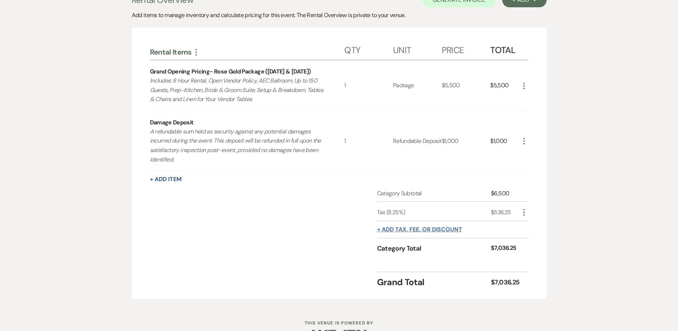
click at [439, 230] on button "+ Add tax, fee, or discount" at bounding box center [419, 230] width 85 height 6
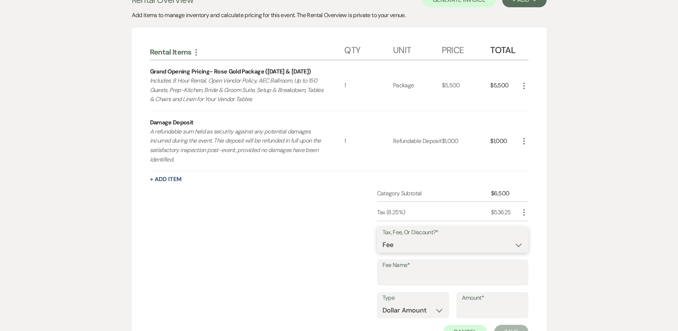
click at [430, 247] on select "Fee Discount Tax" at bounding box center [452, 245] width 140 height 14
select select "2"
click at [382, 238] on select "Fee Discount Tax" at bounding box center [452, 245] width 140 height 14
click at [416, 275] on input "Fee Name*" at bounding box center [452, 278] width 140 height 14
type input "24 Hour Booking Discount"
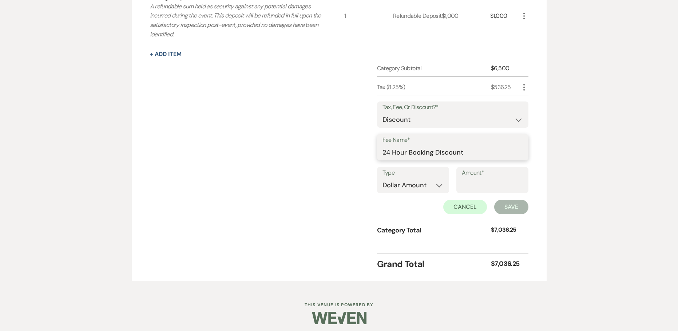
scroll to position [347, 0]
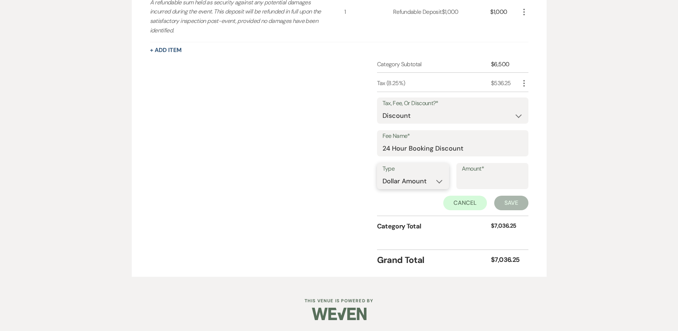
click at [410, 184] on select "Dollar Amount Percentage" at bounding box center [412, 181] width 61 height 14
click at [382, 174] on select "Dollar Amount Percentage" at bounding box center [412, 181] width 61 height 14
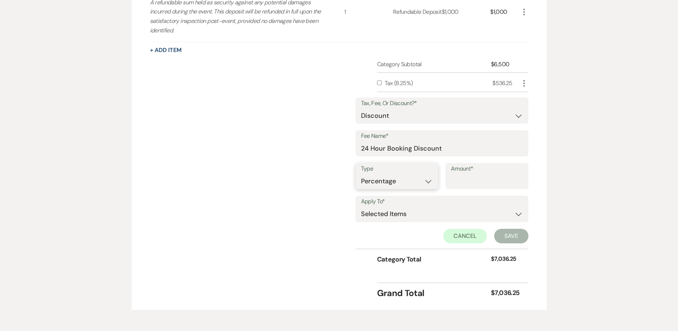
click at [403, 184] on select "Dollar Amount Percentage" at bounding box center [397, 181] width 72 height 14
select select "true"
click at [382, 174] on select "Dollar Amount Percentage" at bounding box center [397, 181] width 72 height 14
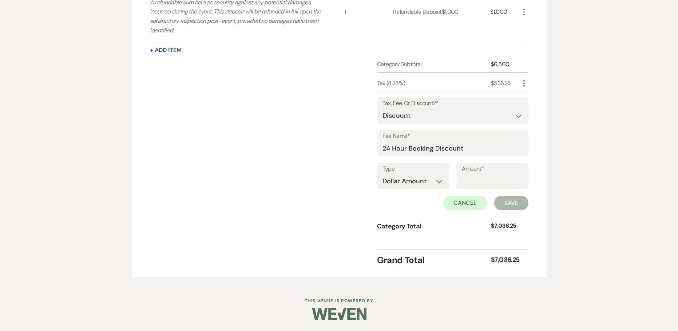
click at [470, 173] on label "Amount*" at bounding box center [492, 169] width 61 height 11
click at [470, 174] on input "Amount*" at bounding box center [492, 181] width 61 height 14
type input "500"
click at [497, 208] on button "Save" at bounding box center [511, 203] width 34 height 15
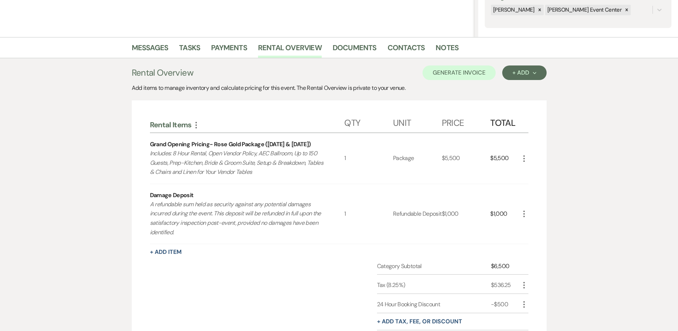
scroll to position [260, 0]
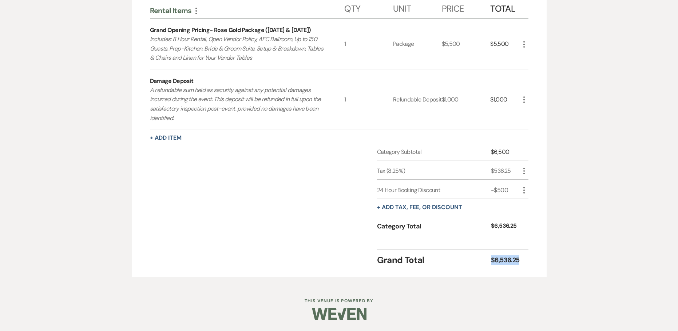
drag, startPoint x: 519, startPoint y: 259, endPoint x: 488, endPoint y: 258, distance: 30.6
click at [488, 258] on div "Grand Total $6,536.25" at bounding box center [452, 258] width 151 height 17
copy div "$6,536.25"
click at [539, 237] on div "Rental Items More Qty Unit Price Total Grand Opening Pricing- Rose Gold Package…" at bounding box center [339, 131] width 415 height 291
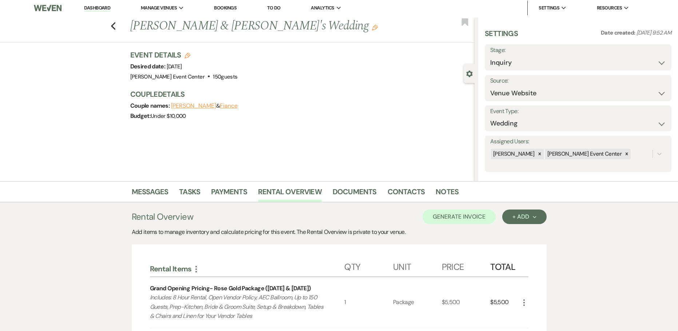
scroll to position [0, 0]
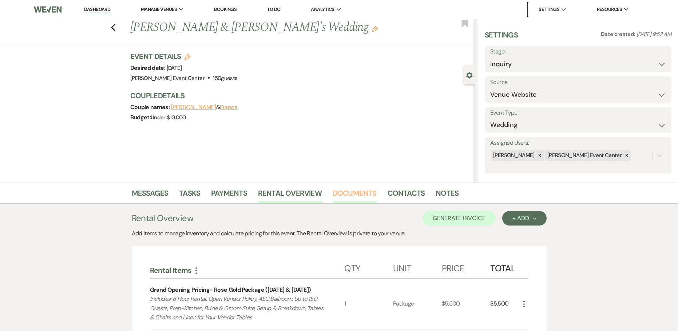
click at [364, 190] on link "Documents" at bounding box center [355, 195] width 44 height 16
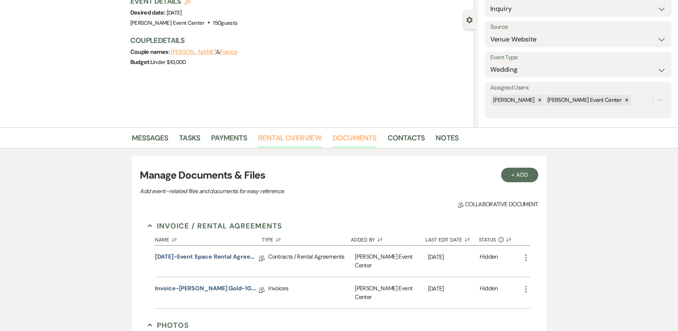
scroll to position [109, 0]
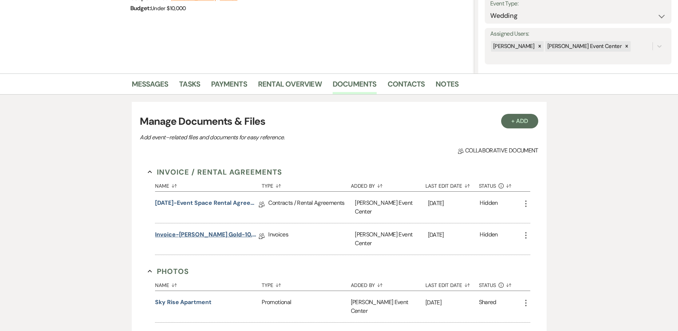
click at [199, 230] on link "Invoice-[PERSON_NAME] Gold-10.4.26" at bounding box center [207, 235] width 104 height 11
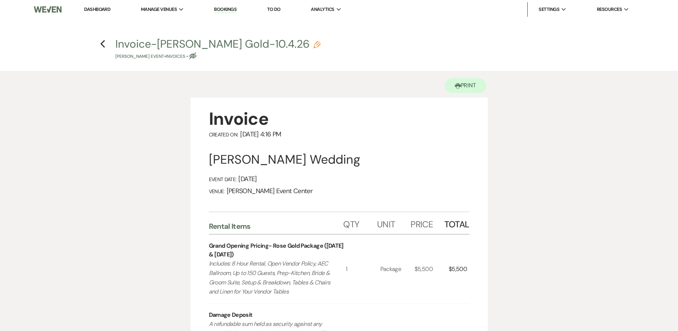
click at [321, 43] on icon "Pencil" at bounding box center [316, 44] width 7 height 7
select select "22"
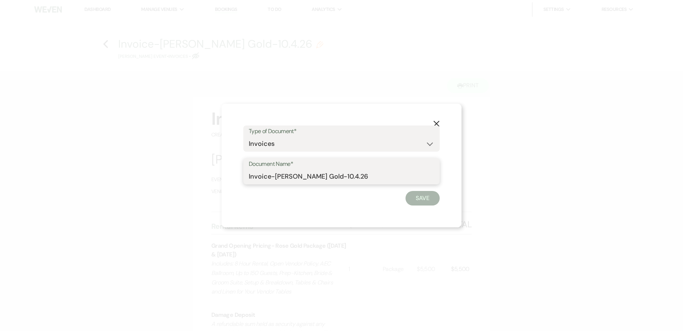
drag, startPoint x: 389, startPoint y: 177, endPoint x: 255, endPoint y: 169, distance: 133.8
click at [255, 169] on div "Document Name* Invoice-[PERSON_NAME] Gold-10.4.26" at bounding box center [341, 171] width 196 height 26
click at [362, 167] on label "Document Name*" at bounding box center [342, 164] width 186 height 11
click at [362, 170] on input "Invoice-[PERSON_NAME] Gold-10.4.26" at bounding box center [342, 177] width 186 height 14
click at [386, 179] on input "Invoice-[PERSON_NAME] Gold-10.4.26" at bounding box center [342, 177] width 186 height 14
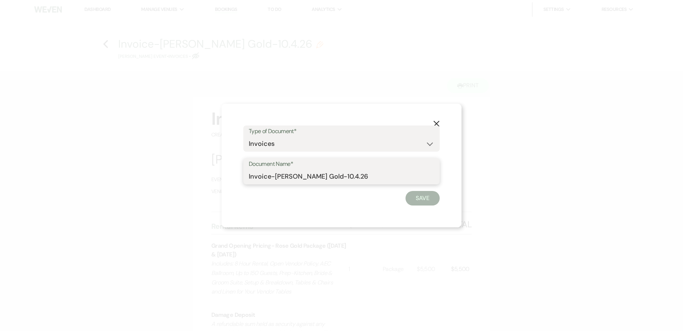
drag, startPoint x: 373, startPoint y: 177, endPoint x: 240, endPoint y: 178, distance: 132.8
click at [240, 178] on div "X Type of Document* Special Event Insurance Vendor Certificate of Insurance Con…" at bounding box center [342, 166] width 240 height 124
click at [244, 177] on div "Document Name* Invoice-[PERSON_NAME] Gold-10.4.26" at bounding box center [341, 171] width 196 height 26
click at [249, 176] on div "Document Name* Invoice-[PERSON_NAME] Gold-10.4.26" at bounding box center [341, 171] width 196 height 26
click at [250, 176] on input "Invoice-[PERSON_NAME] Gold-10.4.26" at bounding box center [342, 177] width 186 height 14
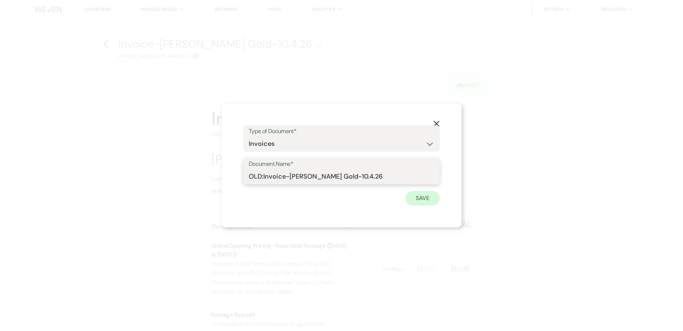
type input "OLD:Invoice-[PERSON_NAME] Gold-10.4.26"
click at [422, 203] on button "Save" at bounding box center [423, 198] width 34 height 15
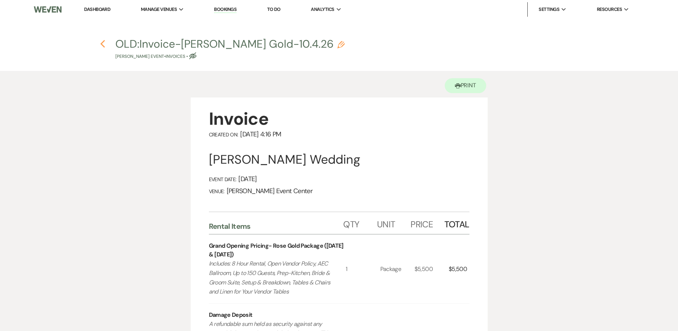
click at [101, 47] on icon "Previous" at bounding box center [102, 44] width 5 height 9
select select "5"
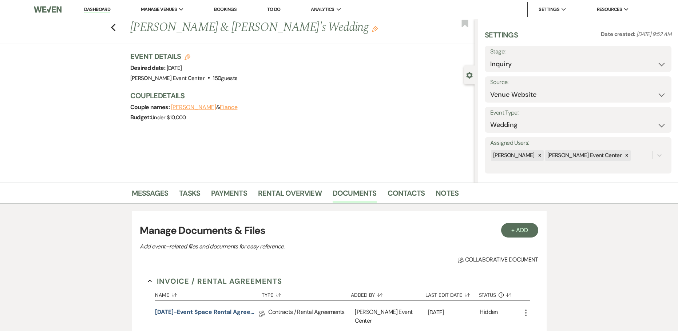
scroll to position [109, 0]
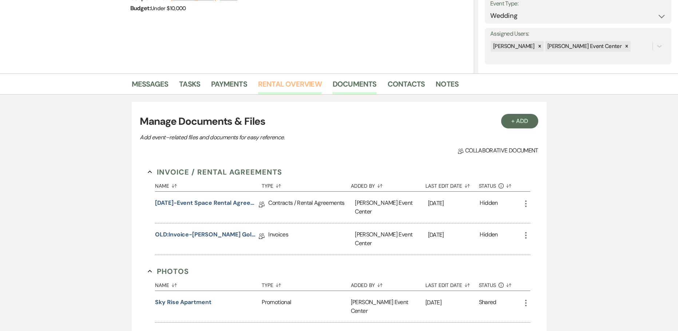
click at [303, 82] on link "Rental Overview" at bounding box center [290, 86] width 64 height 16
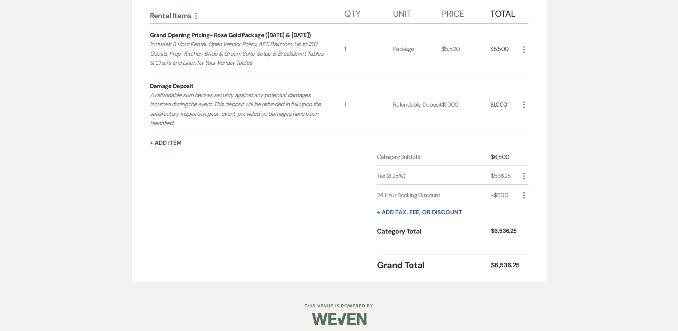
scroll to position [73, 0]
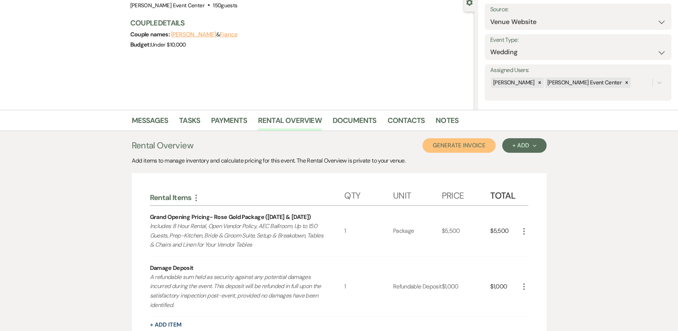
click at [446, 144] on button "Generate Invoice" at bounding box center [458, 145] width 73 height 15
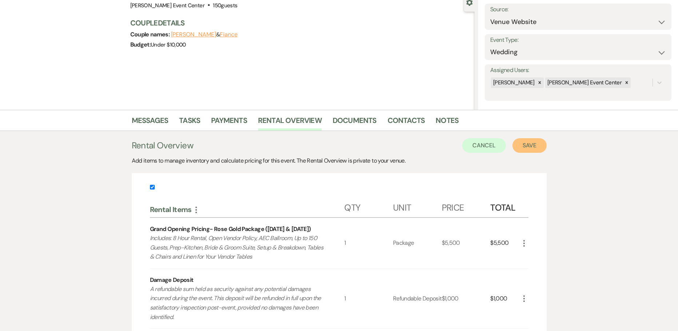
click at [532, 147] on button "Save" at bounding box center [529, 145] width 34 height 15
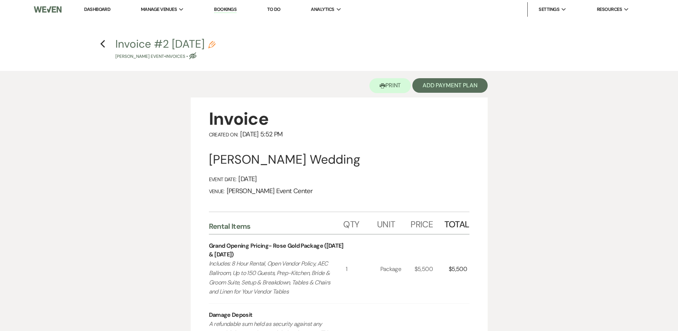
click at [215, 41] on button "Invoice #2 [DATE] Pencil [PERSON_NAME] Event • Invoices • Eye Blocked" at bounding box center [165, 49] width 100 height 21
select select "22"
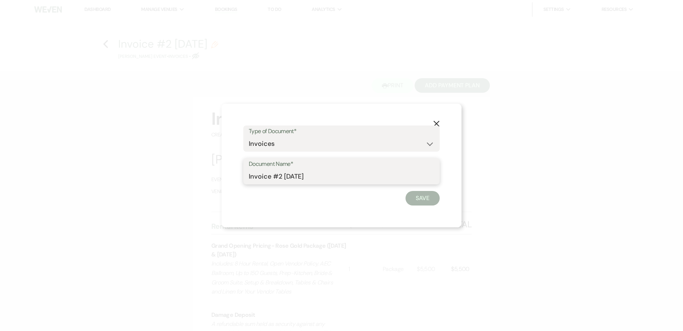
drag, startPoint x: 318, startPoint y: 176, endPoint x: 232, endPoint y: 166, distance: 86.4
click at [232, 166] on div "X Type of Document* Special Event Insurance Vendor Certificate of Insurance Con…" at bounding box center [342, 166] width 240 height 124
paste input "-[PERSON_NAME] Gold-10.4.26"
type input "Invoice-[PERSON_NAME] Gold-10.4.26"
click at [425, 198] on button "Save" at bounding box center [423, 198] width 34 height 15
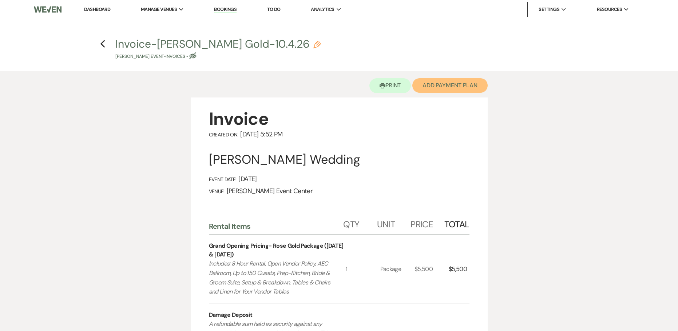
click at [435, 86] on button "Add Payment Plan" at bounding box center [449, 85] width 75 height 15
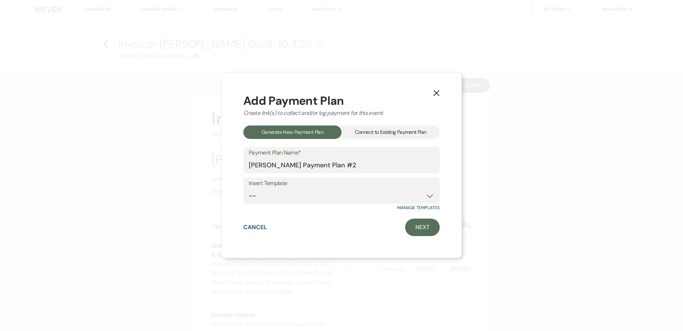
click at [392, 135] on div "Connect to Existing Payment Plan" at bounding box center [391, 132] width 98 height 13
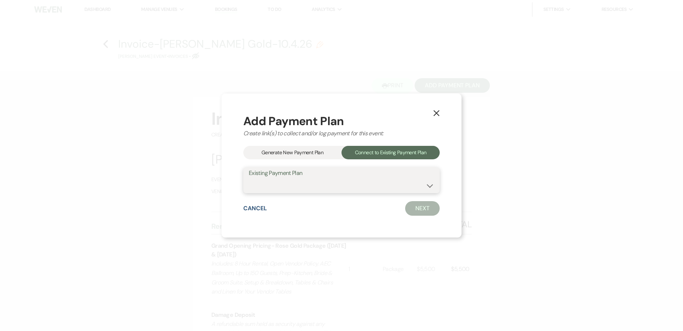
click at [345, 180] on select "[PERSON_NAME] Payment Plan #1" at bounding box center [342, 185] width 186 height 14
select select "25389"
click at [249, 178] on select "[PERSON_NAME] Payment Plan #1" at bounding box center [342, 185] width 186 height 14
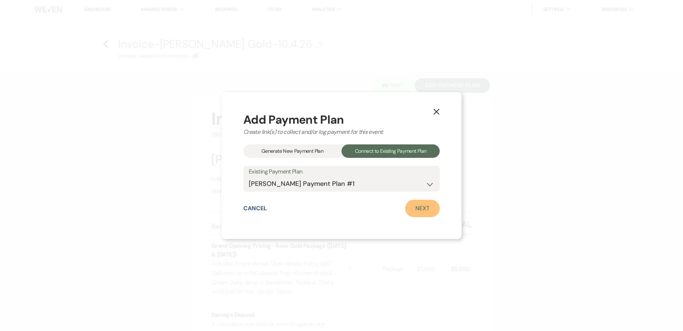
click at [424, 211] on link "Next" at bounding box center [422, 208] width 35 height 17
select select "28604"
select select "2"
select select "percentage"
select select "true"
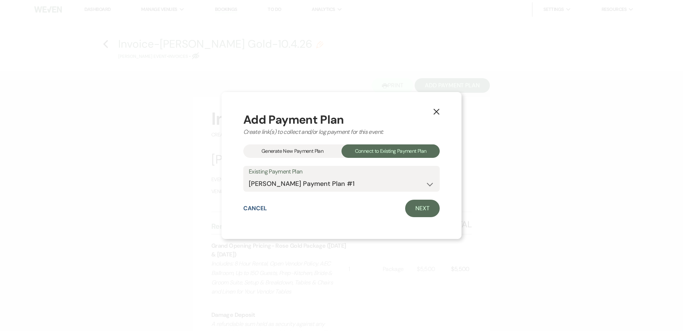
select select "client"
select select "weeks"
select select "both"
select select "onDueDate"
select select "host"
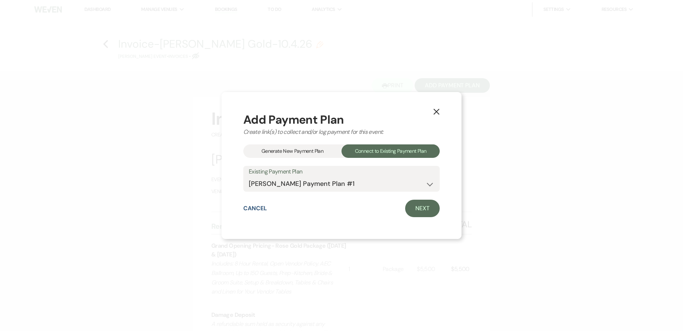
select select "days"
select select "afterDueDate"
select select "2"
select select "percentage"
select select "true"
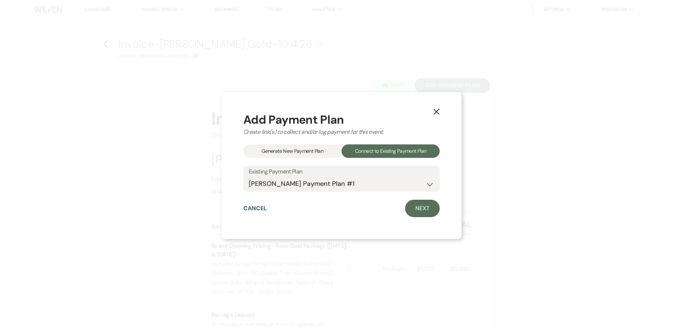
select select "client"
select select "weeks"
select select "both"
select select "onDueDate"
select select "host"
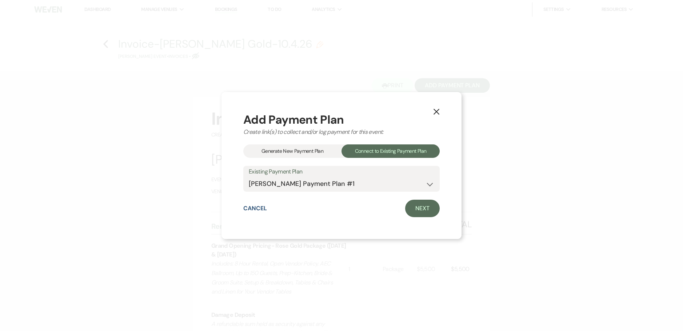
select select "days"
select select "afterDueDate"
select select "2"
select select "percentage"
select select "true"
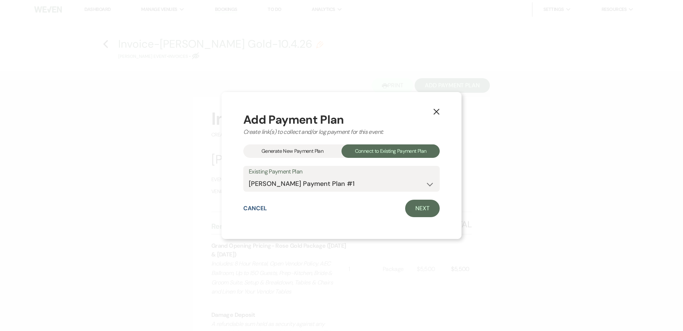
select select "client"
select select "weeks"
select select "both"
select select "onDueDate"
select select "host"
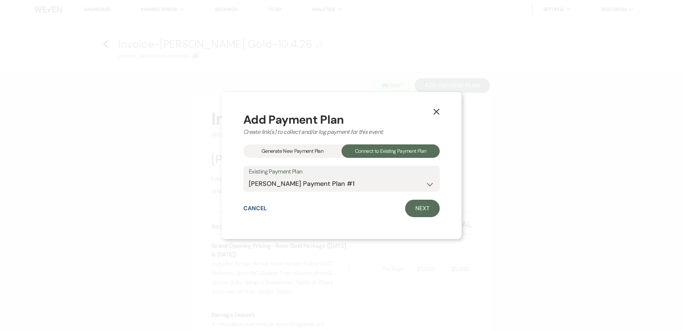
select select "days"
select select "afterDueDate"
select select "2"
select select "percentage"
select select "true"
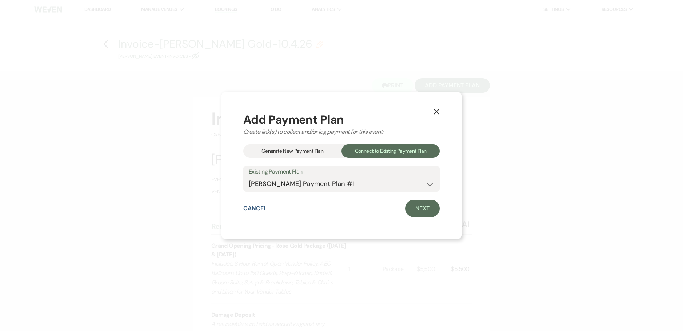
select select "client"
select select "weeks"
select select "both"
select select "onDueDate"
select select "host"
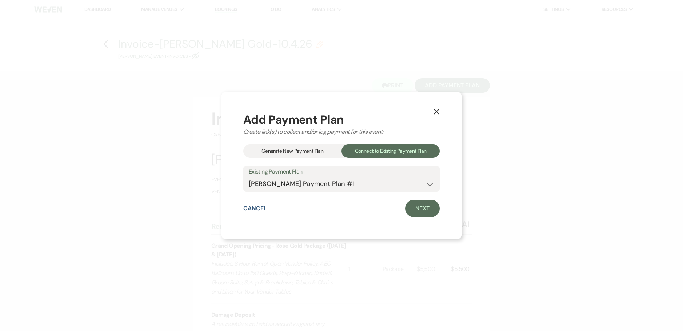
select select "days"
select select "afterDueDate"
select select "2"
select select "percentage"
select select "true"
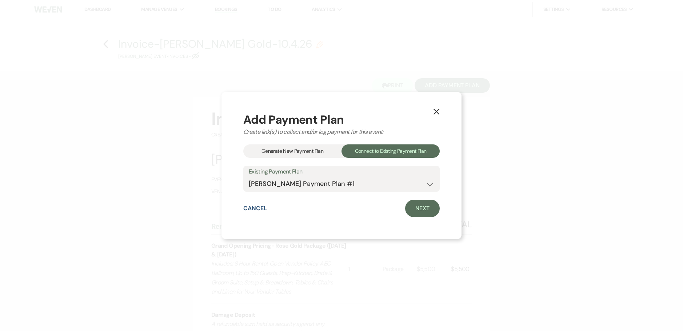
select select "client"
select select "weeks"
select select "both"
select select "onDueDate"
select select "host"
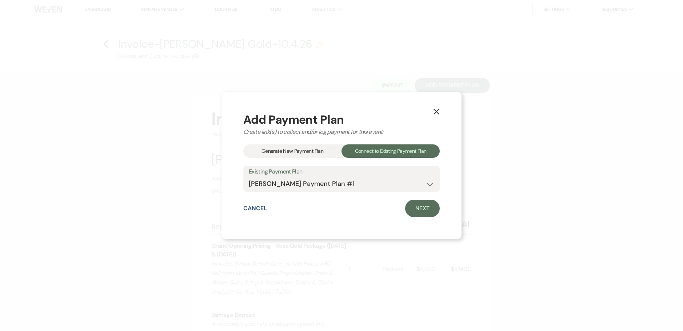
select select "days"
select select "afterDueDate"
select select "2"
select select "percentage"
select select "true"
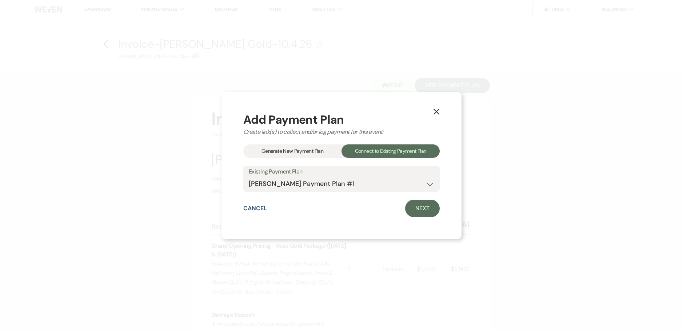
select select "client"
select select "weeks"
select select "both"
select select "onDueDate"
select select "host"
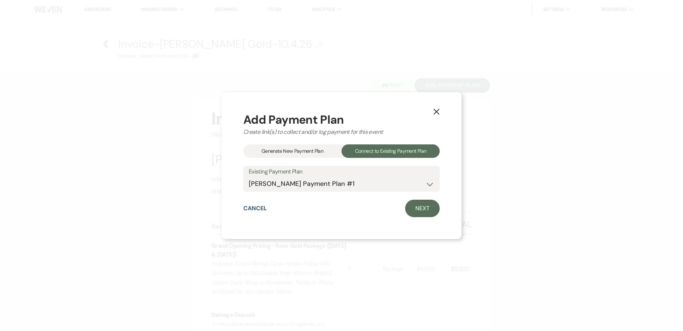
select select "days"
select select "afterDueDate"
select select "2"
select select "percentage"
select select "true"
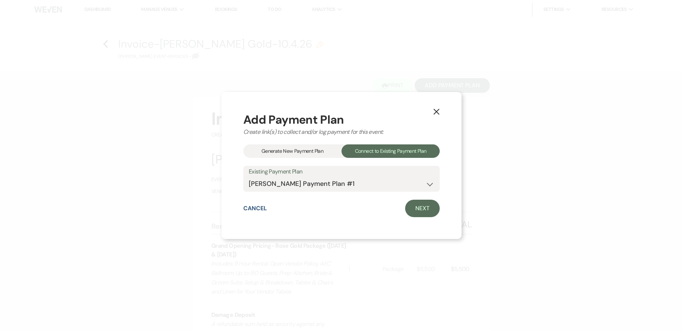
select select "client"
select select "weeks"
select select "both"
select select "onDueDate"
select select "host"
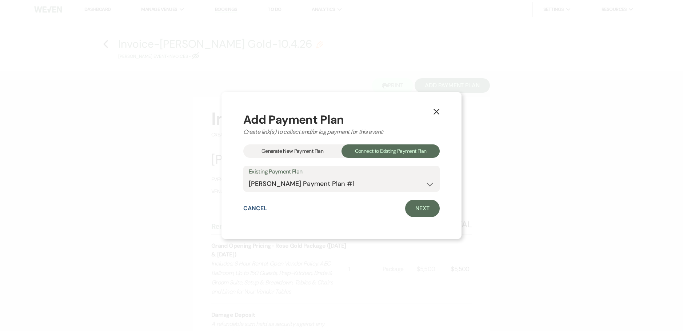
select select "days"
select select "afterDueDate"
select select "2"
select select "percentage"
select select "true"
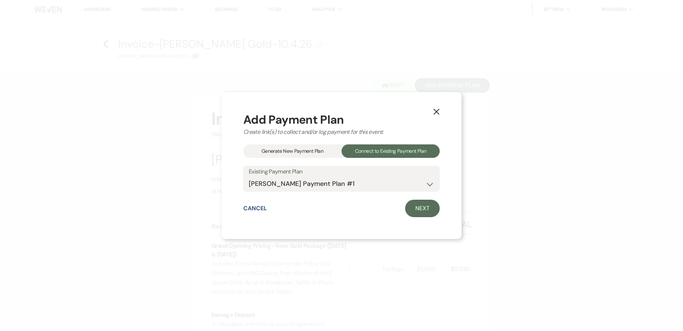
select select "both"
select select "onDueDate"
select select "host"
select select "days"
select select "afterDueDate"
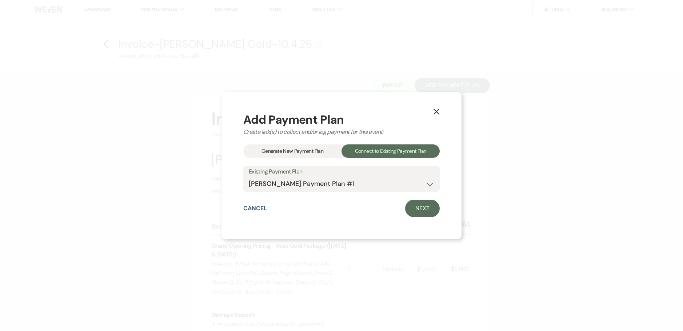
select select "client"
select select "weeks"
select select "2"
select select "percentage"
select select "true"
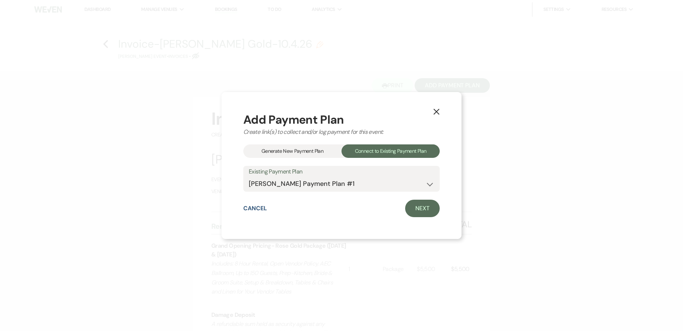
select select "client"
select select "weeks"
select select "both"
select select "onDueDate"
select select "host"
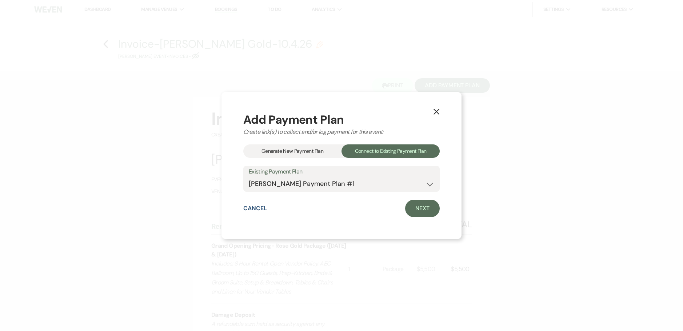
select select "days"
select select "afterDueDate"
select select "2"
select select "percentage"
select select "true"
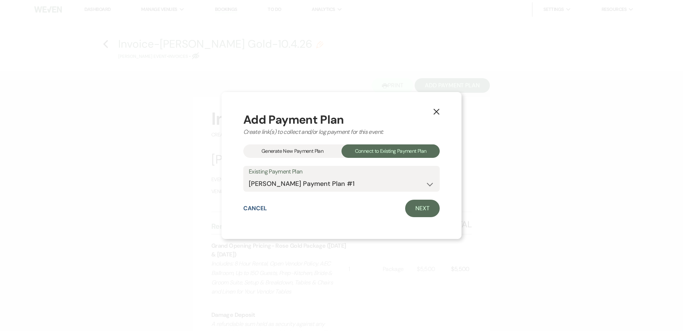
select select "client"
select select "weeks"
select select "both"
select select "onDueDate"
select select "host"
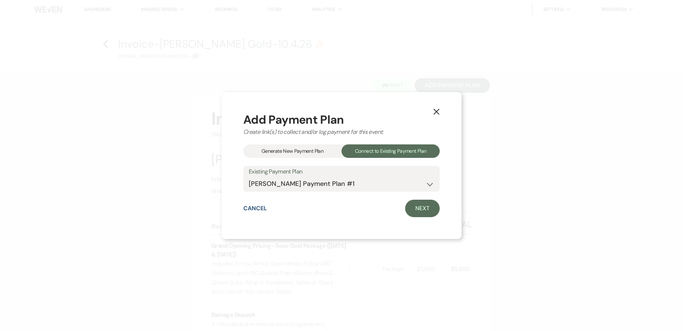
select select "days"
select select "afterDueDate"
select select "2"
select select "percentage"
select select "true"
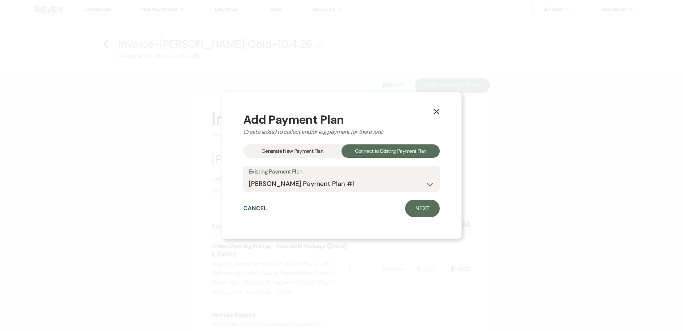
select select "client"
select select "weeks"
select select "both"
select select "onDueDate"
select select "host"
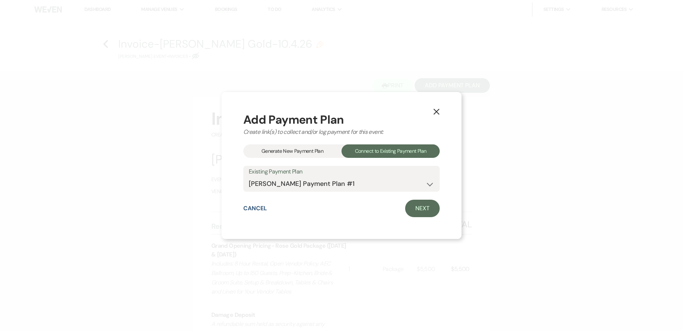
select select "days"
select select "afterDueDate"
select select "2"
select select "flat"
select select "true"
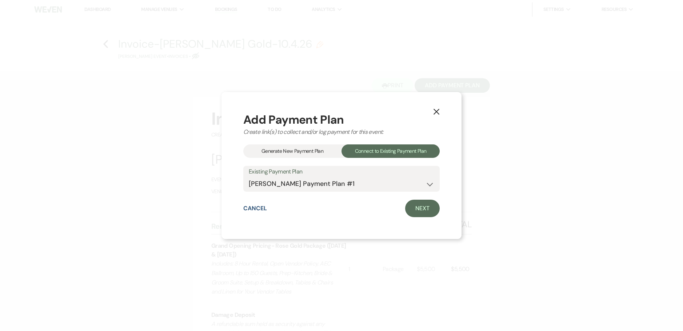
select select "client"
select select "weeks"
select select "both"
select select "onDueDate"
select select "host"
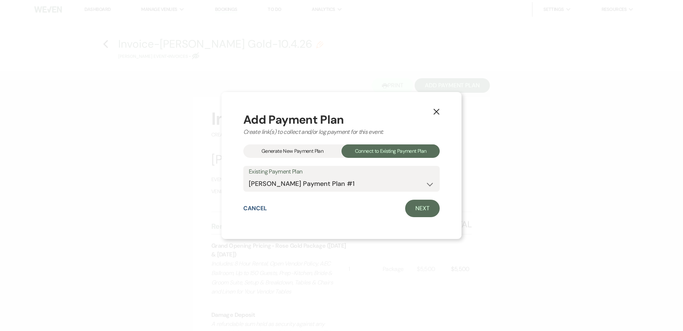
select select "days"
select select "afterDueDate"
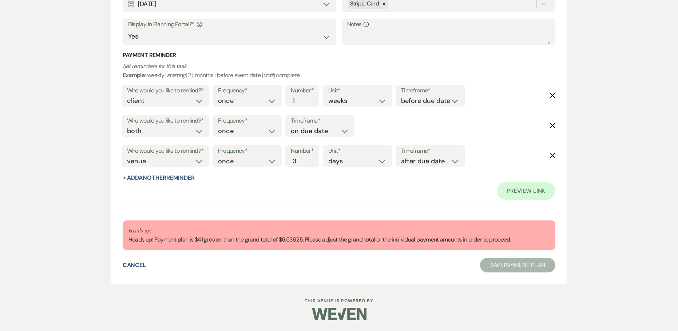
scroll to position [3893, 0]
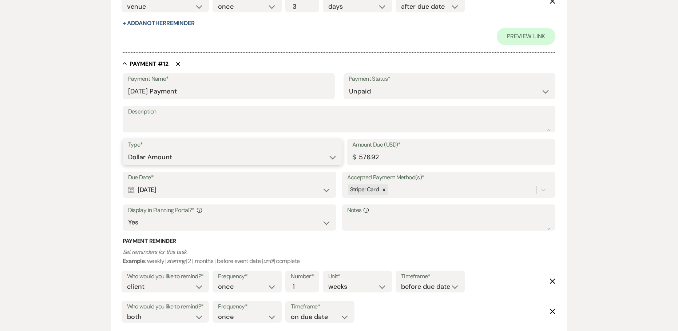
click at [209, 153] on select "Dollar Amount Percentage of Grand Total" at bounding box center [232, 157] width 209 height 14
select select "percentage"
click at [128, 150] on select "Dollar Amount Percentage of Grand Total" at bounding box center [232, 157] width 209 height 14
type input "577.15"
drag, startPoint x: 196, startPoint y: 156, endPoint x: 192, endPoint y: 158, distance: 4.3
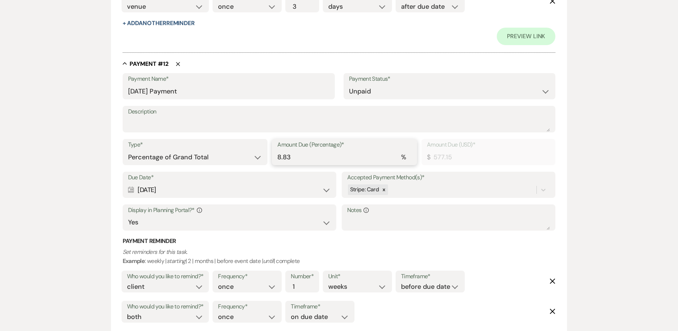
click at [192, 156] on div "Type* Dollar Amount Percentage of Grand Total Amount Due (Percentage)* % 8.83 A…" at bounding box center [339, 155] width 433 height 33
type input "8"
type input "522.90"
type input "8.1"
type input "534.67"
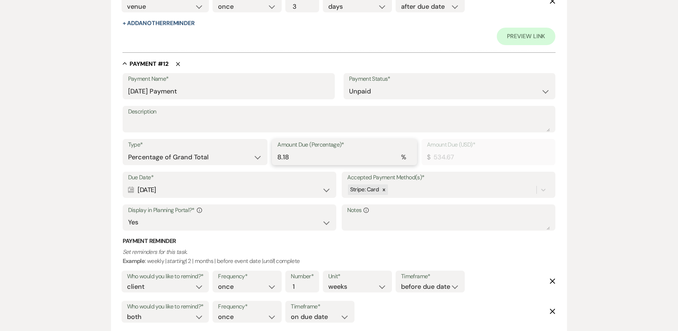
type input "8.18"
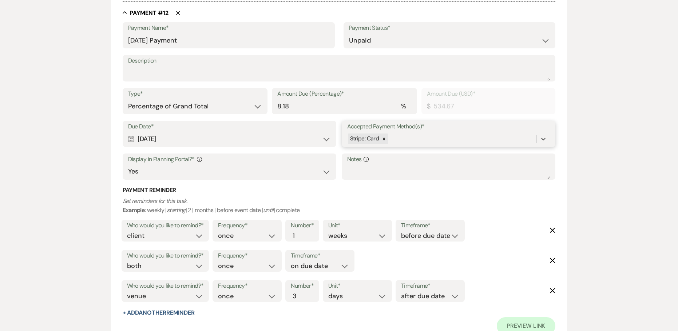
scroll to position [3939, 0]
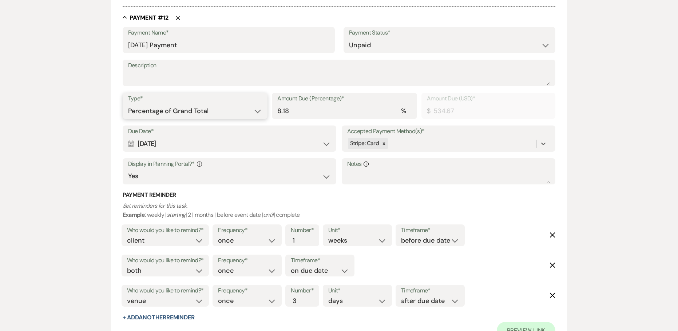
click at [217, 111] on select "Dollar Amount Percentage of Grand Total" at bounding box center [195, 111] width 134 height 14
select select "flat"
click at [128, 104] on select "Dollar Amount Percentage of Grand Total" at bounding box center [195, 111] width 134 height 14
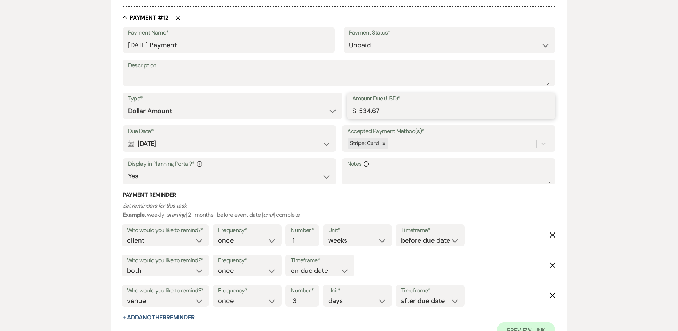
click at [429, 112] on input "534.67" at bounding box center [451, 111] width 198 height 14
click at [370, 111] on input "534.67" at bounding box center [451, 111] width 198 height 14
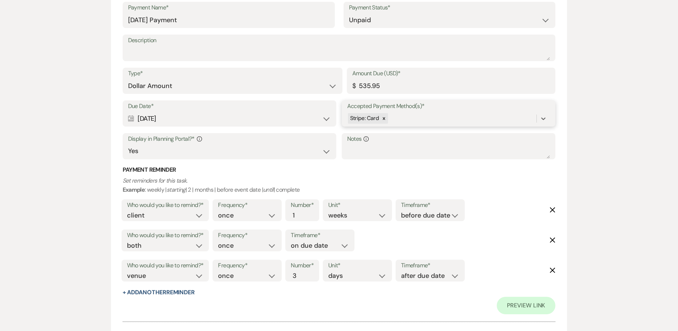
scroll to position [3933, 0]
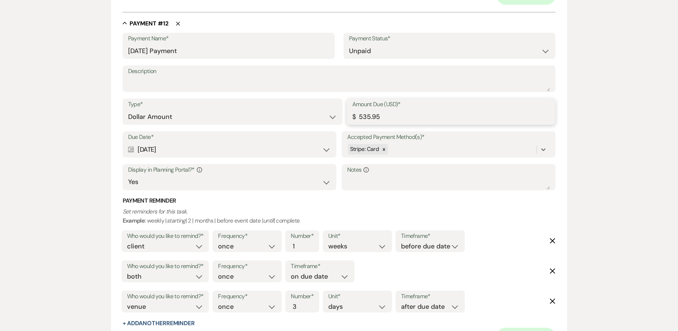
click at [385, 118] on input "535.95" at bounding box center [451, 117] width 198 height 14
type input "535.92"
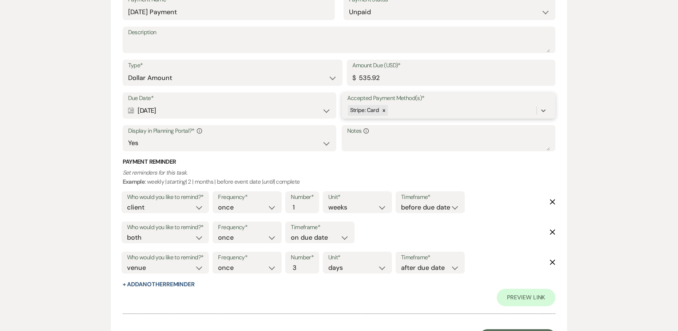
scroll to position [4043, 0]
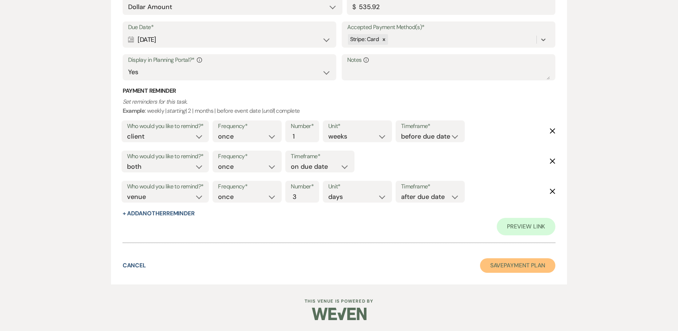
click at [501, 263] on button "Save Payment Plan" at bounding box center [518, 265] width 76 height 15
